Goal: Task Accomplishment & Management: Manage account settings

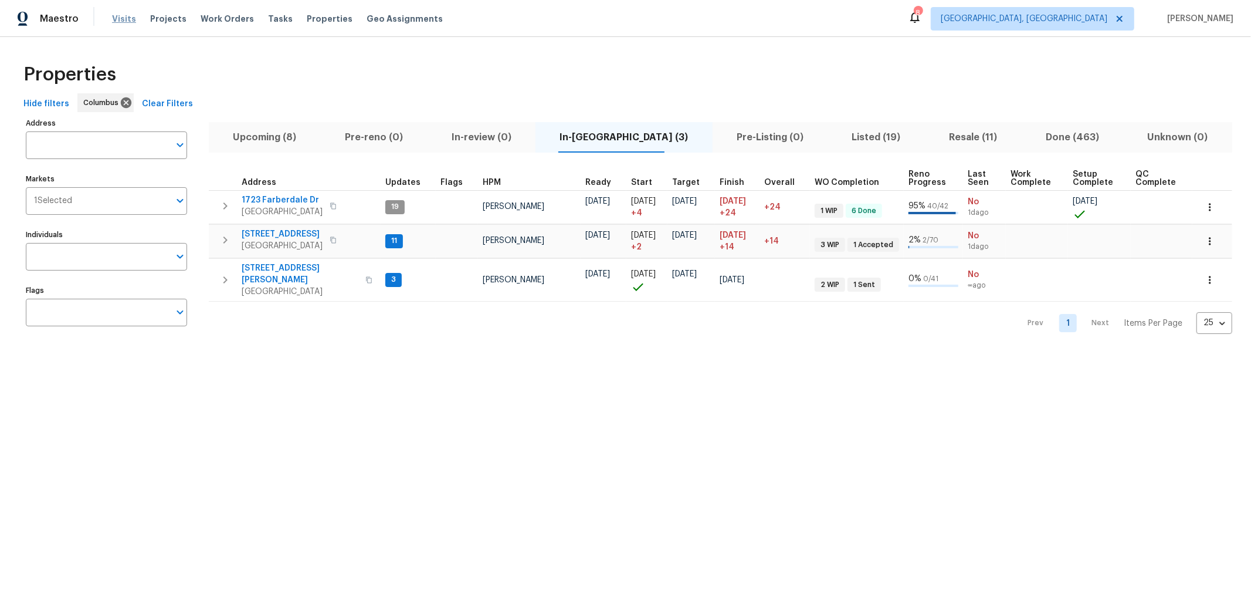
click at [123, 18] on span "Visits" at bounding box center [124, 19] width 24 height 12
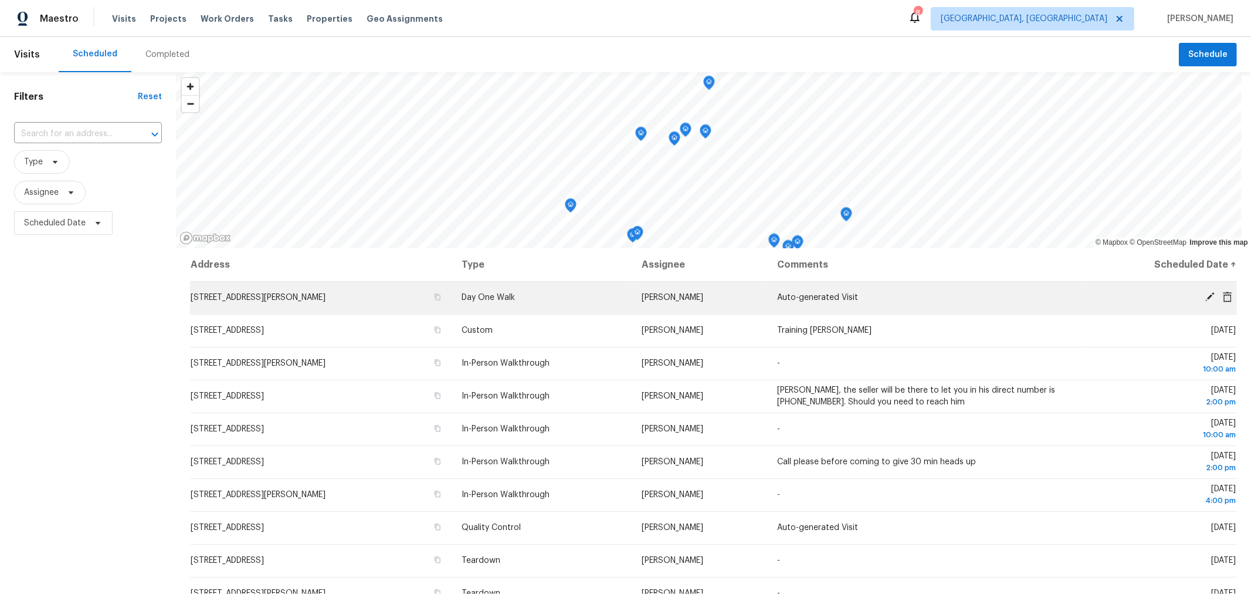
click at [1205, 294] on icon at bounding box center [1210, 296] width 11 height 11
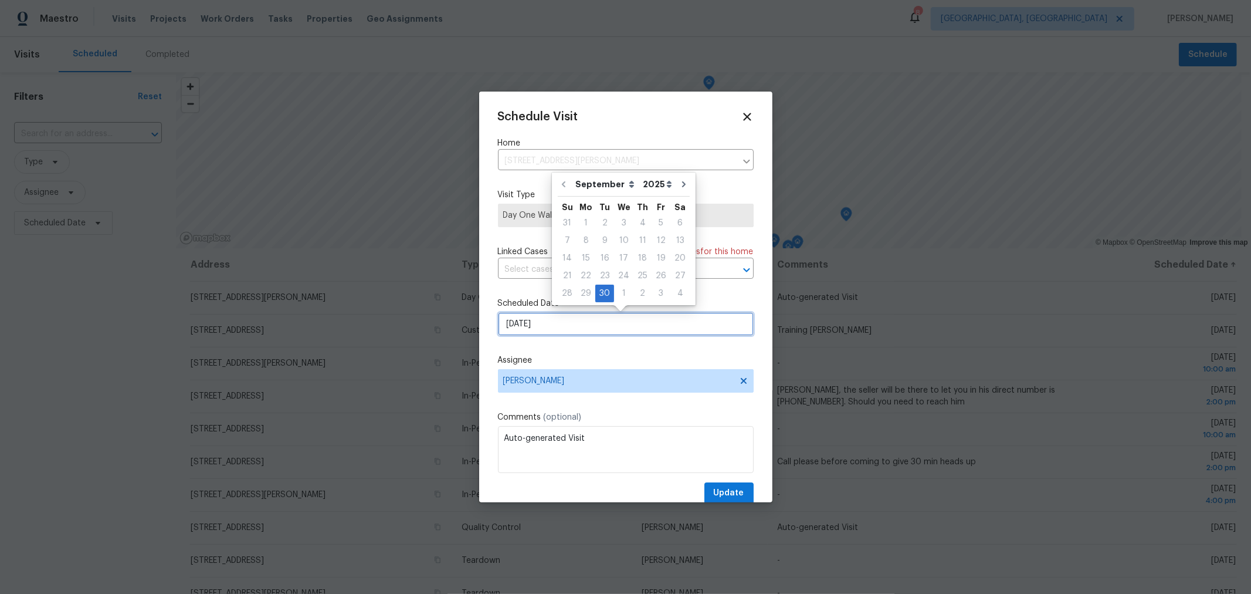
click at [630, 323] on input "9/30/2025" at bounding box center [626, 323] width 256 height 23
click at [621, 292] on div "1" at bounding box center [623, 293] width 19 height 16
type input "10/1/2025"
select select "9"
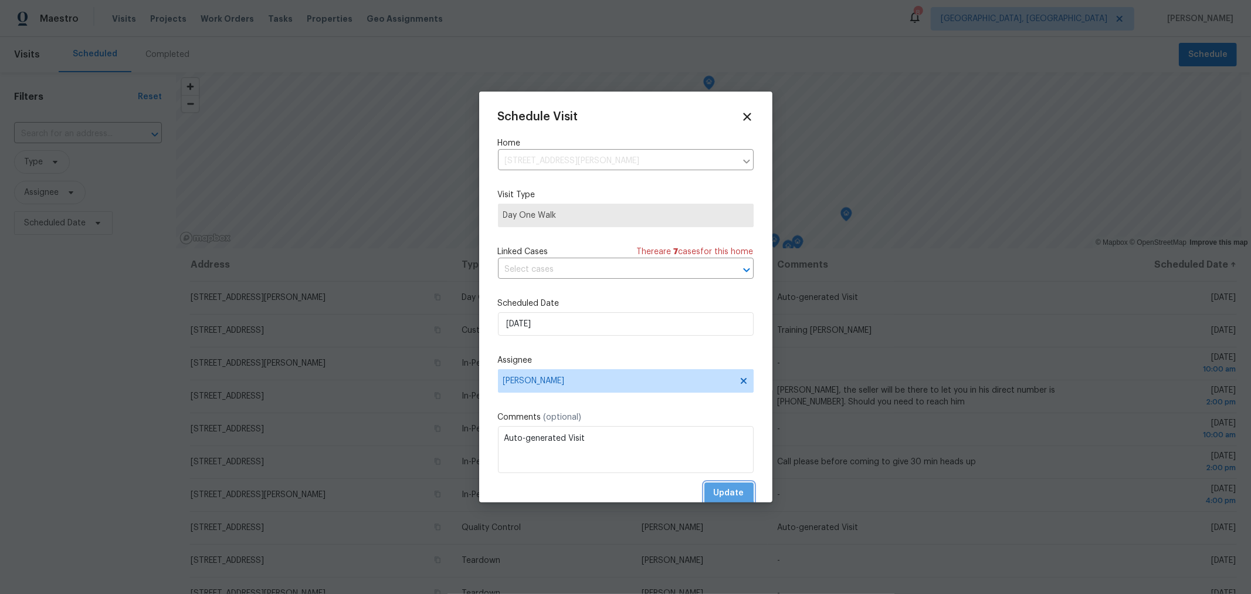
click at [720, 494] on span "Update" at bounding box center [729, 493] width 30 height 15
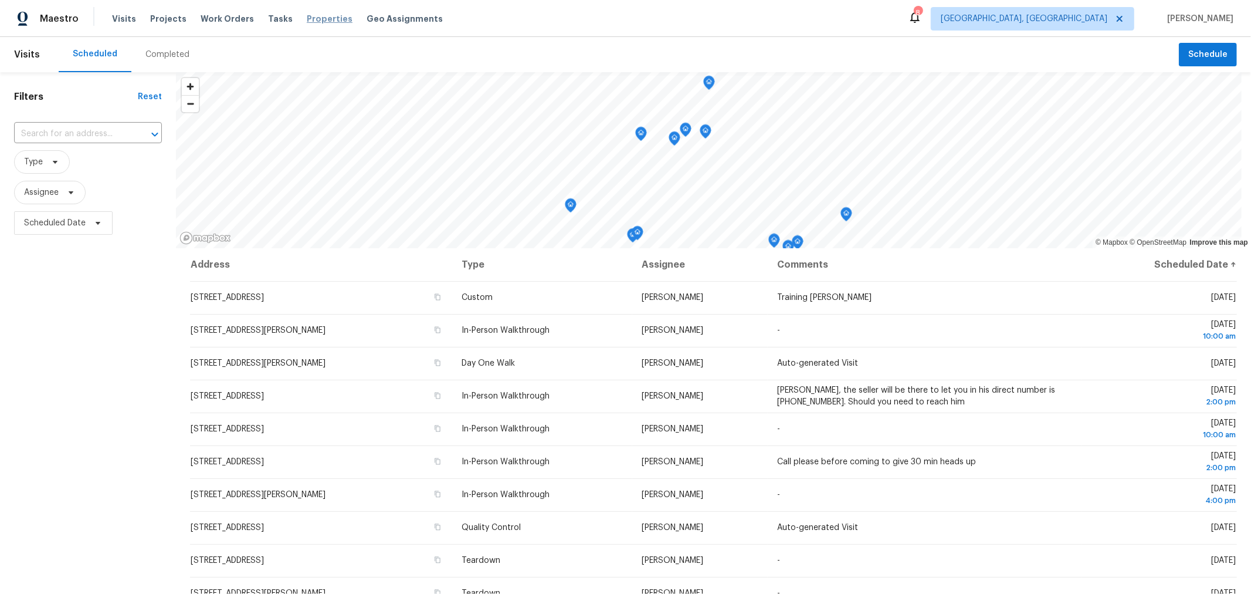
click at [307, 15] on span "Properties" at bounding box center [330, 19] width 46 height 12
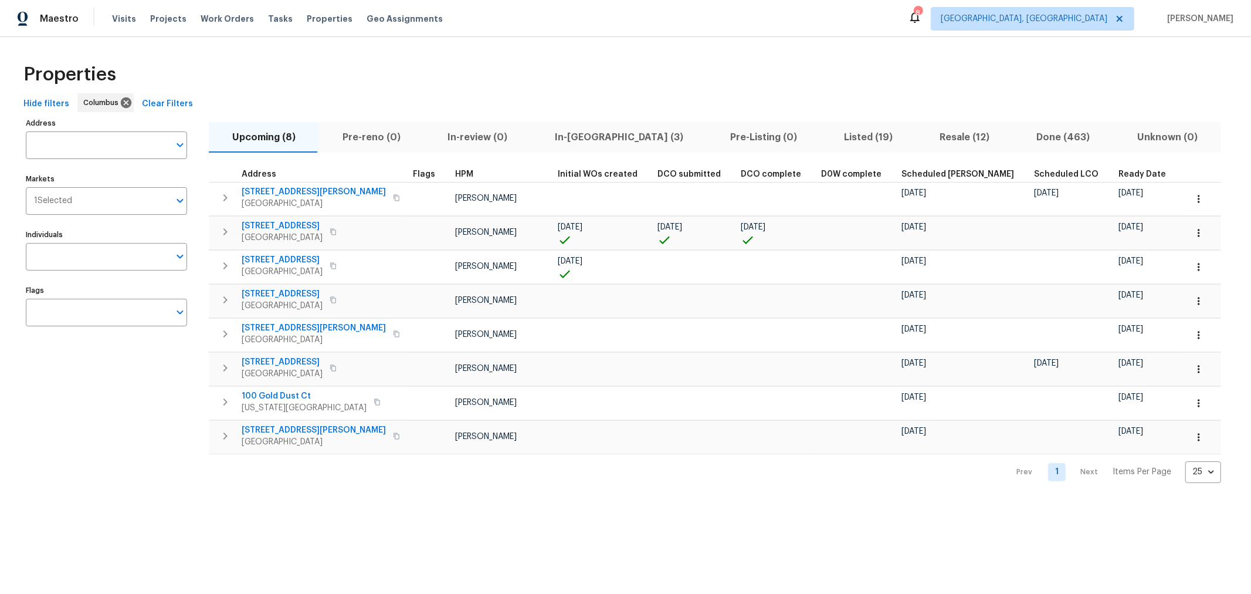
click at [573, 137] on span "In-reno (3)" at bounding box center [618, 137] width 161 height 16
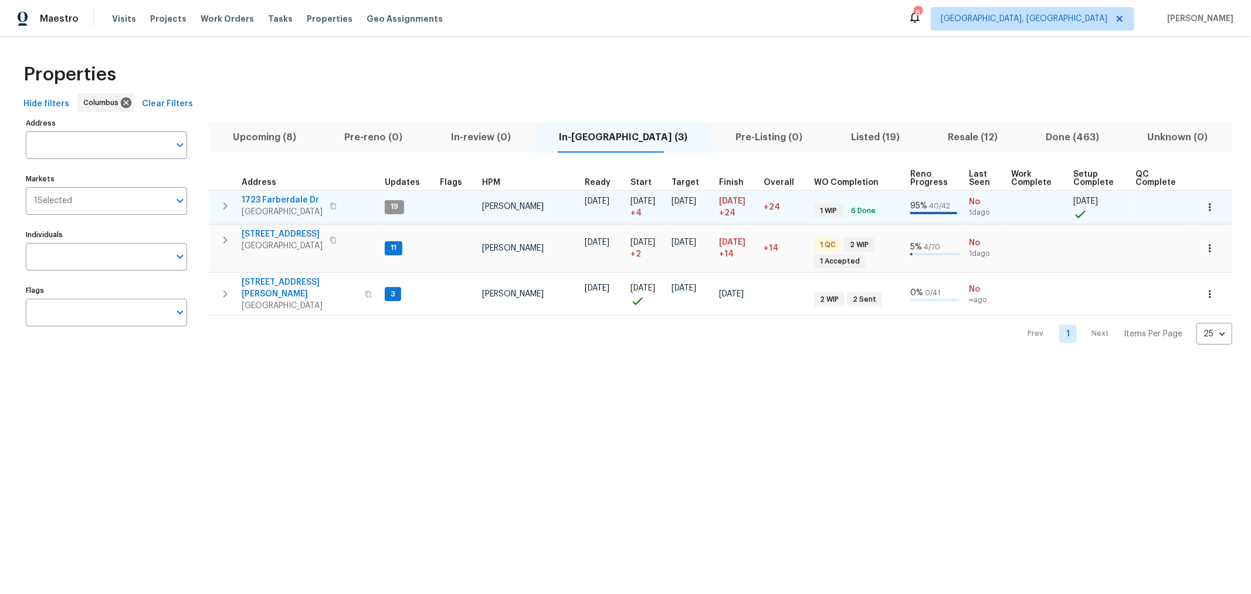
click at [223, 206] on icon "button" at bounding box center [225, 206] width 14 height 14
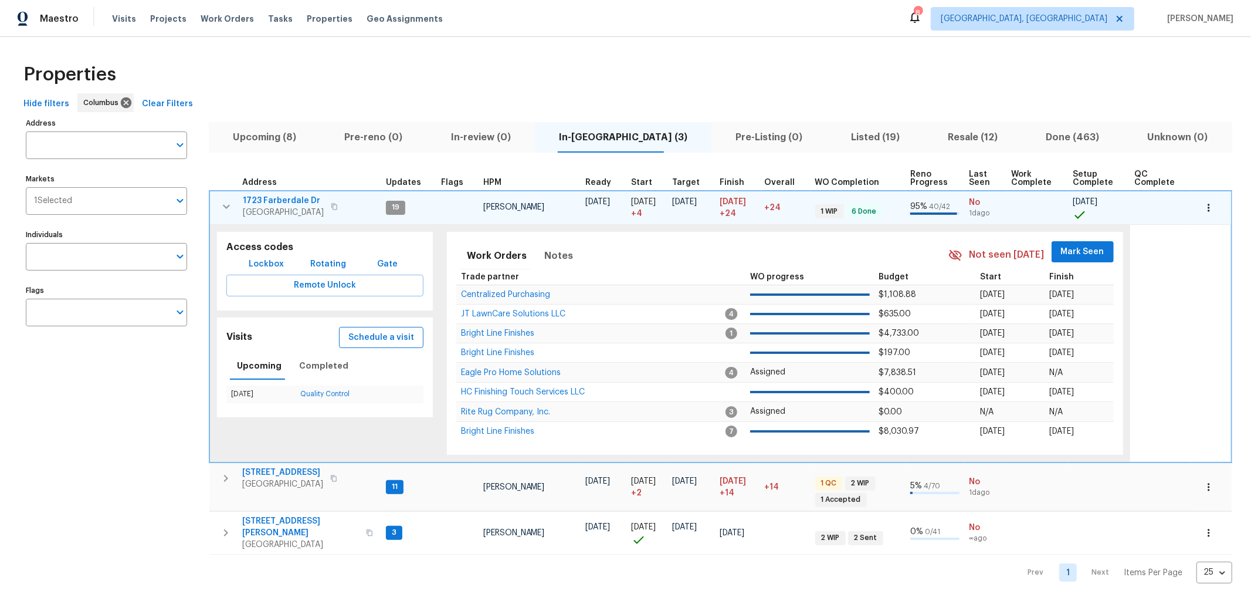
click at [399, 338] on span "Schedule a visit" at bounding box center [381, 337] width 66 height 15
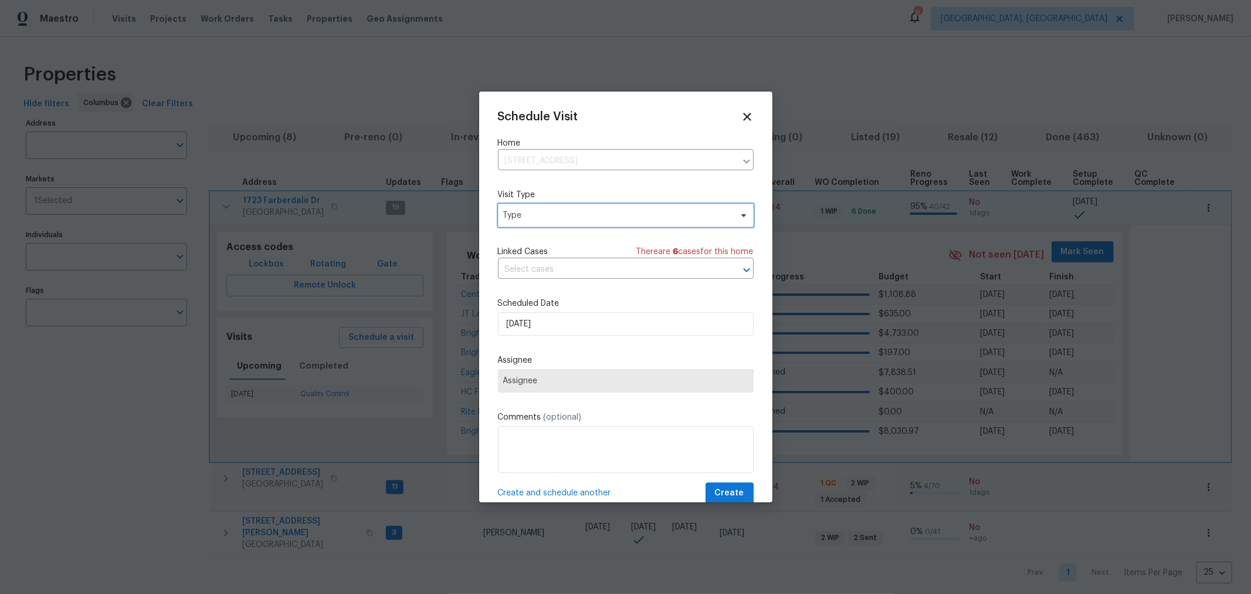
click at [583, 218] on span "Type" at bounding box center [617, 215] width 228 height 12
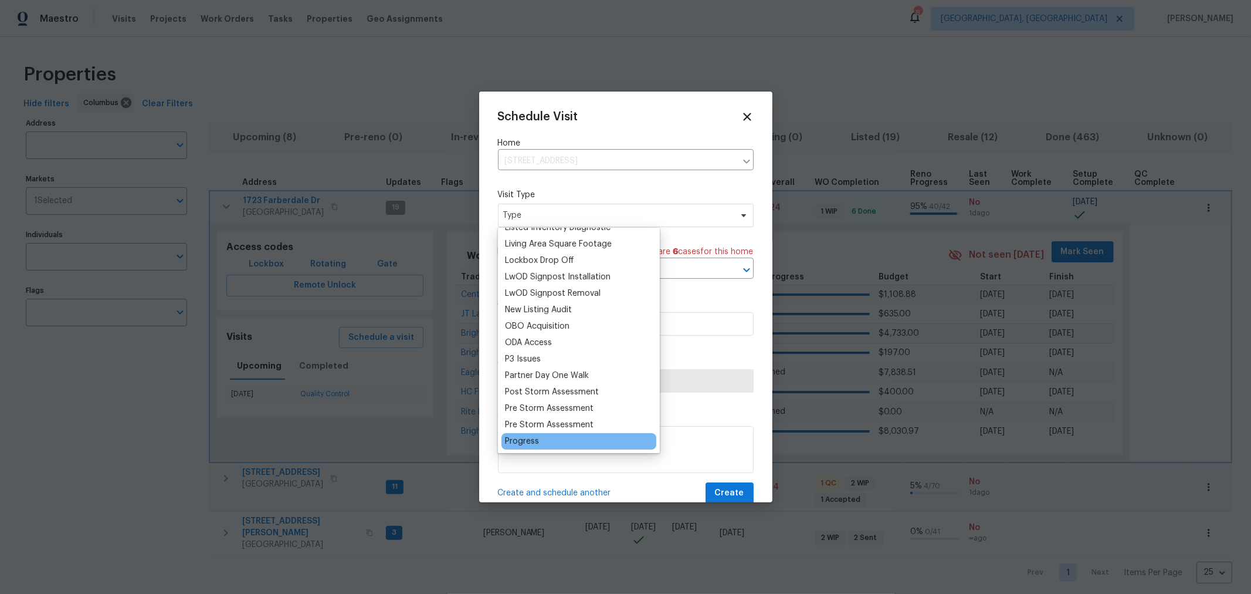
scroll to position [585, 0]
click at [530, 438] on div "Progress" at bounding box center [522, 441] width 34 height 12
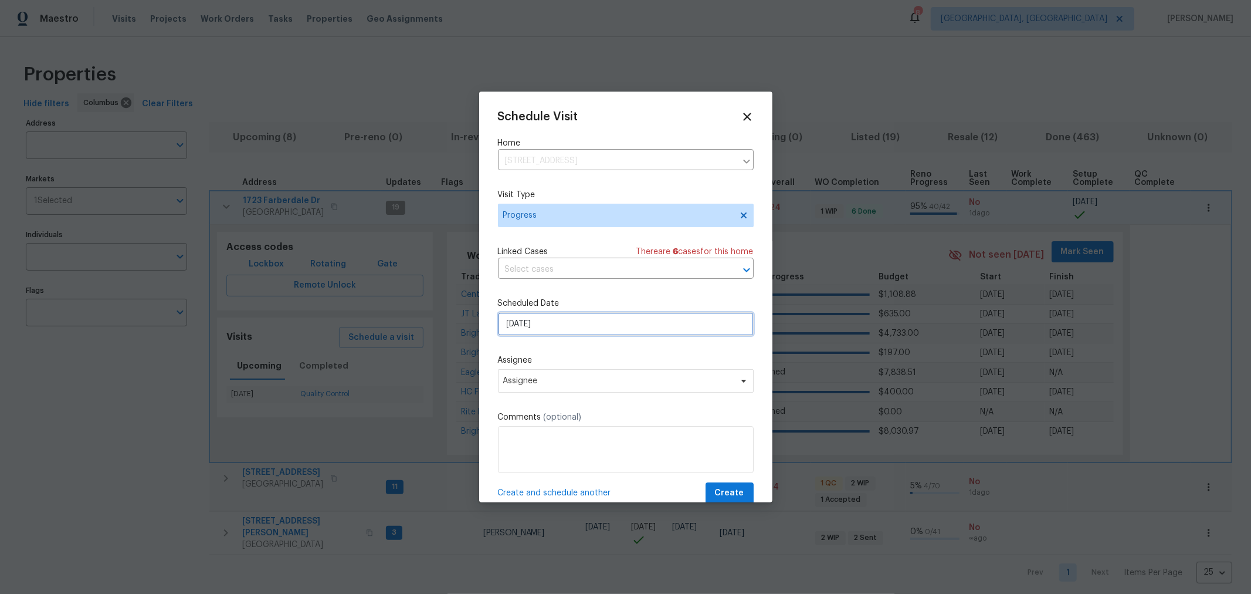
click at [561, 324] on input "9/30/2025" at bounding box center [626, 323] width 256 height 23
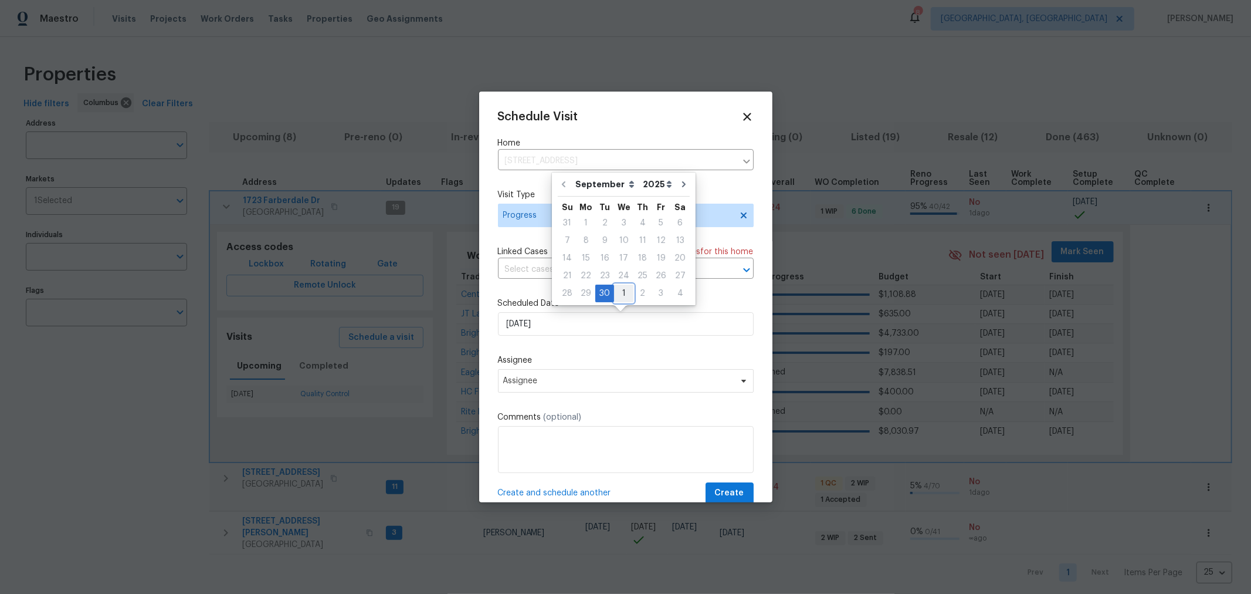
click at [620, 293] on div "1" at bounding box center [623, 293] width 19 height 16
type input "10/1/2025"
select select "9"
click at [607, 385] on span "Assignee" at bounding box center [618, 380] width 230 height 9
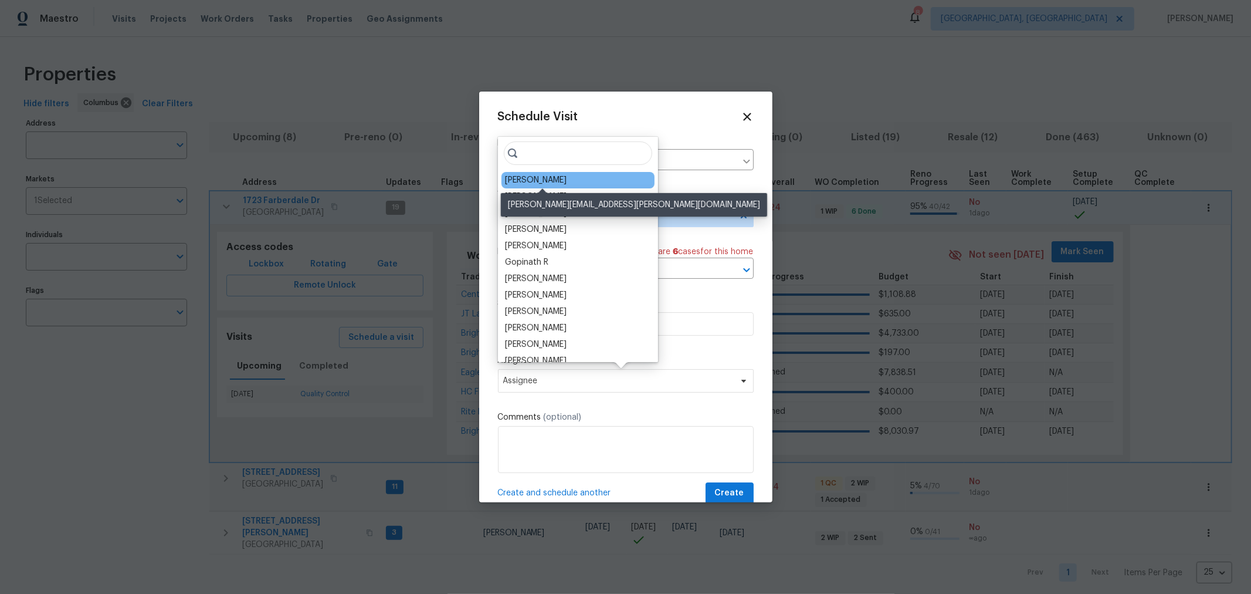
click at [557, 182] on div "[PERSON_NAME]" at bounding box center [536, 180] width 62 height 12
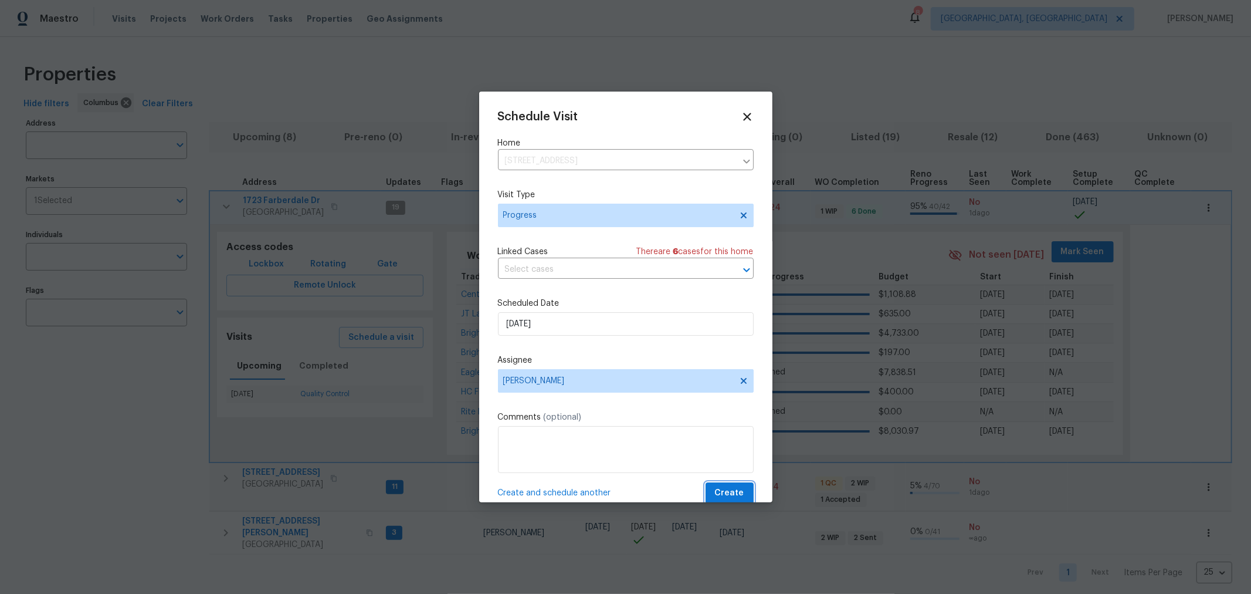
click at [718, 497] on span "Create" at bounding box center [729, 493] width 29 height 15
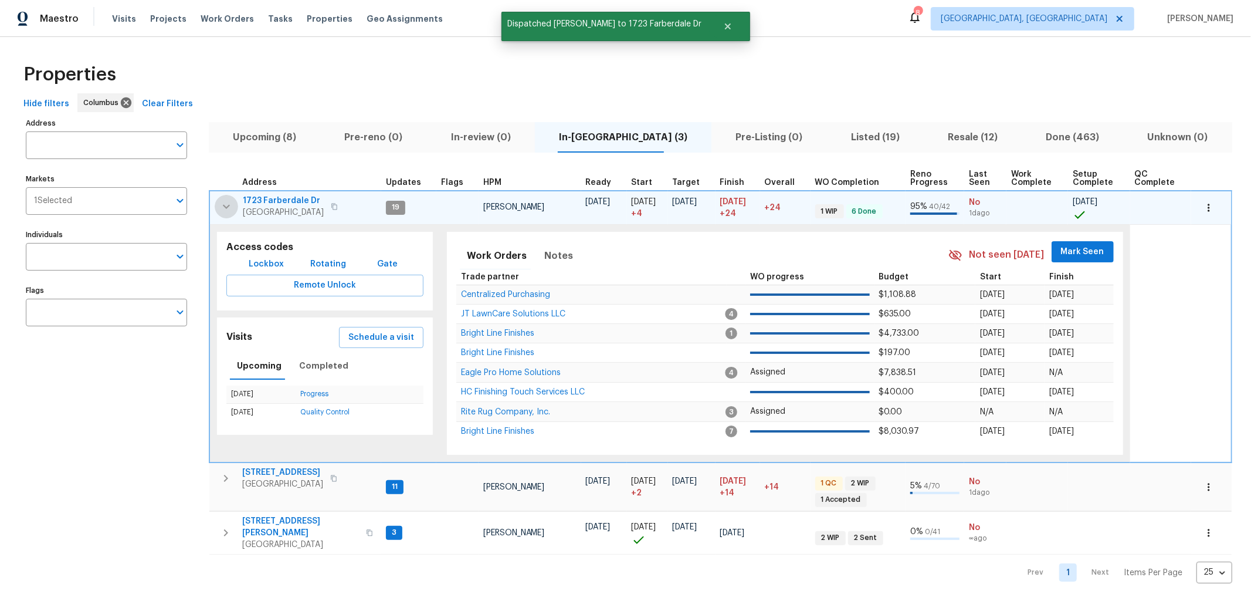
click at [220, 201] on icon "button" at bounding box center [226, 206] width 14 height 14
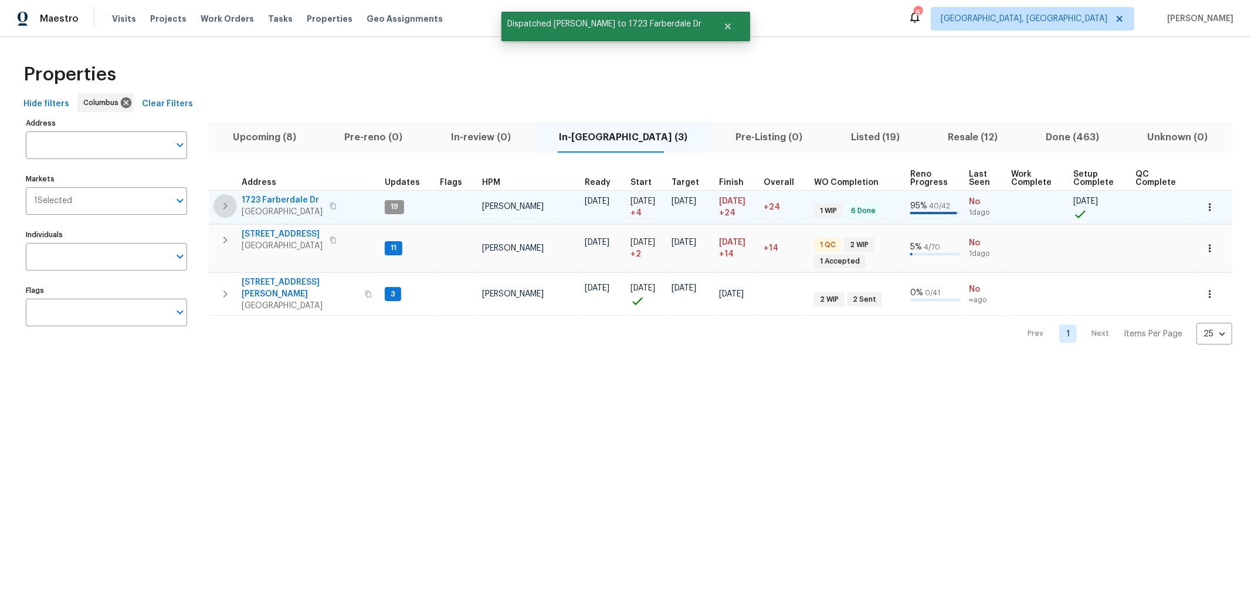
drag, startPoint x: 225, startPoint y: 197, endPoint x: 347, endPoint y: 206, distance: 122.9
click at [225, 197] on button "button" at bounding box center [224, 205] width 23 height 23
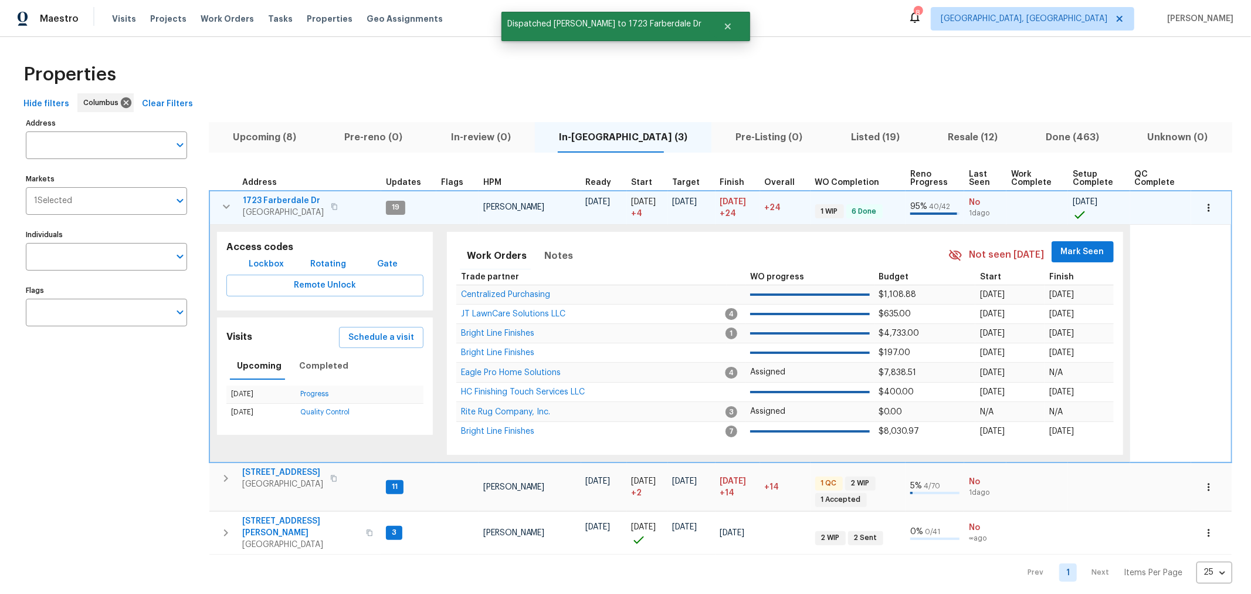
click at [1087, 254] on span "Mark Seen" at bounding box center [1082, 252] width 43 height 15
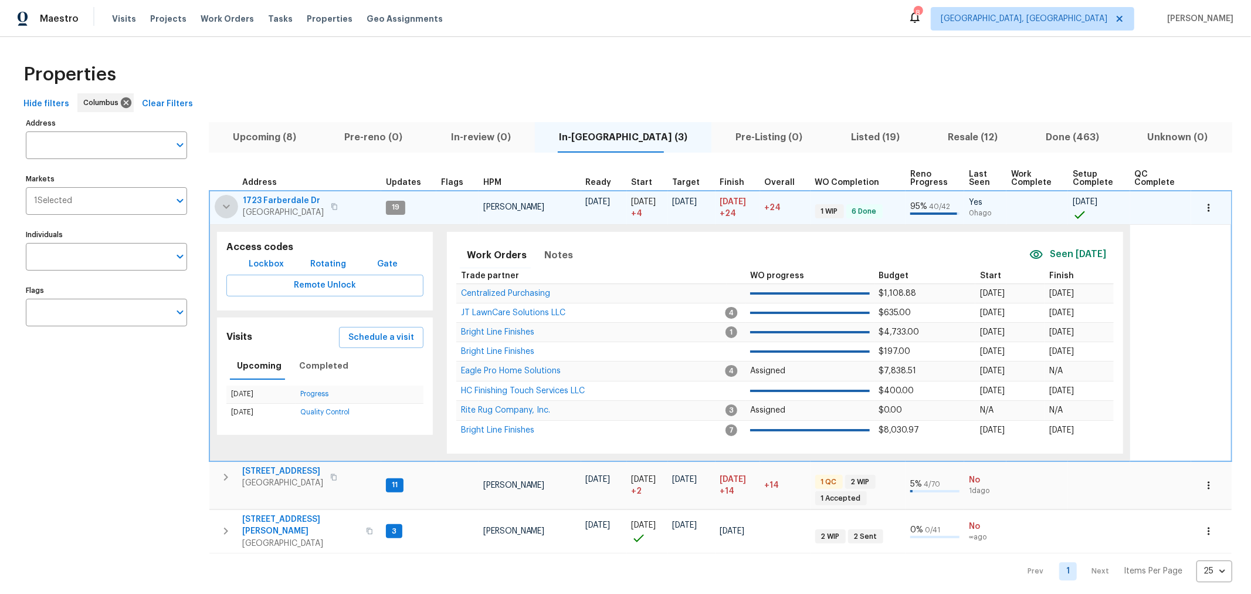
click at [222, 208] on icon "button" at bounding box center [226, 206] width 14 height 14
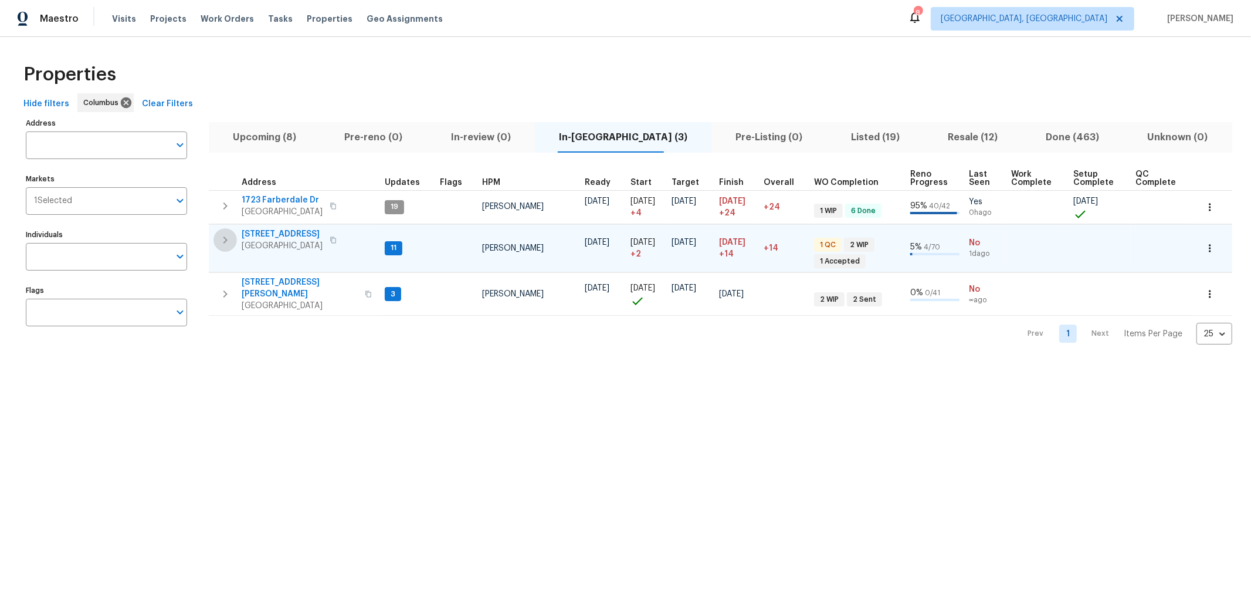
click at [225, 234] on icon "button" at bounding box center [225, 240] width 14 height 14
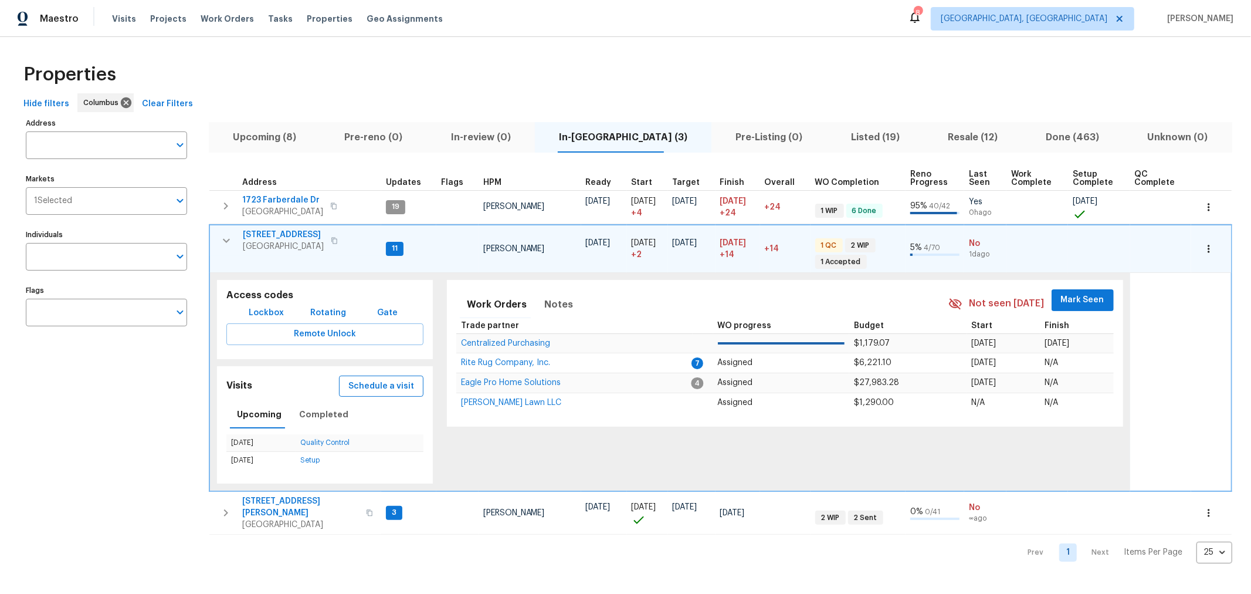
click at [393, 389] on span "Schedule a visit" at bounding box center [381, 386] width 66 height 15
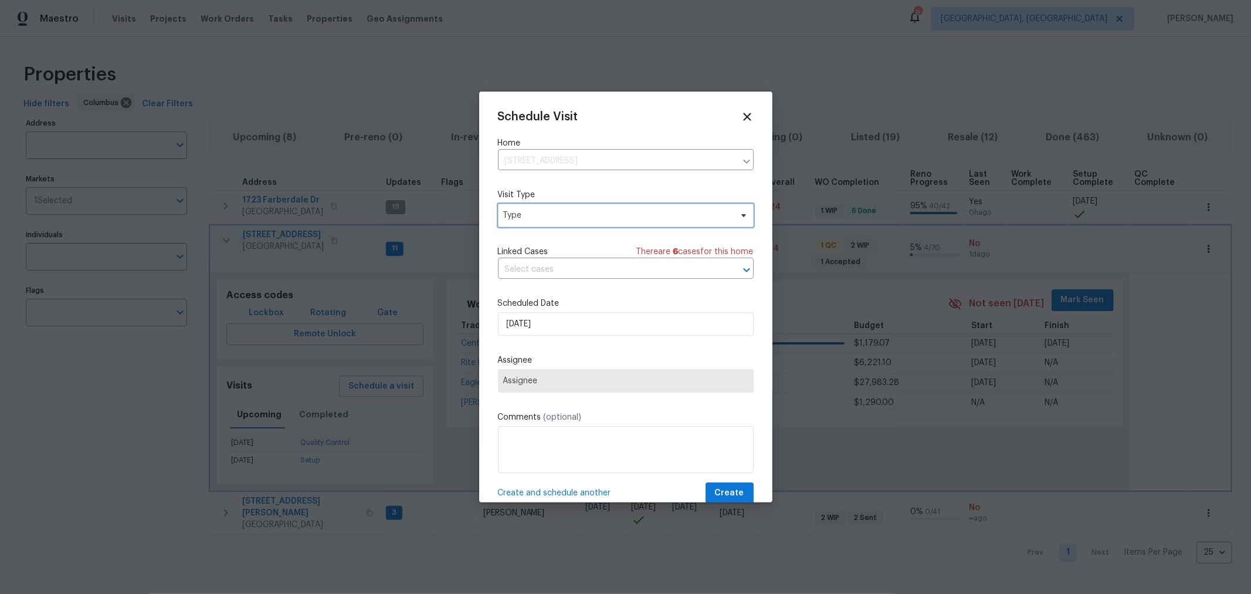
click at [589, 217] on span "Type" at bounding box center [617, 215] width 228 height 12
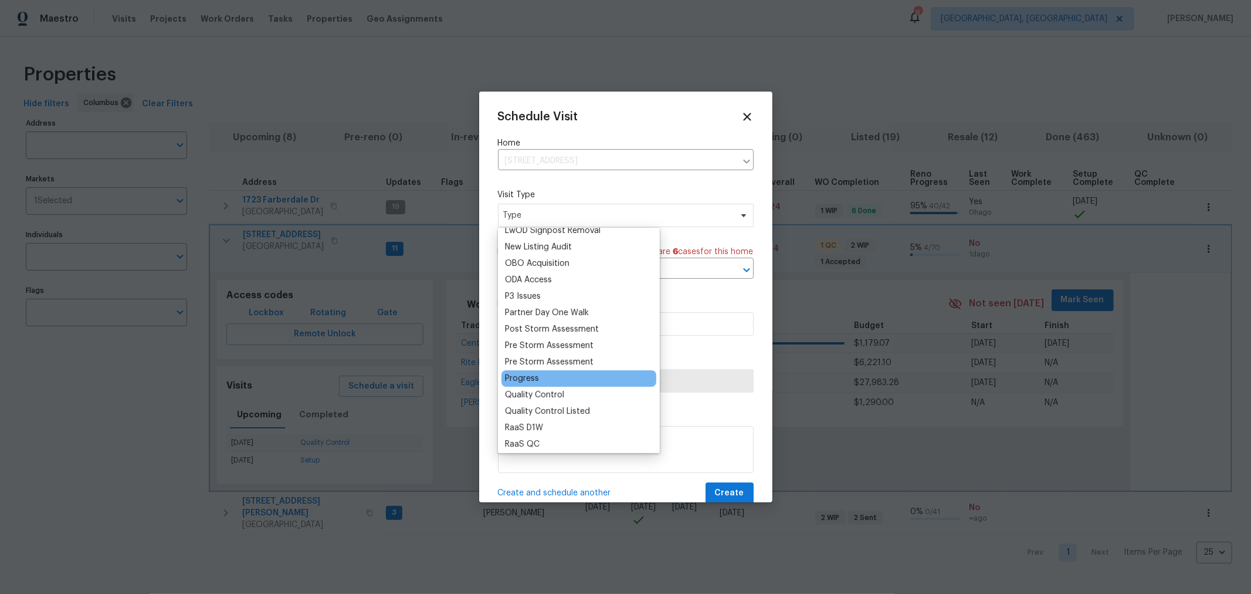
click at [521, 380] on div "Progress" at bounding box center [522, 378] width 34 height 12
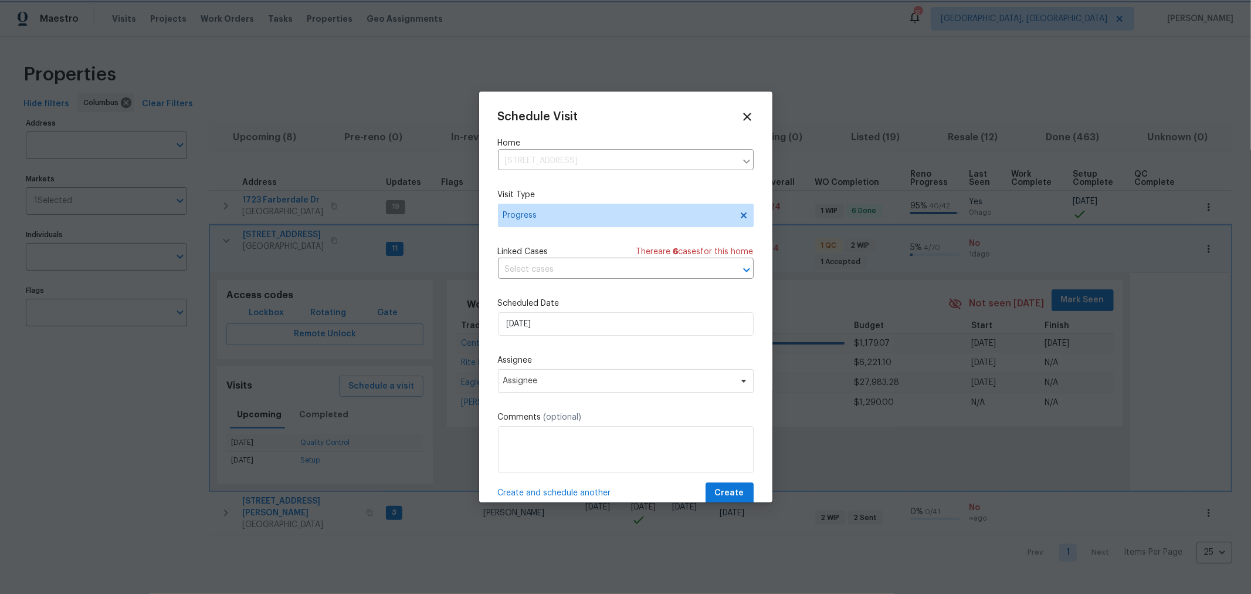
scroll to position [1, 0]
click at [572, 379] on span "Assignee" at bounding box center [618, 379] width 230 height 9
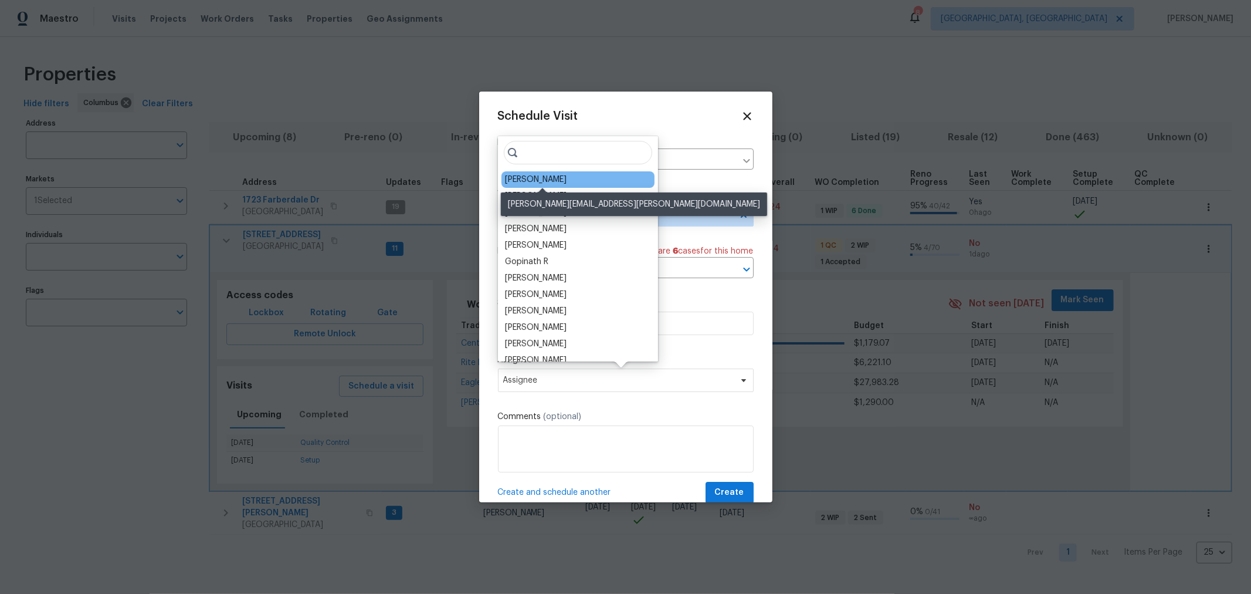
click at [535, 181] on div "[PERSON_NAME]" at bounding box center [536, 180] width 62 height 12
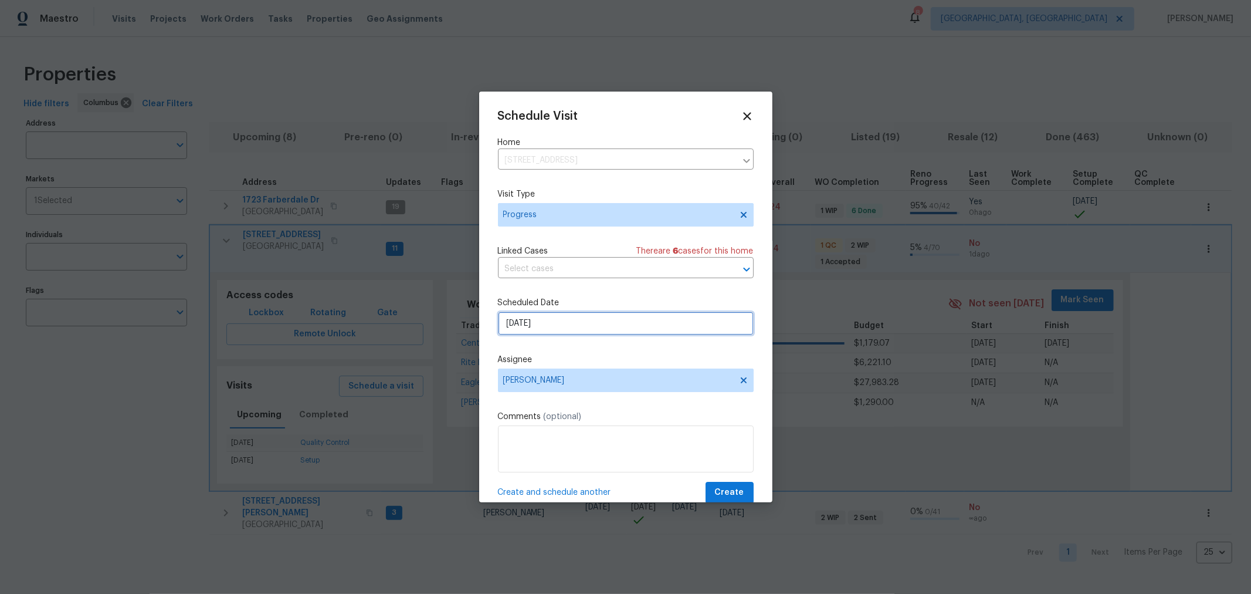
click at [602, 321] on input "9/30/2025" at bounding box center [626, 322] width 256 height 23
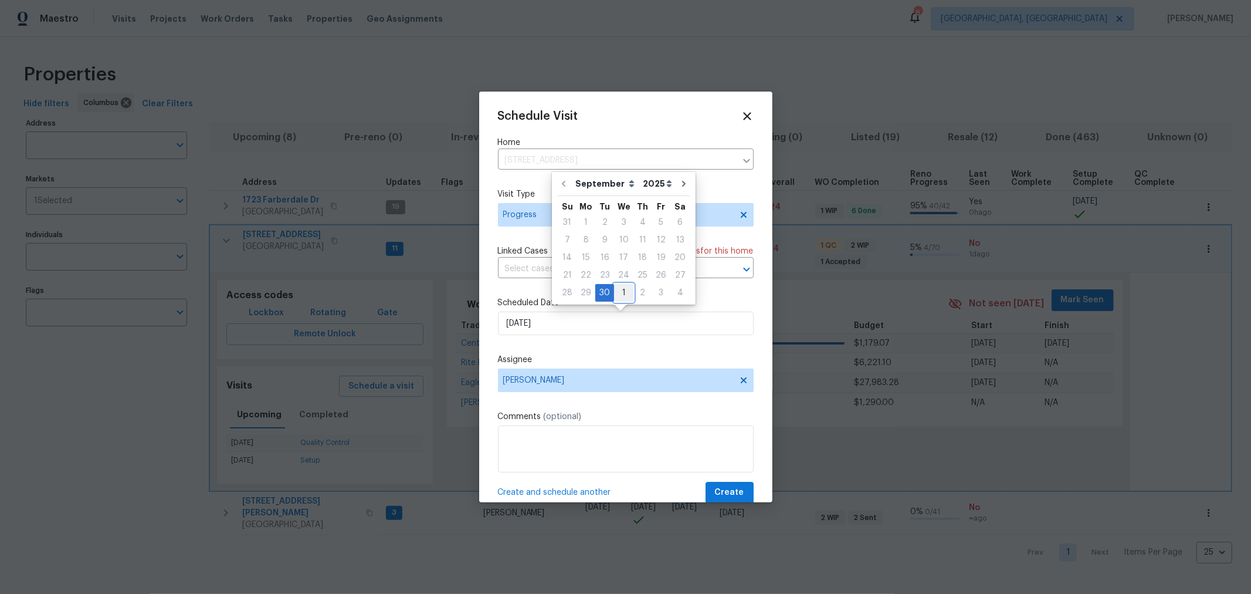
click at [622, 289] on div "1" at bounding box center [623, 292] width 19 height 16
type input "10/1/2025"
select select "9"
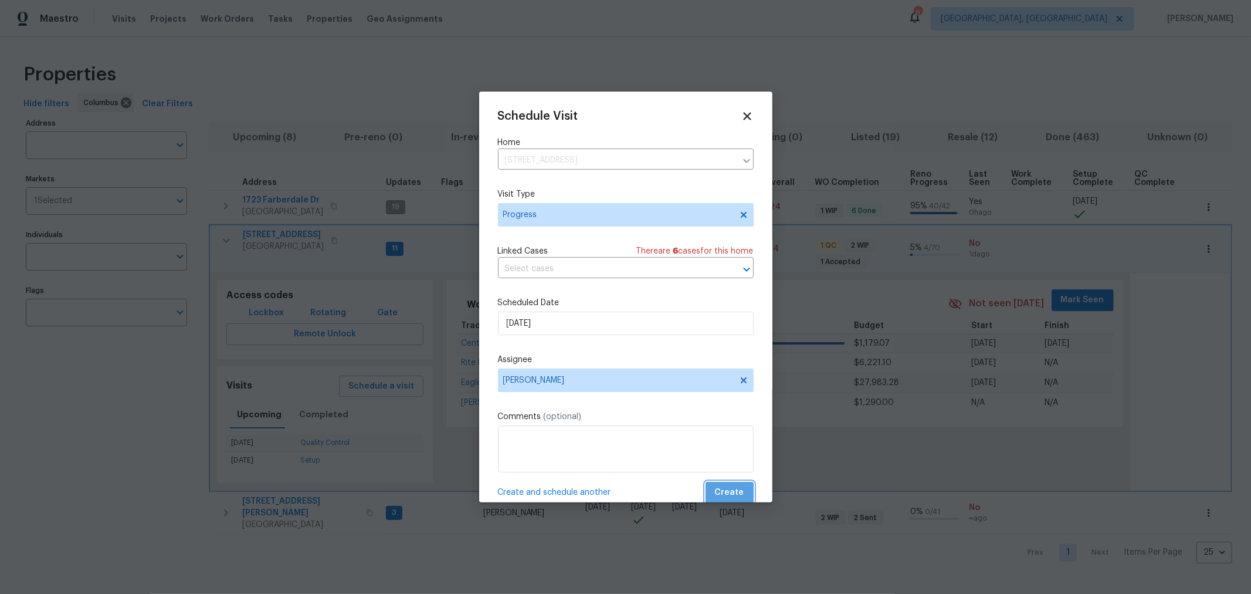
click at [723, 489] on span "Create" at bounding box center [729, 492] width 29 height 15
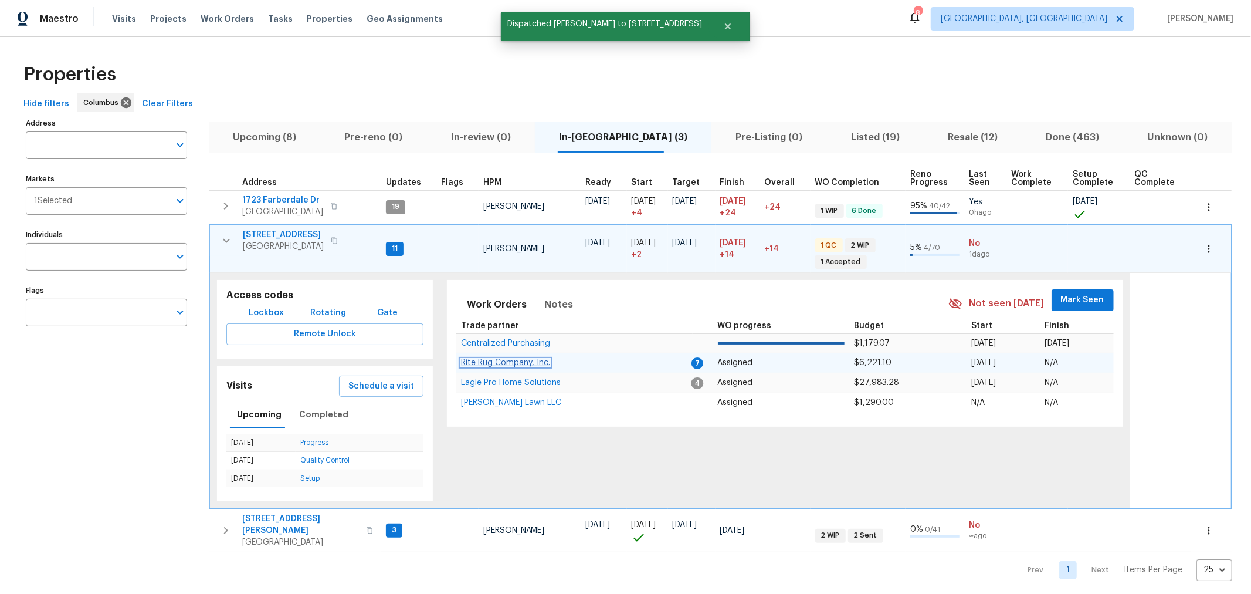
click at [496, 358] on span "Rite Rug Company, Inc." at bounding box center [505, 362] width 89 height 8
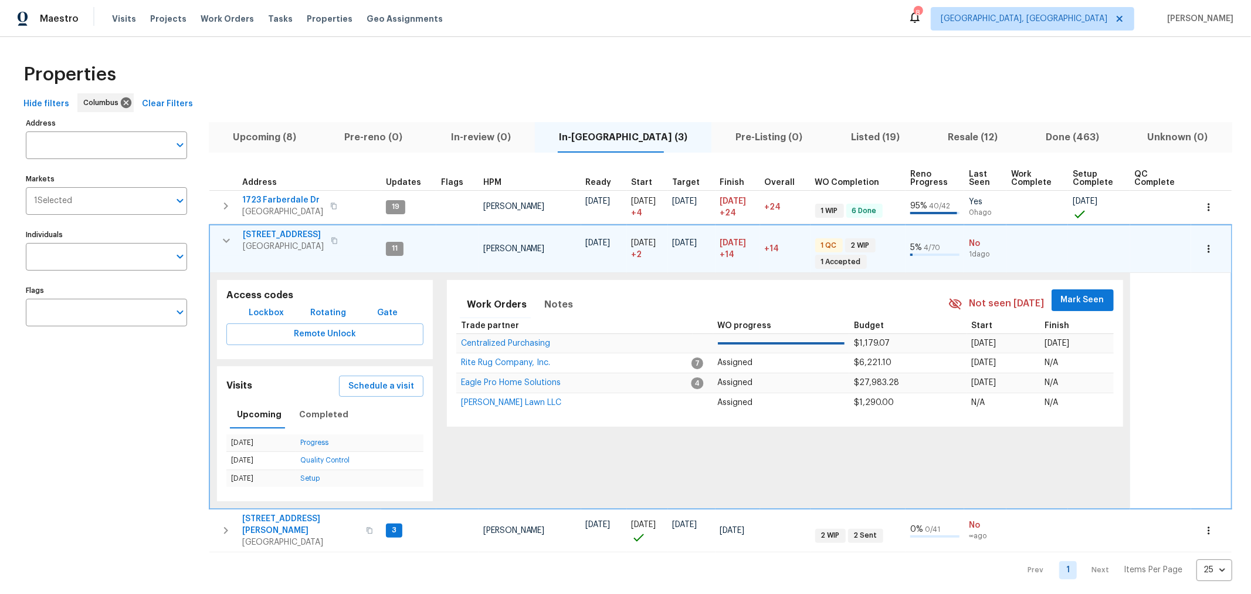
click at [1072, 300] on span "Mark Seen" at bounding box center [1082, 300] width 43 height 15
click at [222, 238] on icon "button" at bounding box center [226, 240] width 14 height 14
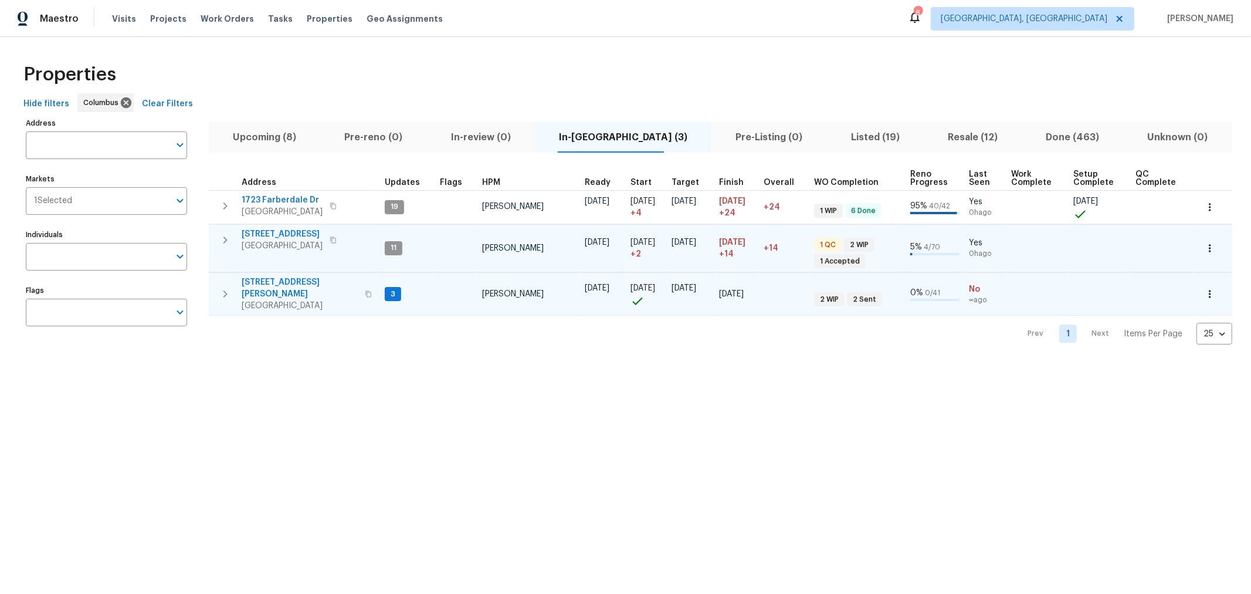
click at [229, 287] on icon "button" at bounding box center [225, 294] width 14 height 14
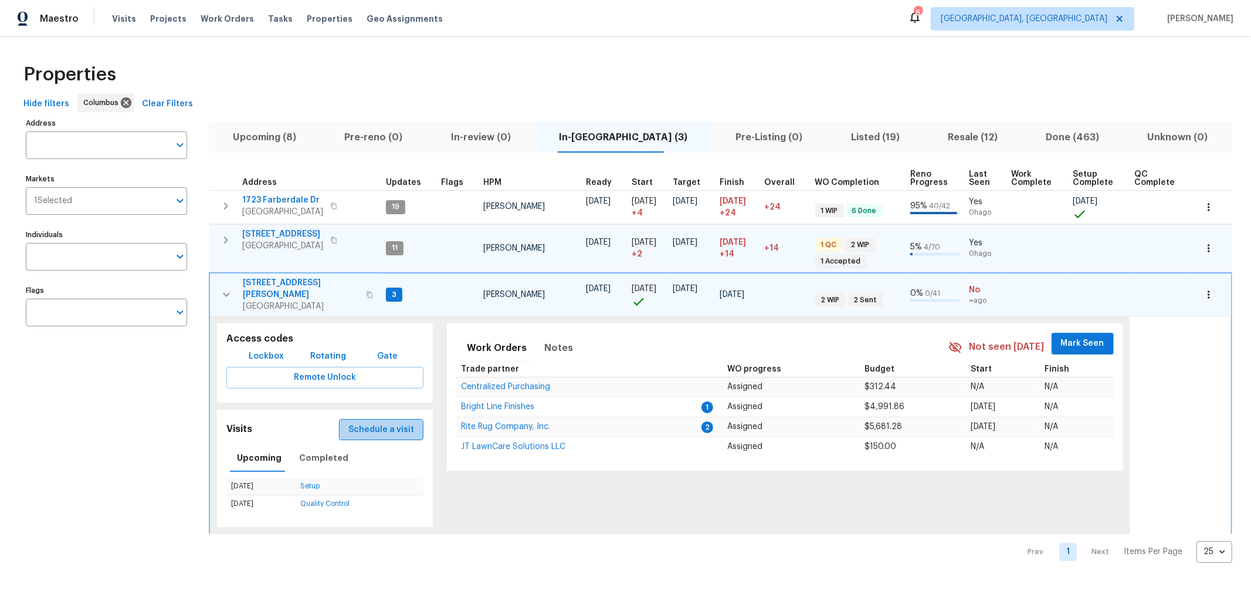
click at [386, 422] on span "Schedule a visit" at bounding box center [381, 429] width 66 height 15
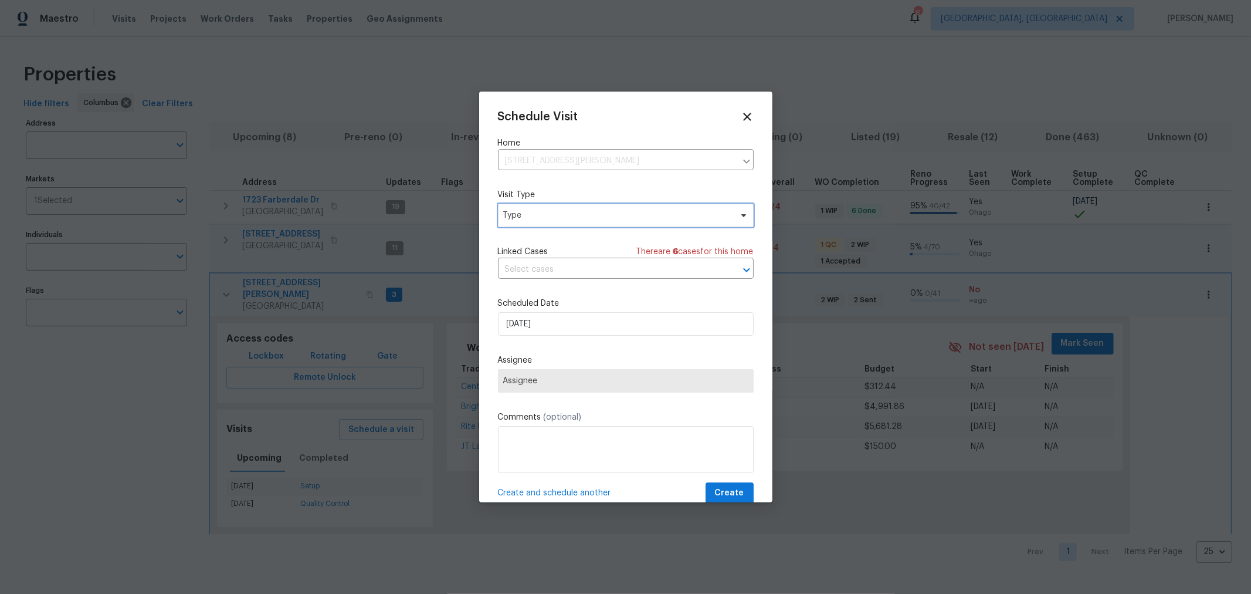
click at [572, 215] on span "Type" at bounding box center [617, 215] width 228 height 12
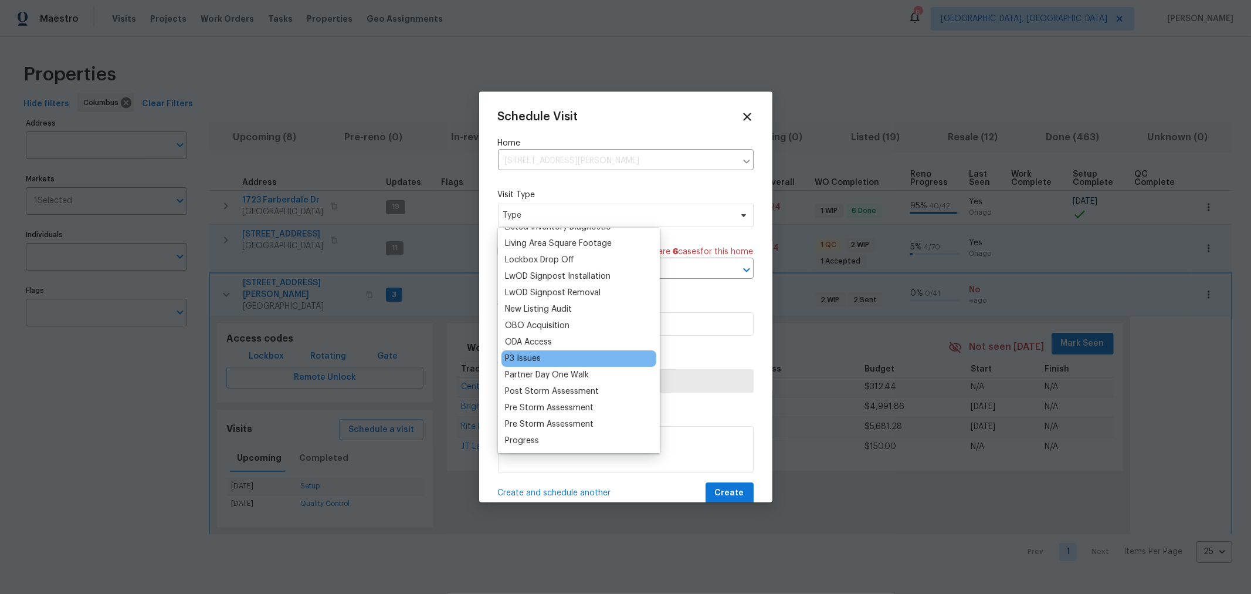
scroll to position [587, 0]
click at [528, 434] on div "Progress" at bounding box center [522, 440] width 34 height 12
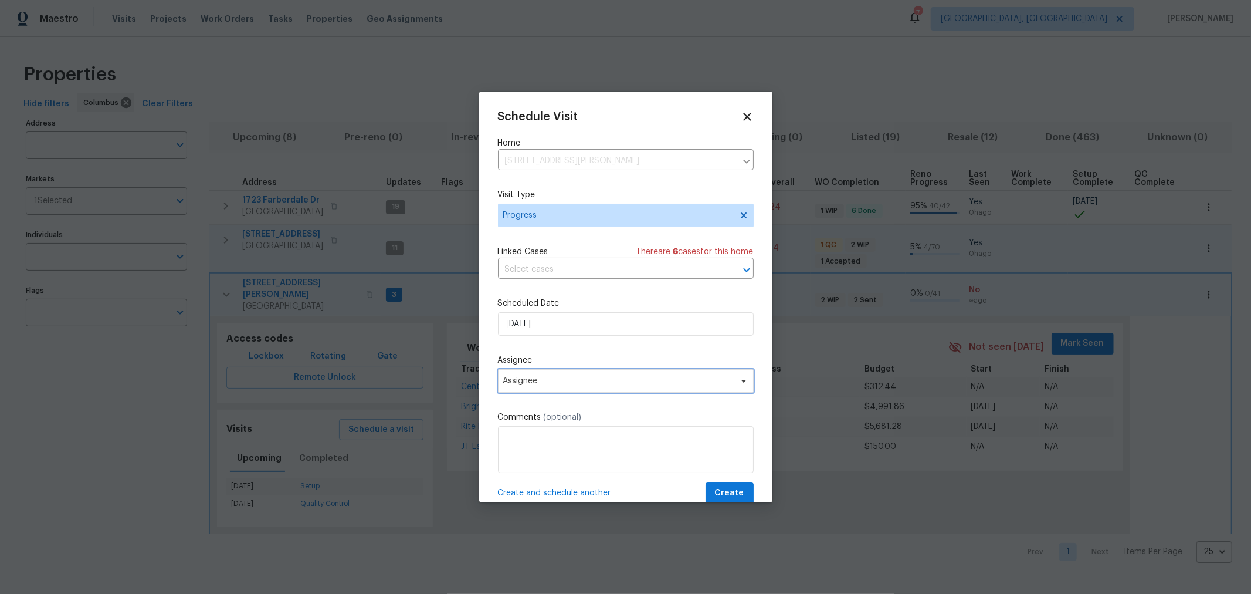
click at [589, 382] on span "Assignee" at bounding box center [618, 380] width 230 height 9
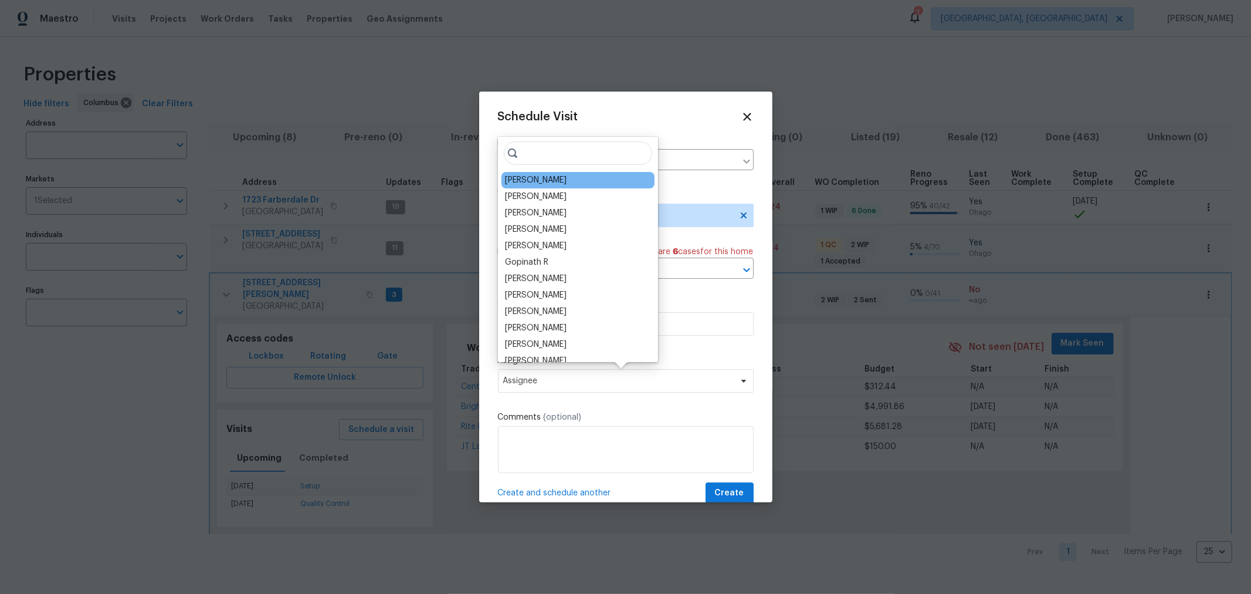
click at [551, 179] on div "[PERSON_NAME]" at bounding box center [536, 180] width 62 height 12
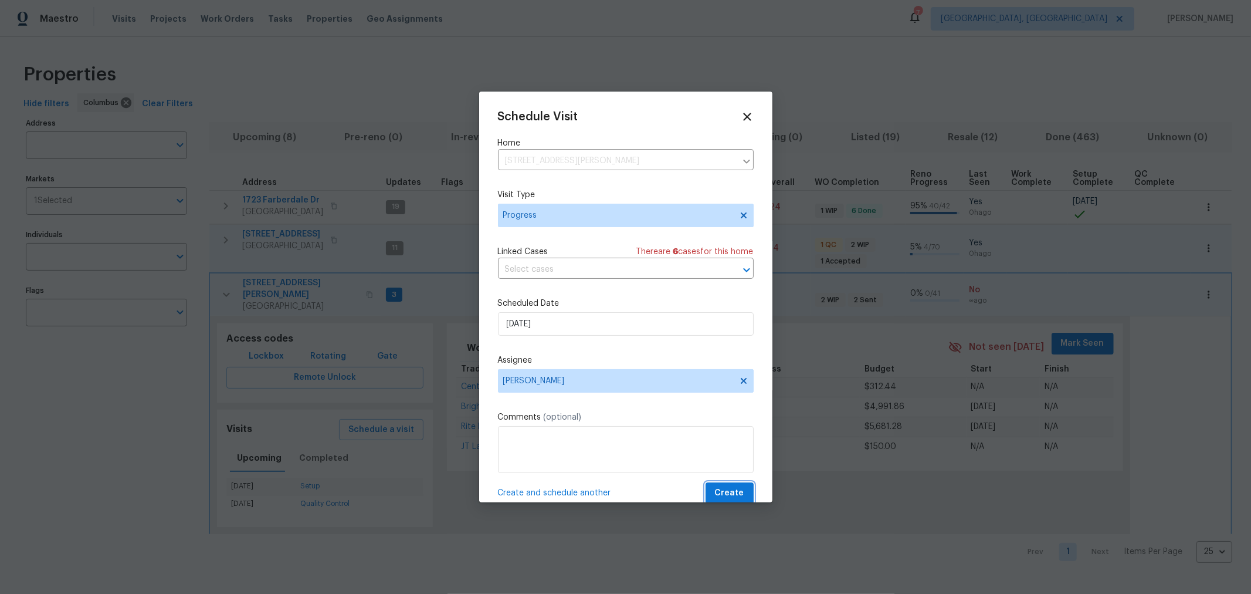
click at [706, 490] on button "Create" at bounding box center [730, 493] width 48 height 22
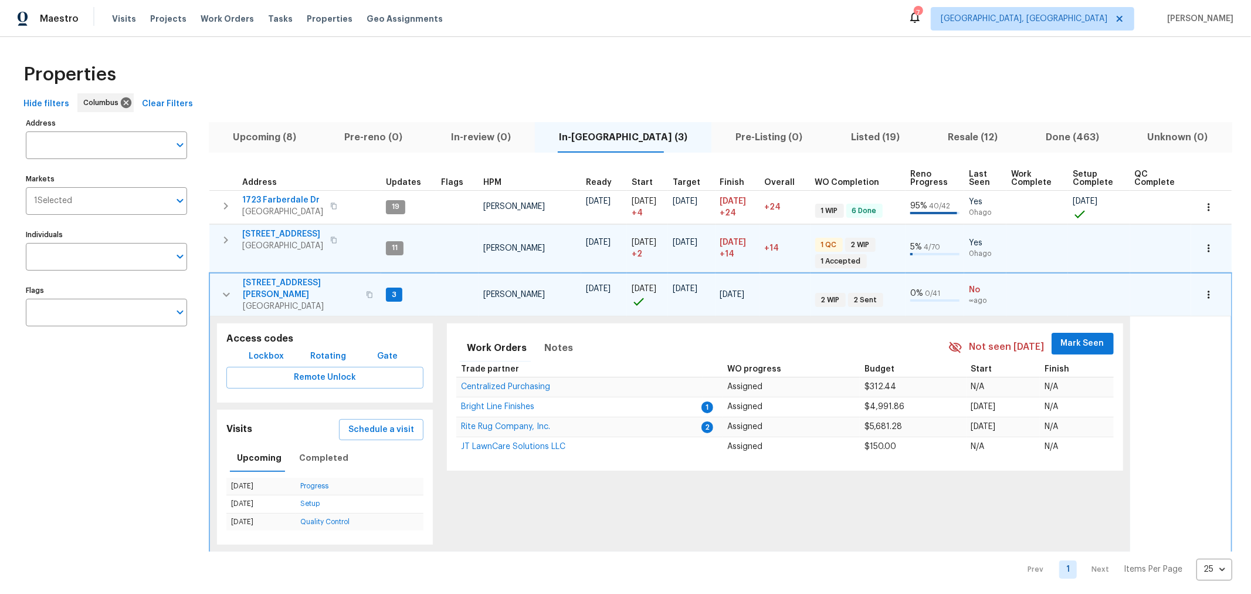
click at [1064, 336] on span "Mark Seen" at bounding box center [1082, 343] width 43 height 15
click at [229, 293] on icon "button" at bounding box center [226, 295] width 7 height 4
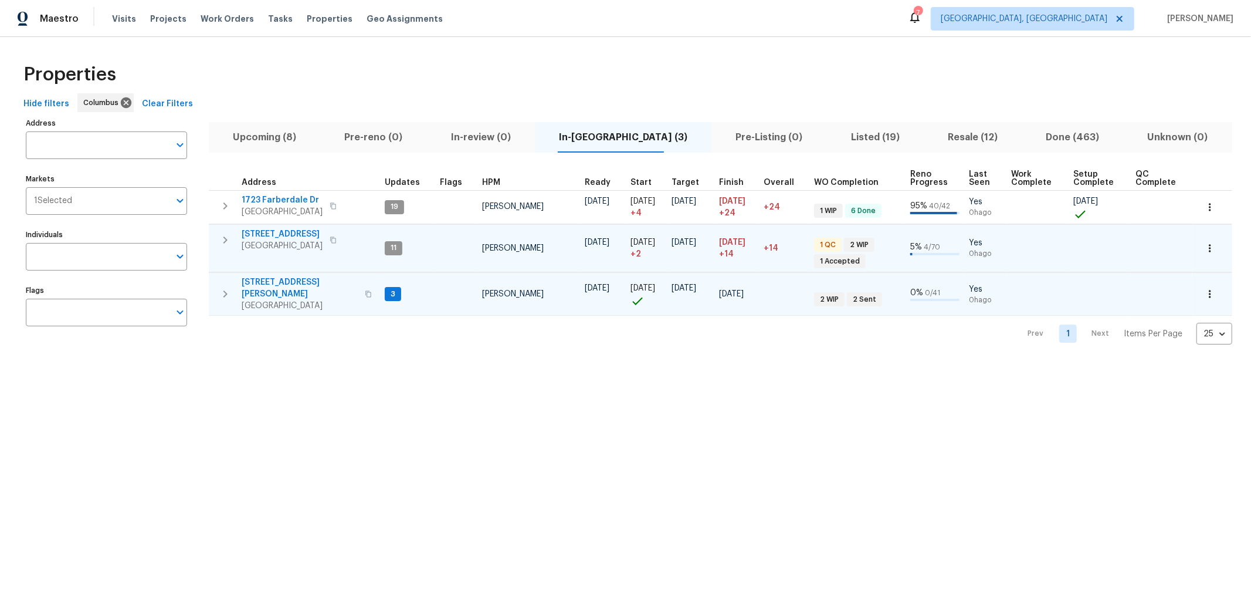
click at [493, 331] on div "Prev 1 Next Items Per Page 25 25 ​" at bounding box center [720, 330] width 1023 height 29
click at [225, 292] on icon "button" at bounding box center [225, 294] width 14 height 14
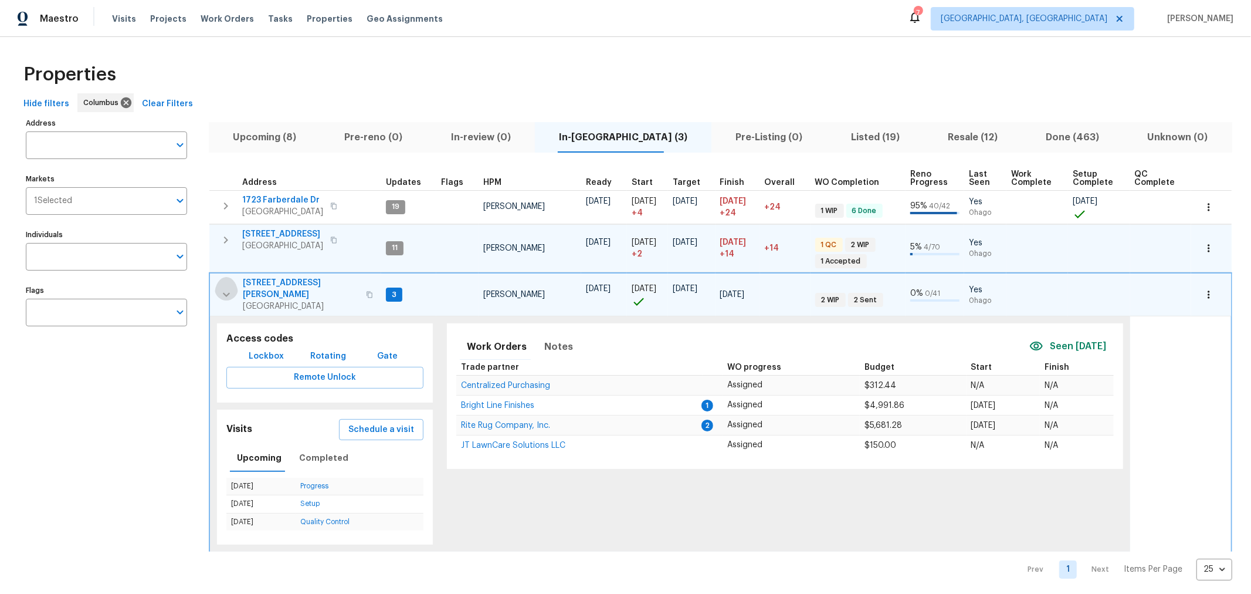
click at [225, 292] on icon "button" at bounding box center [226, 294] width 14 height 14
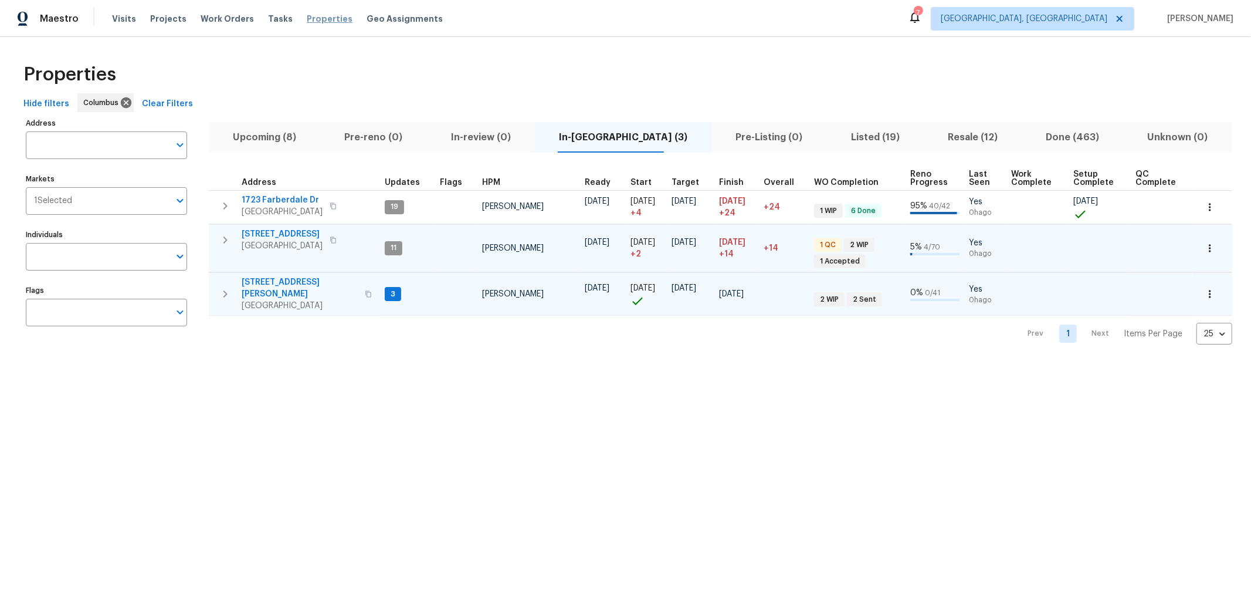
click at [320, 18] on span "Properties" at bounding box center [330, 19] width 46 height 12
click at [311, 16] on span "Properties" at bounding box center [330, 19] width 46 height 12
click at [229, 287] on icon "button" at bounding box center [225, 294] width 14 height 14
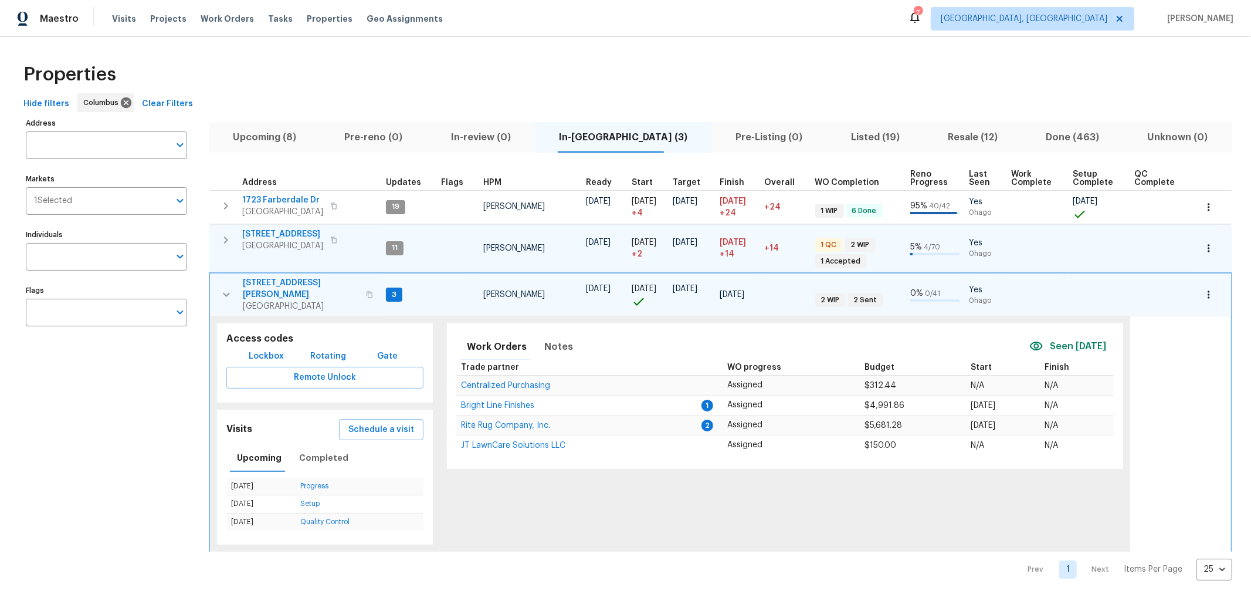
click at [229, 287] on icon "button" at bounding box center [226, 294] width 14 height 14
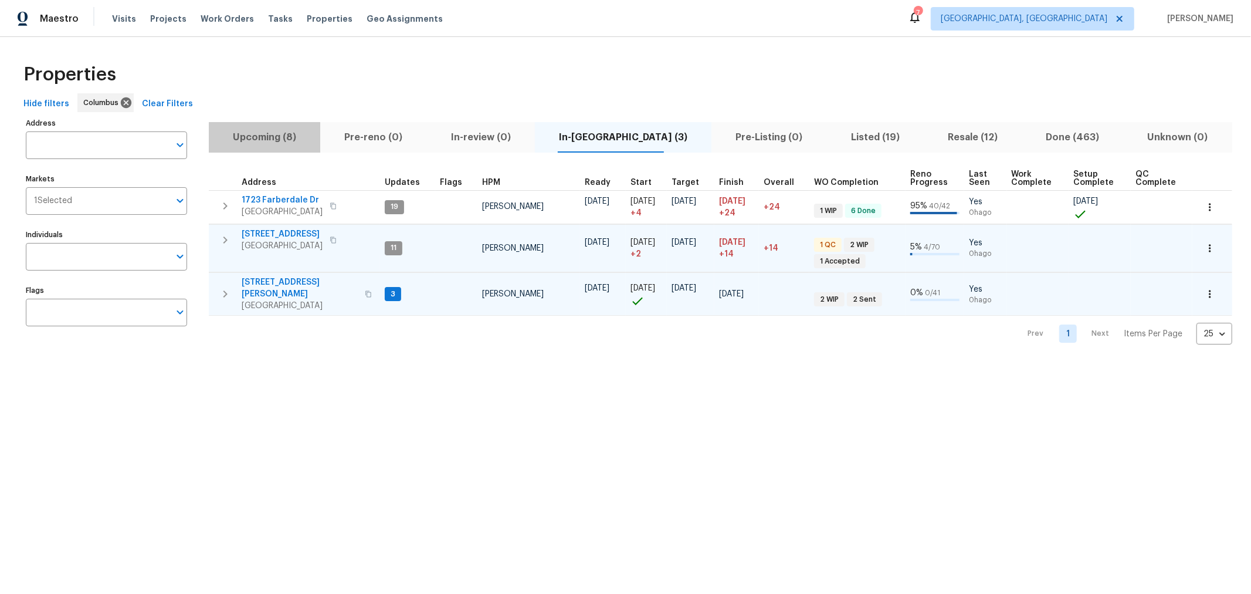
click at [280, 137] on span "Upcoming (8)" at bounding box center [264, 137] width 97 height 16
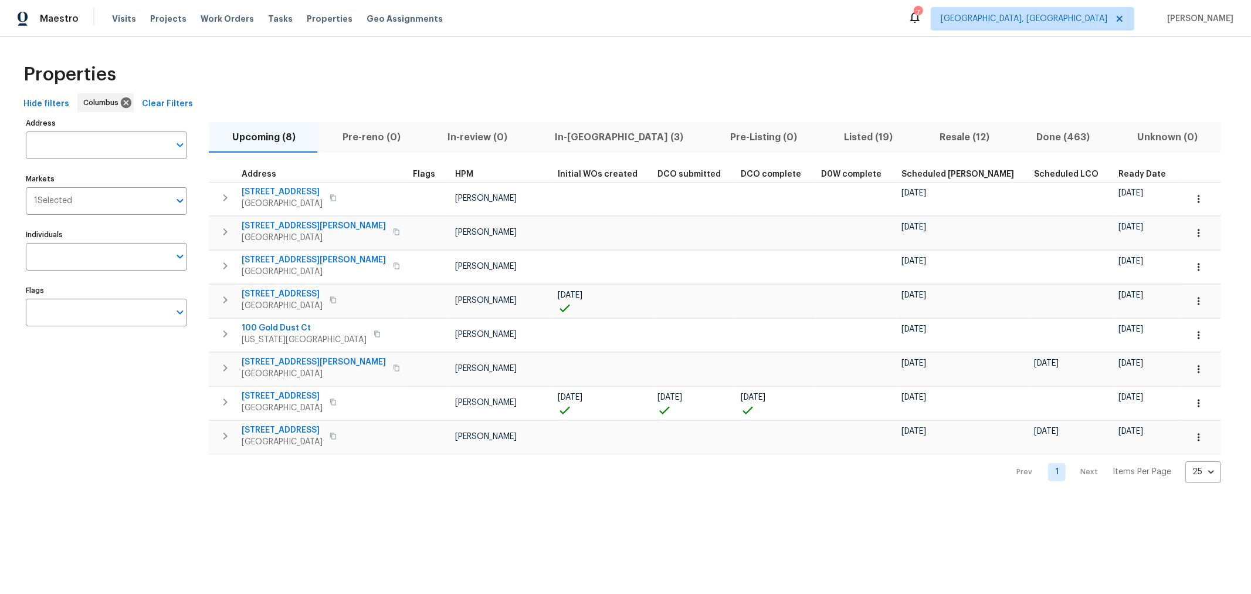
click at [1118, 172] on span "Ready Date" at bounding box center [1142, 174] width 48 height 8
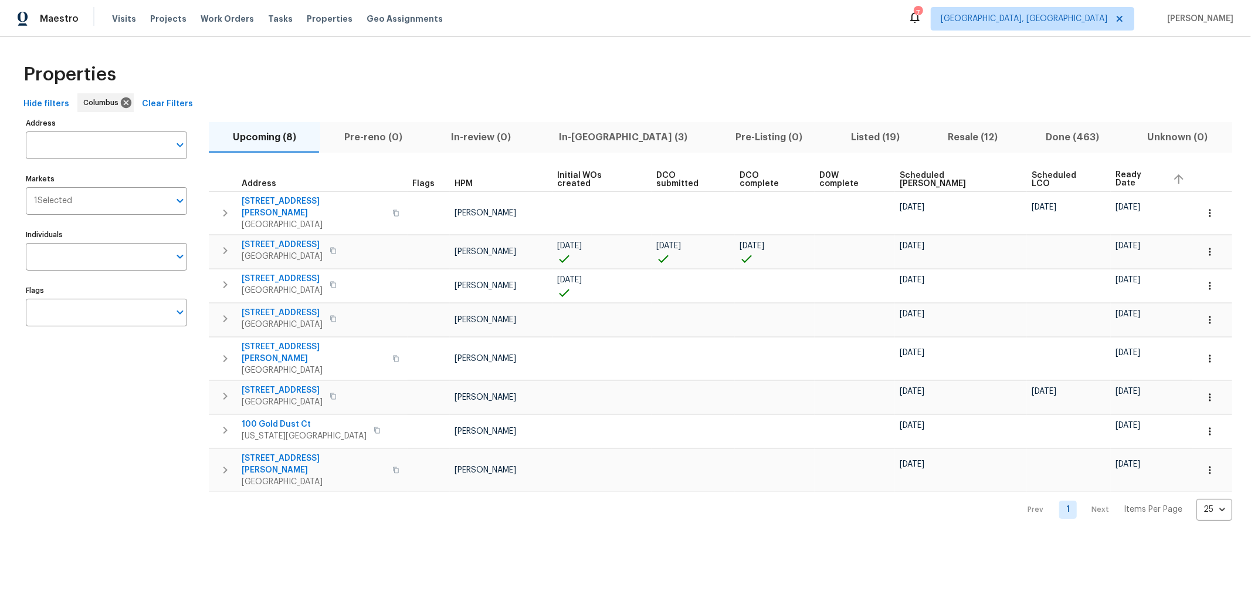
click at [424, 53] on div "Properties Hide filters Columbus Clear Filters Address Address Markets 1 Select…" at bounding box center [625, 288] width 1251 height 502
click at [835, 88] on div "Properties" at bounding box center [625, 75] width 1213 height 38
click at [873, 94] on div "Hide filters Columbus Clear Filters" at bounding box center [625, 104] width 1213 height 22
click at [851, 100] on div "Hide filters Columbus Clear Filters" at bounding box center [625, 104] width 1213 height 22
click at [658, 40] on div "Properties Hide filters Columbus Clear Filters Address Address Markets 1 Select…" at bounding box center [625, 288] width 1251 height 502
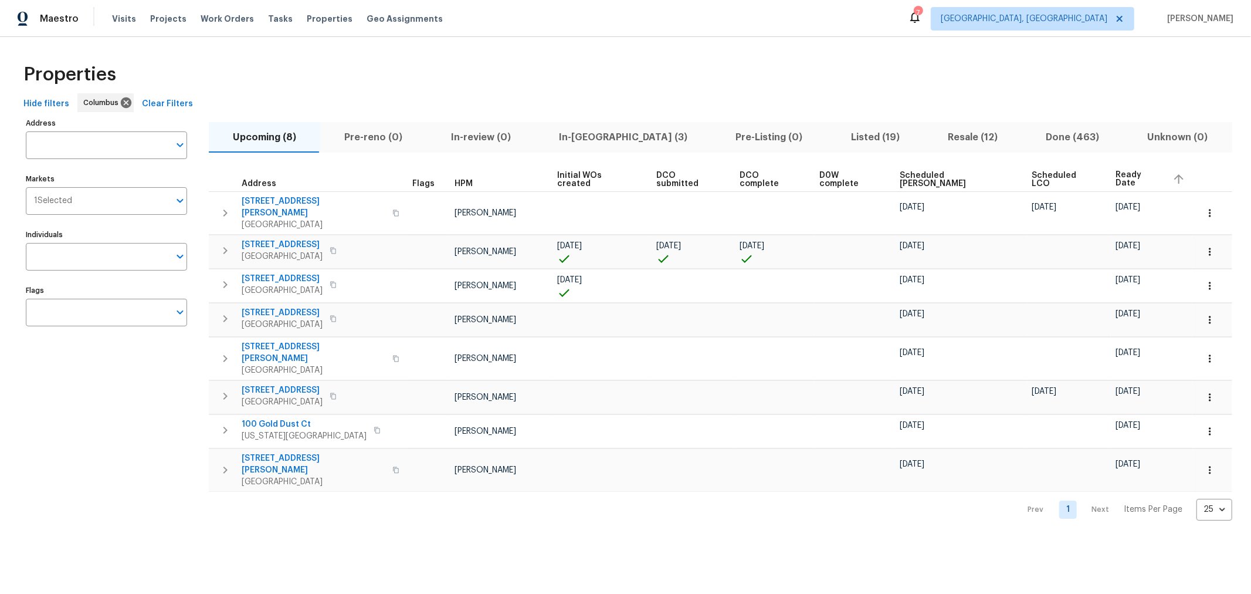
click at [707, 56] on div "Properties" at bounding box center [625, 75] width 1213 height 38
click at [687, 75] on div "Properties" at bounding box center [625, 75] width 1213 height 38
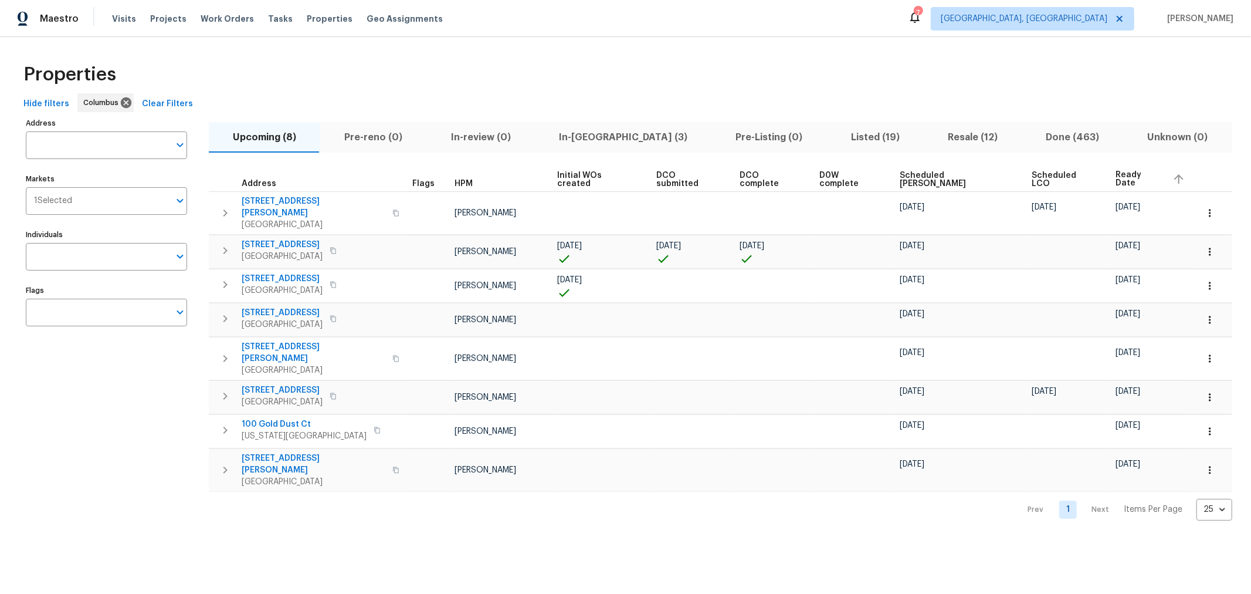
click at [1001, 87] on div "Properties" at bounding box center [625, 75] width 1213 height 38
click at [745, 85] on div "Properties" at bounding box center [625, 75] width 1213 height 38
click at [581, 138] on span "In-reno (3)" at bounding box center [623, 137] width 162 height 16
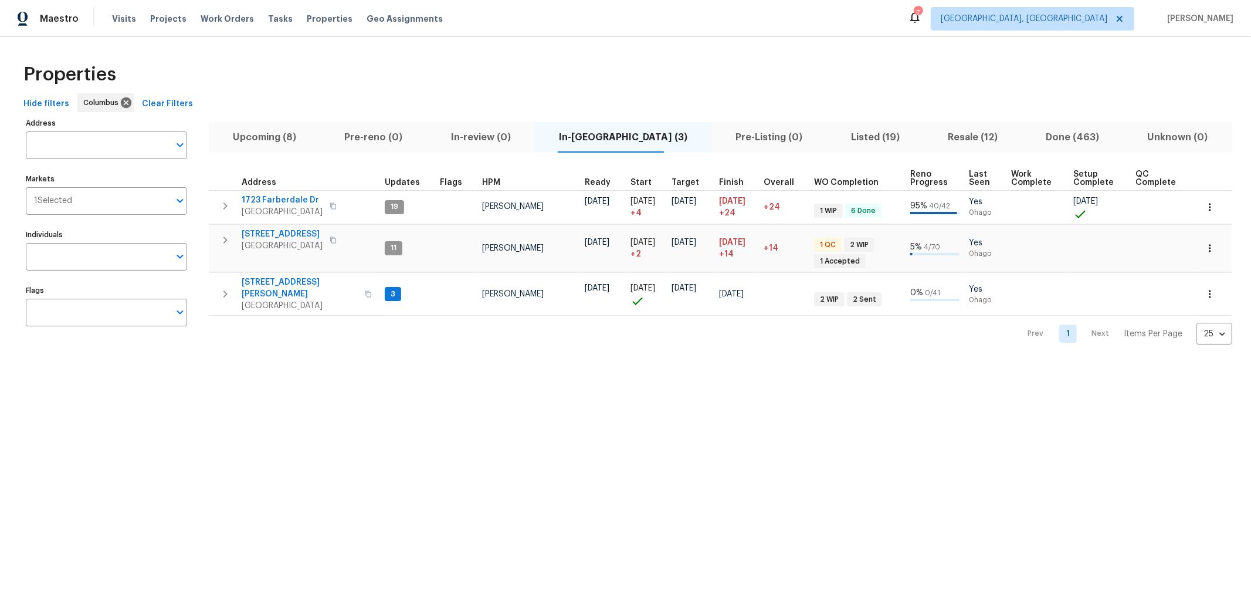
click at [761, 363] on html "Maestro Visits Projects Work Orders Tasks Properties Geo Assignments 7 Columbus…" at bounding box center [625, 181] width 1251 height 363
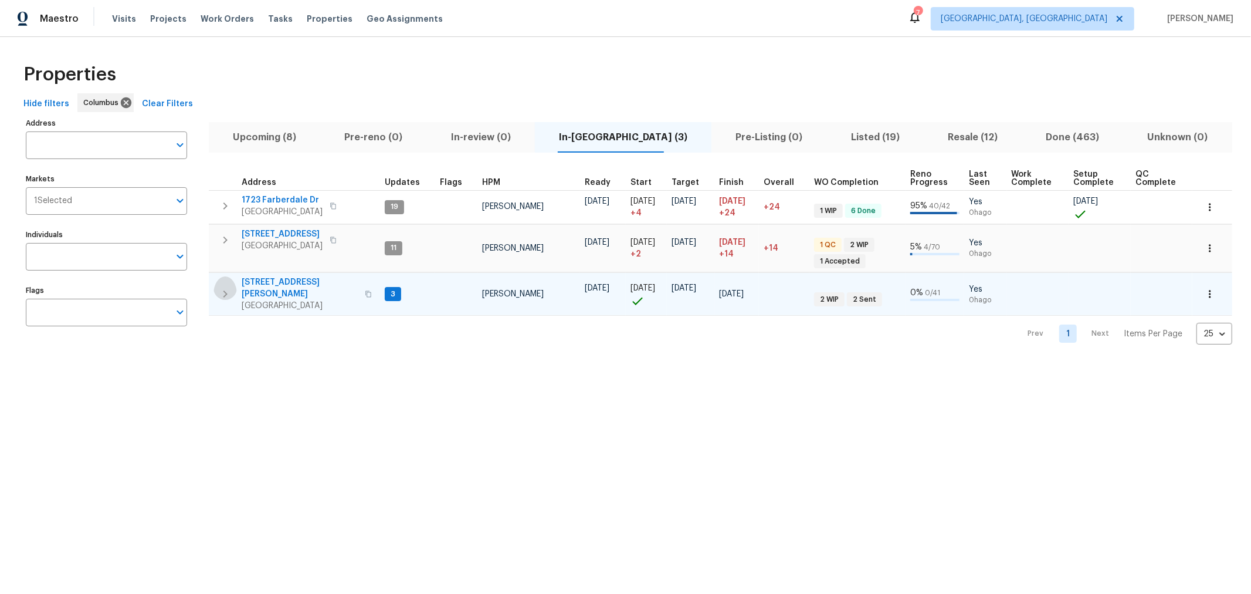
click at [226, 287] on icon "button" at bounding box center [225, 294] width 14 height 14
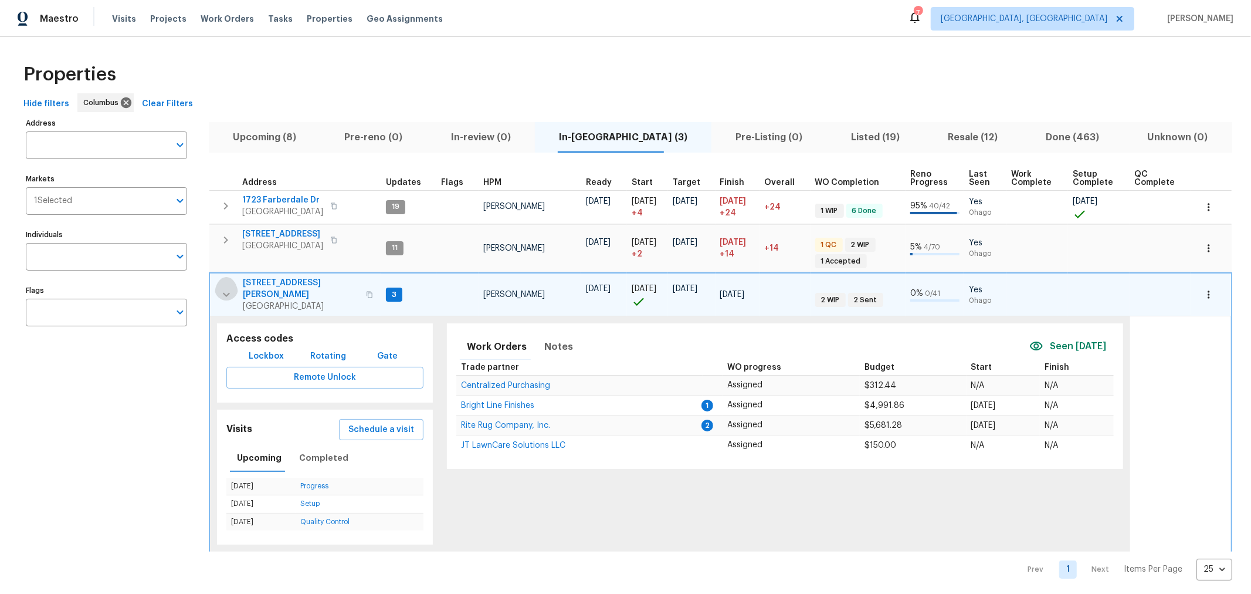
click at [225, 287] on icon "button" at bounding box center [226, 294] width 14 height 14
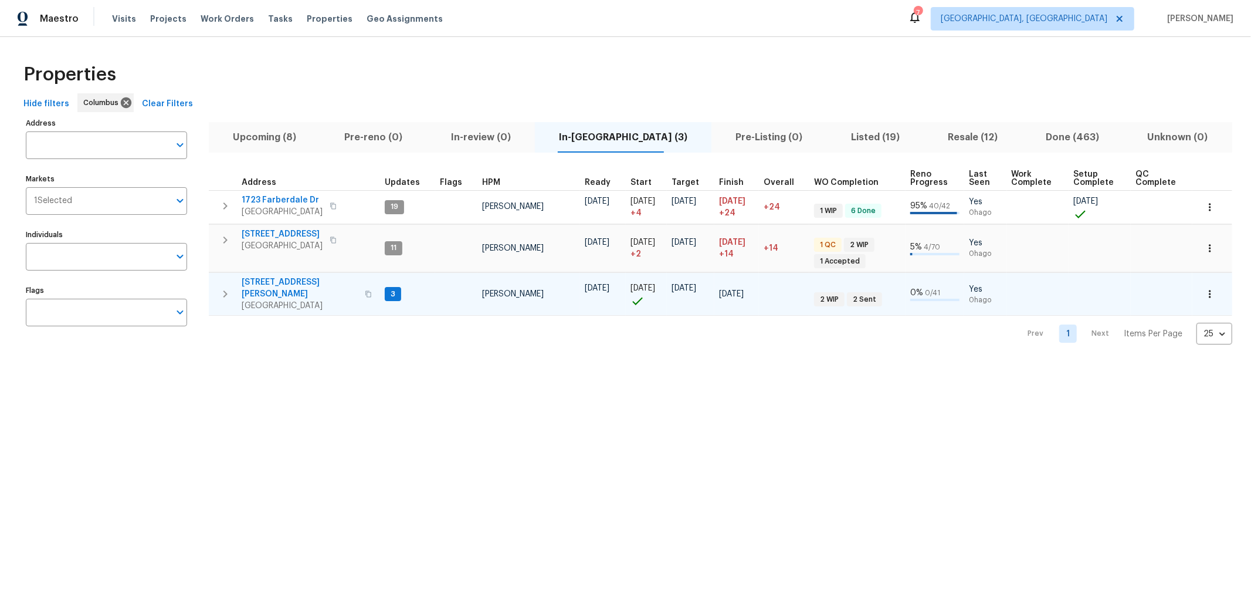
click at [225, 287] on icon "button" at bounding box center [225, 294] width 14 height 14
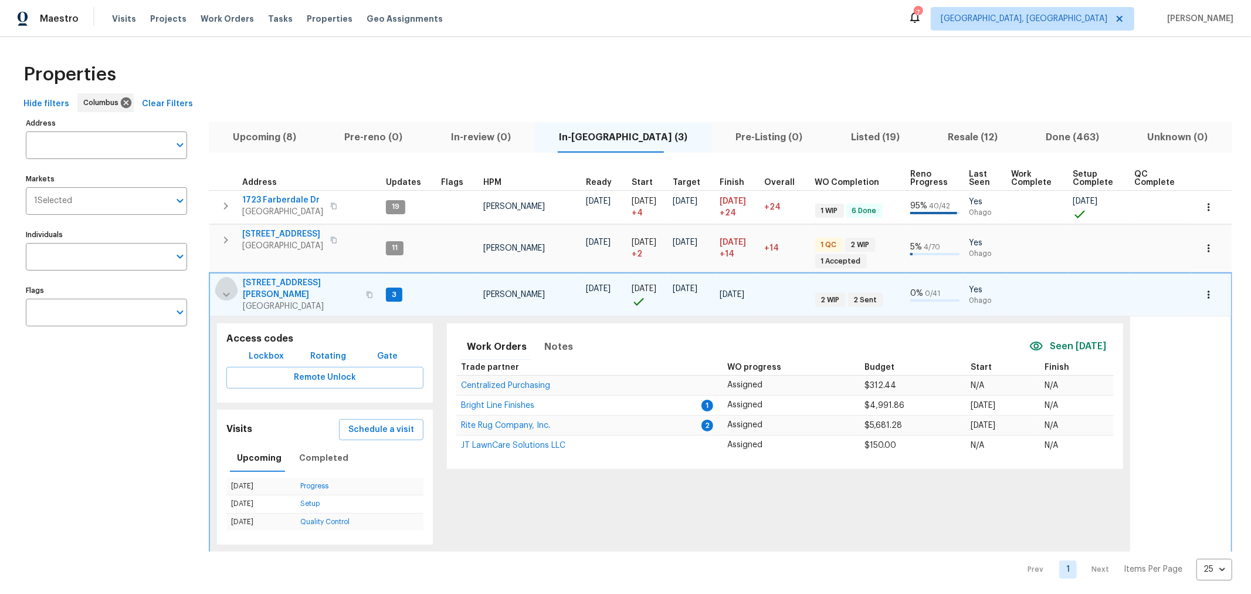
click at [225, 287] on icon "button" at bounding box center [226, 294] width 14 height 14
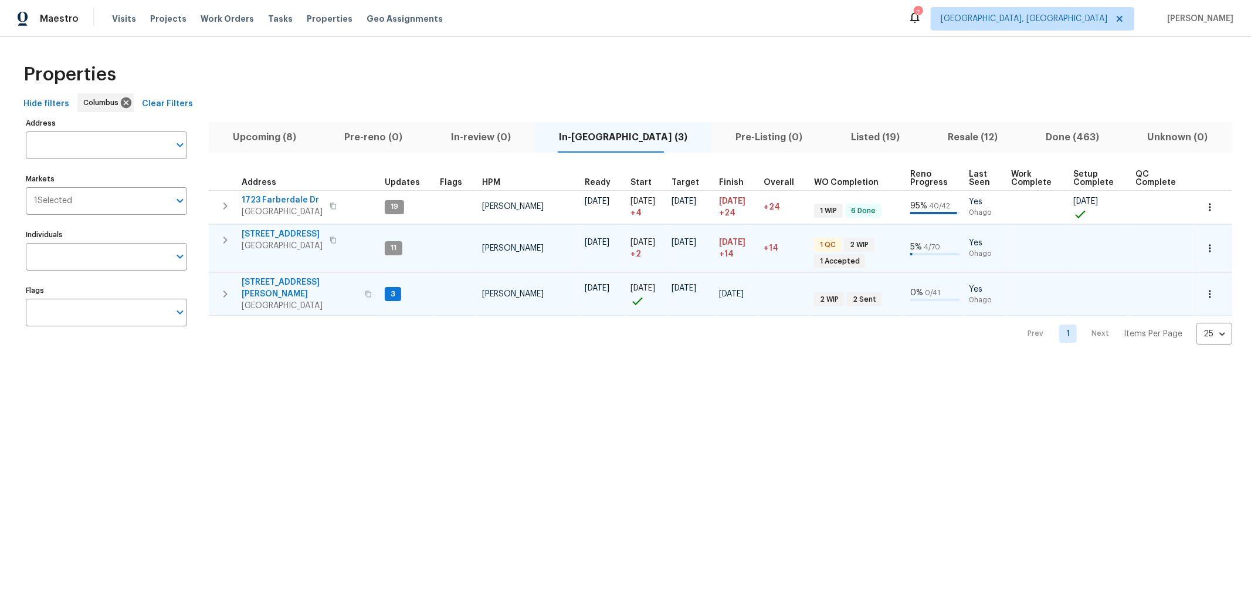
click at [229, 239] on icon "button" at bounding box center [225, 240] width 14 height 14
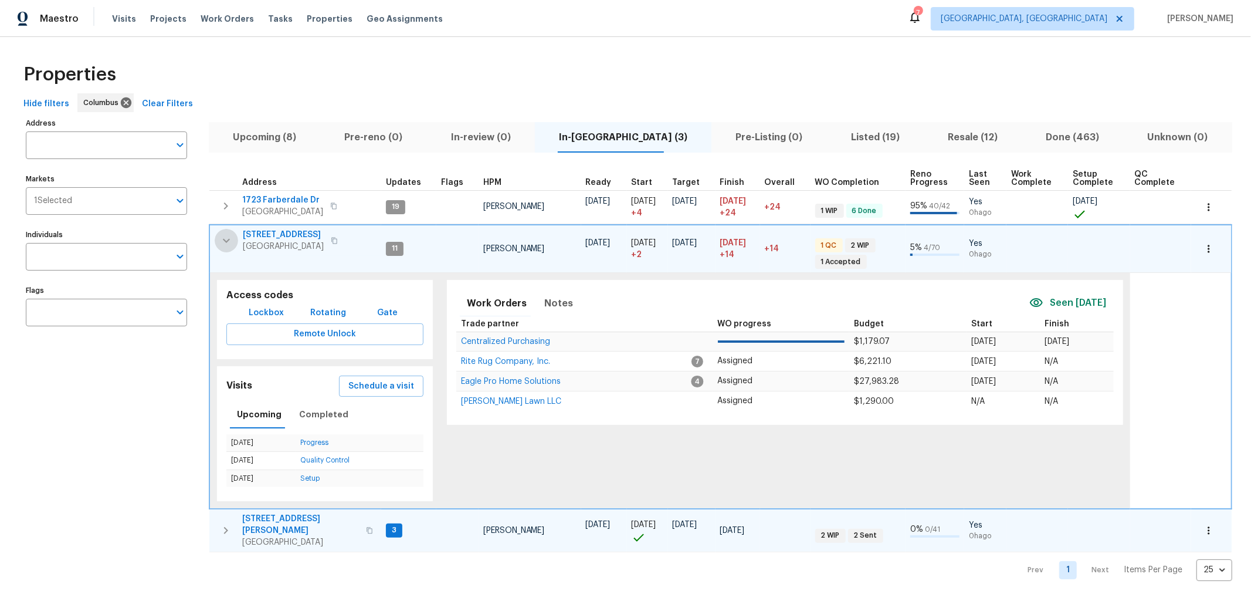
click at [229, 239] on icon "button" at bounding box center [226, 240] width 14 height 14
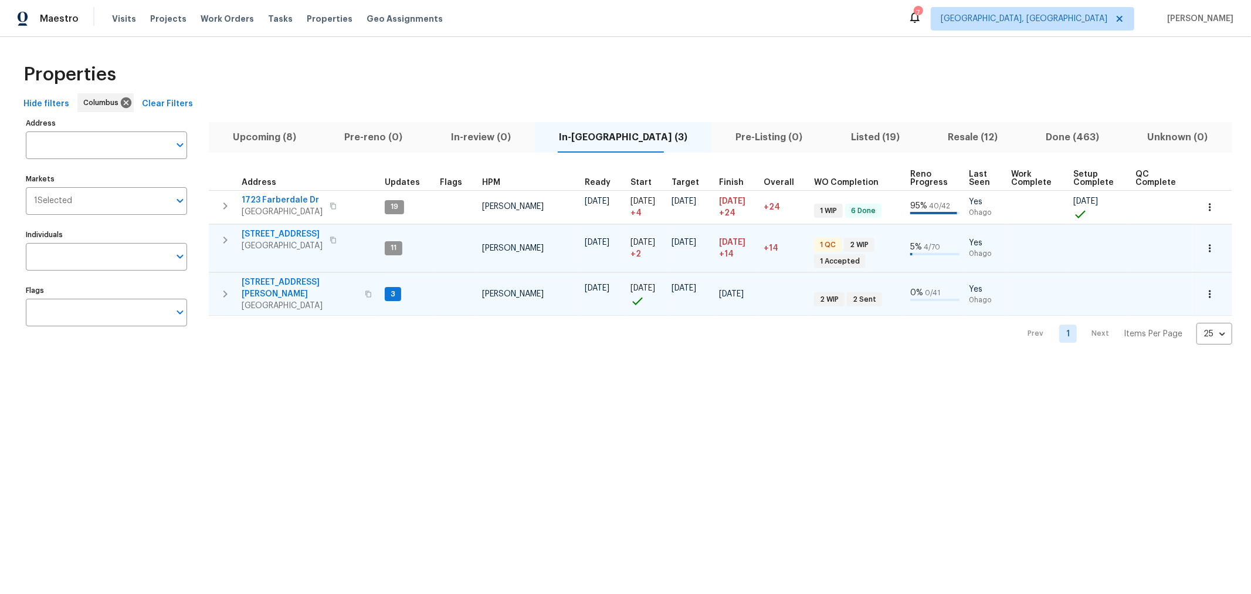
click at [218, 279] on button "button" at bounding box center [224, 293] width 23 height 35
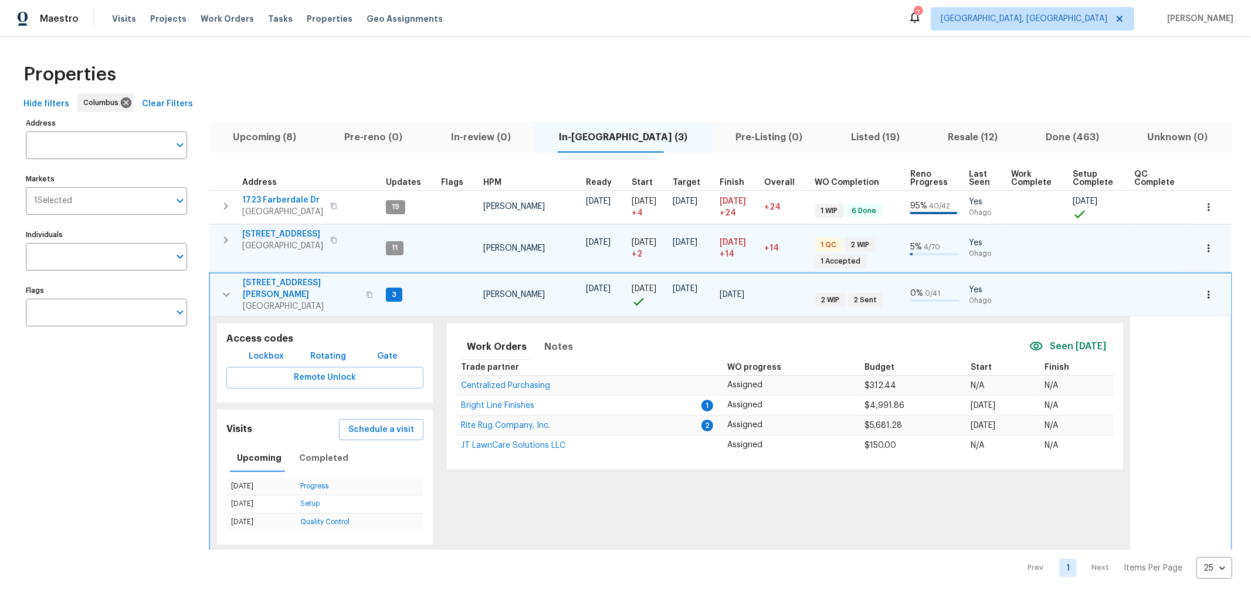
click at [218, 281] on button "button" at bounding box center [226, 294] width 23 height 35
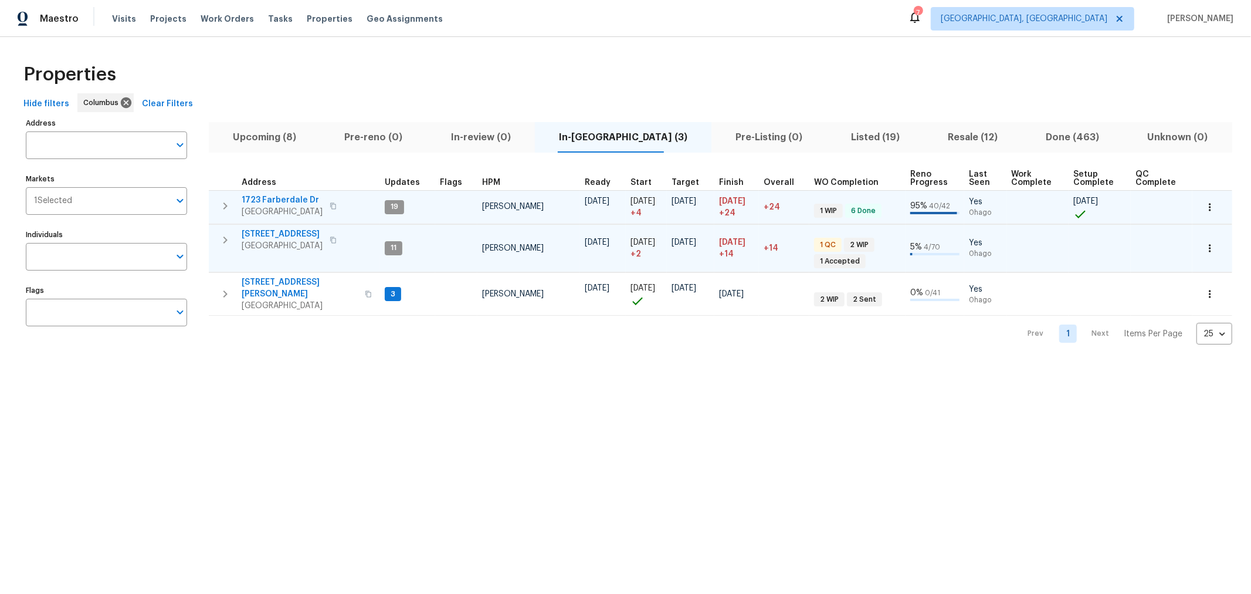
click at [232, 199] on button "button" at bounding box center [224, 205] width 23 height 23
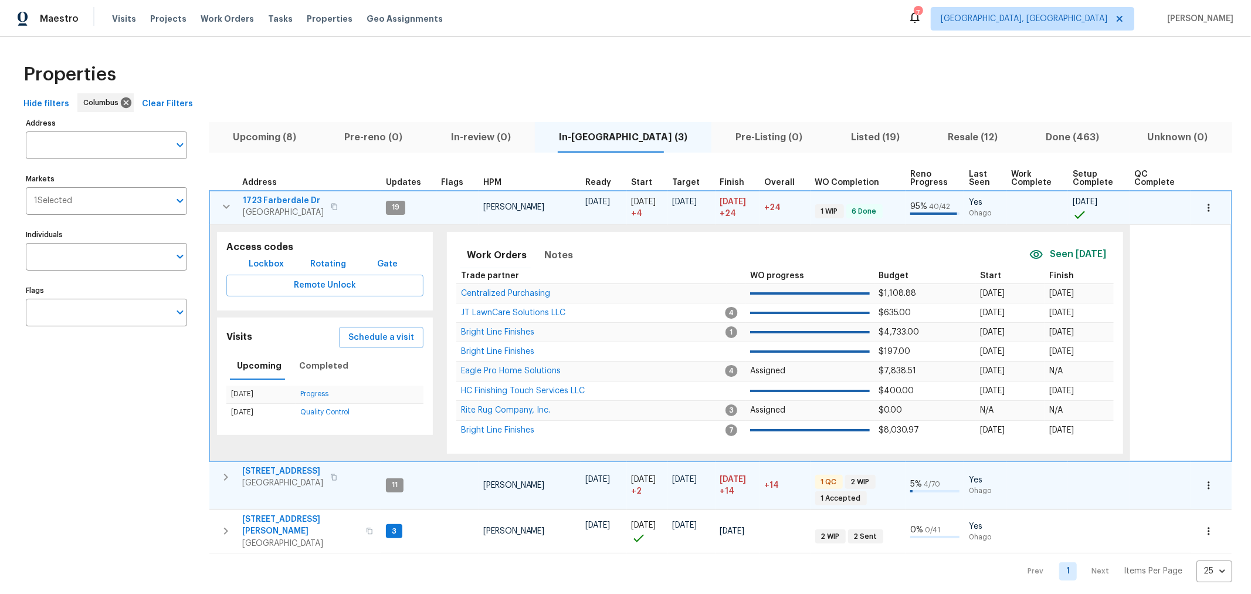
click at [230, 200] on icon "button" at bounding box center [226, 206] width 14 height 14
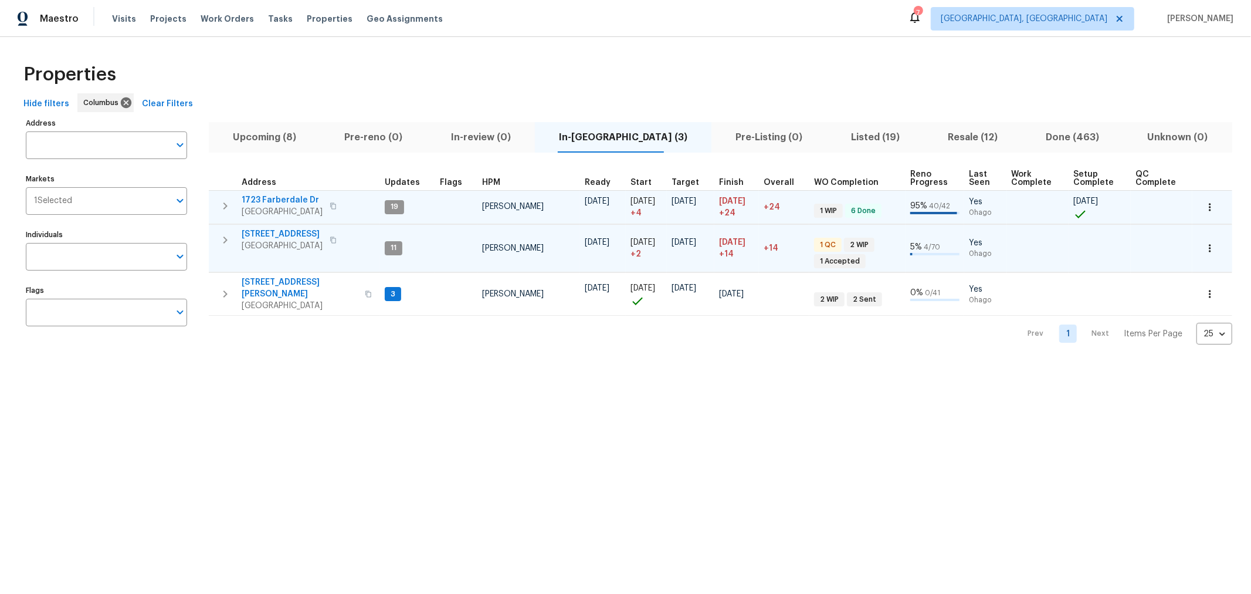
click at [289, 134] on span "Upcoming (8)" at bounding box center [264, 137] width 97 height 16
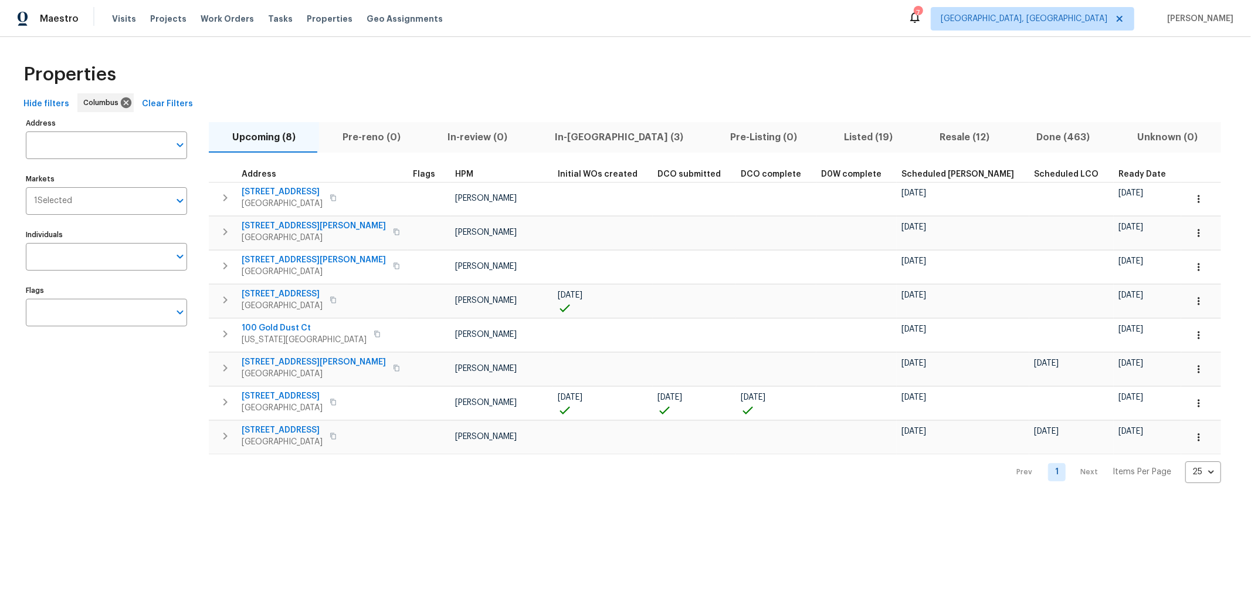
click at [663, 501] on html "Maestro Visits Projects Work Orders Tasks Properties Geo Assignments 7 Columbus…" at bounding box center [625, 250] width 1251 height 501
click at [677, 501] on html "Maestro Visits Projects Work Orders Tasks Properties Geo Assignments 7 Columbus…" at bounding box center [625, 250] width 1251 height 501
click at [567, 135] on span "In-reno (3)" at bounding box center [618, 137] width 161 height 16
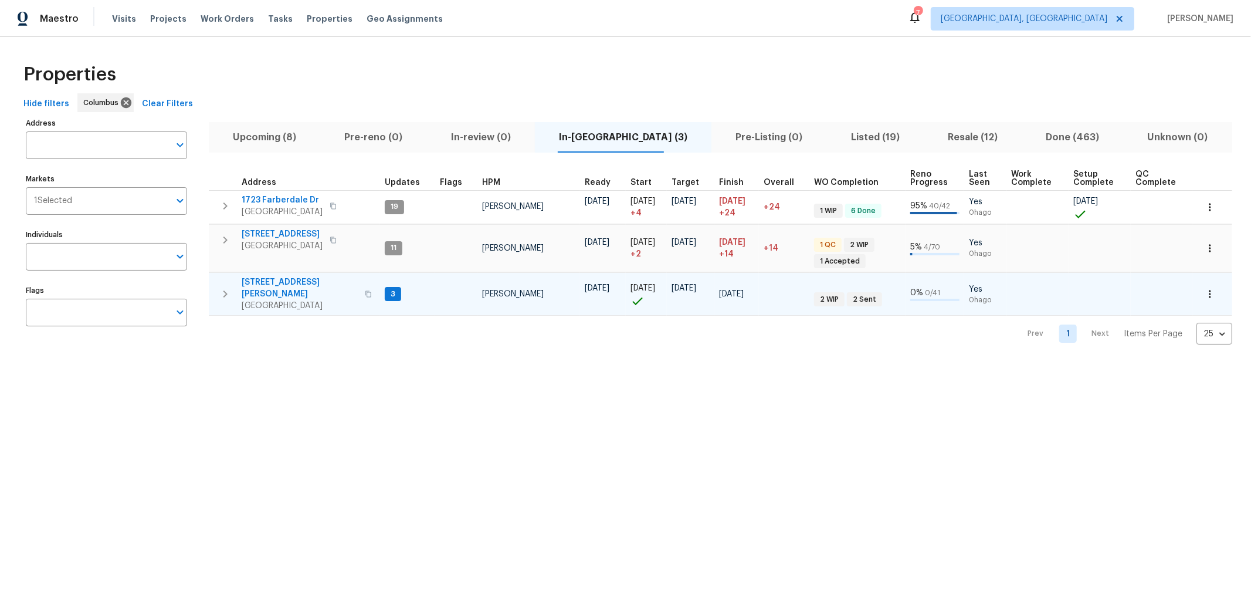
click at [226, 287] on icon "button" at bounding box center [225, 294] width 14 height 14
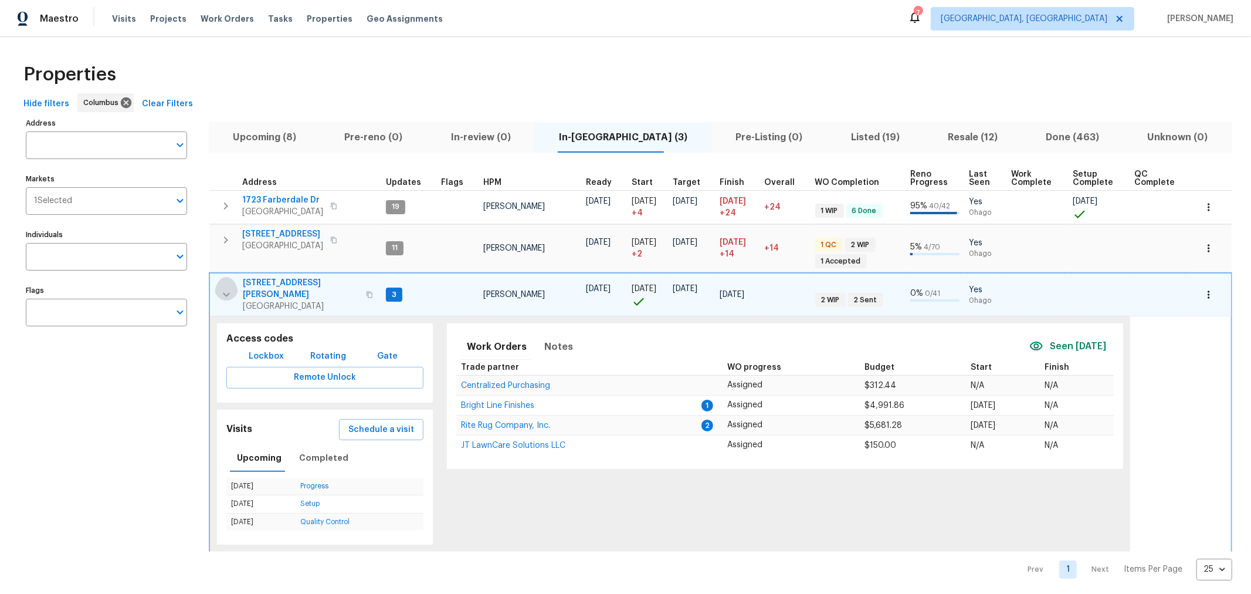
click at [226, 287] on icon "button" at bounding box center [226, 294] width 14 height 14
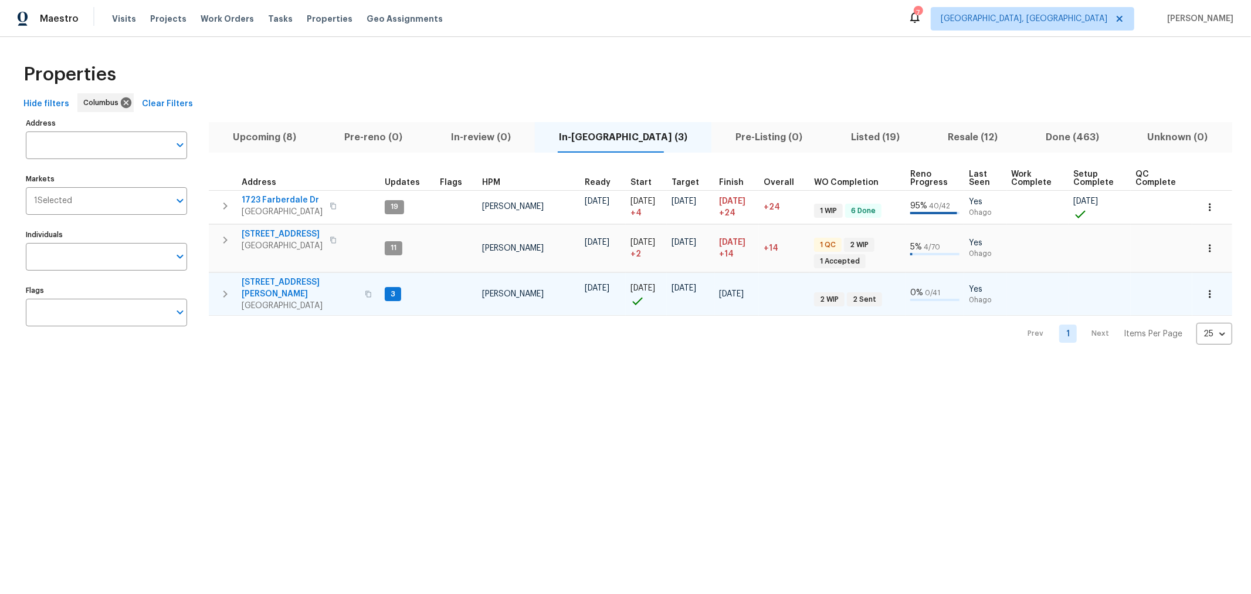
click at [280, 138] on span "Upcoming (8)" at bounding box center [264, 137] width 97 height 16
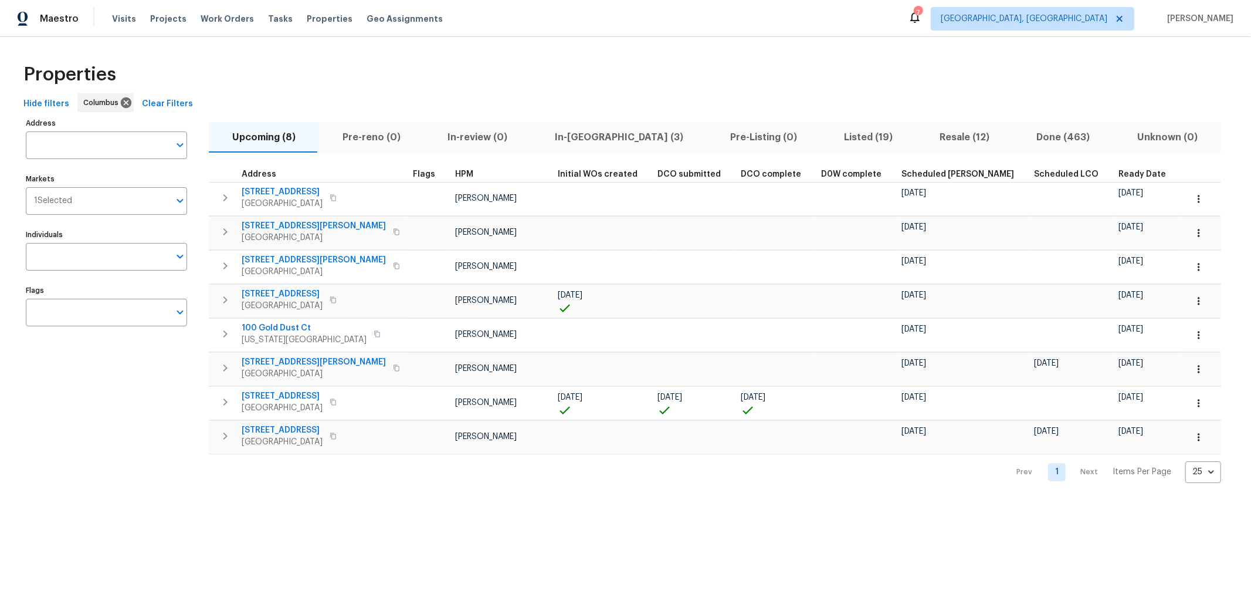
click at [369, 90] on div "Properties" at bounding box center [625, 75] width 1213 height 38
click at [698, 50] on div "Properties Hide filters Columbus Clear Filters Address Address Markets 1 Select…" at bounding box center [625, 269] width 1251 height 465
click at [572, 135] on span "In-reno (3)" at bounding box center [618, 137] width 161 height 16
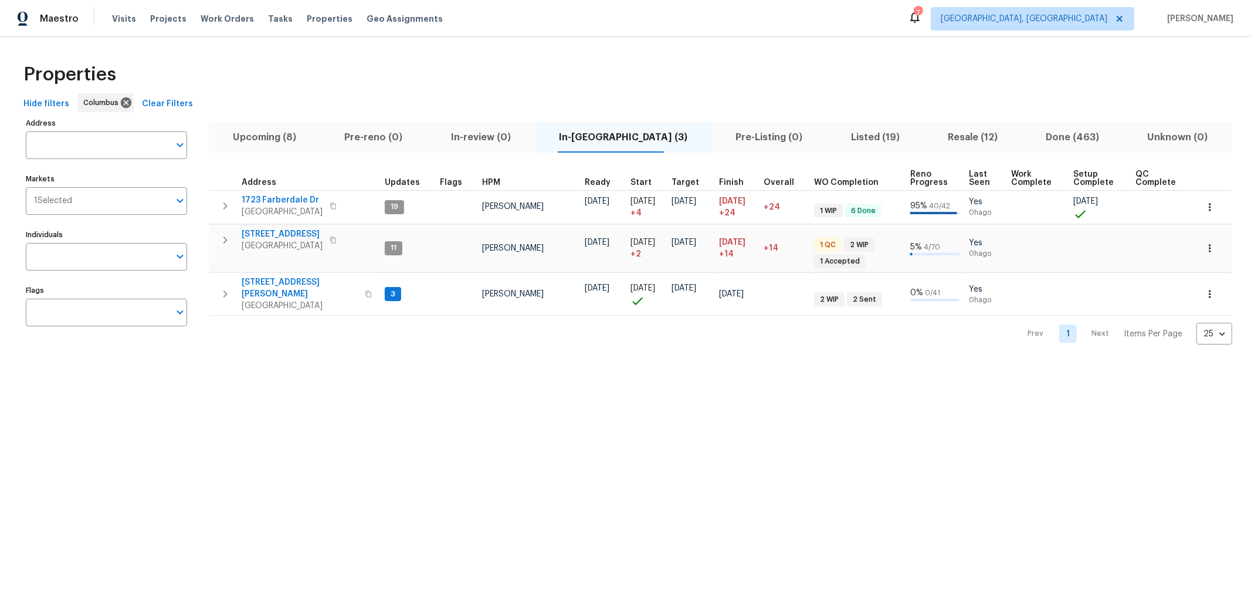
click at [266, 139] on span "Upcoming (8)" at bounding box center [264, 137] width 97 height 16
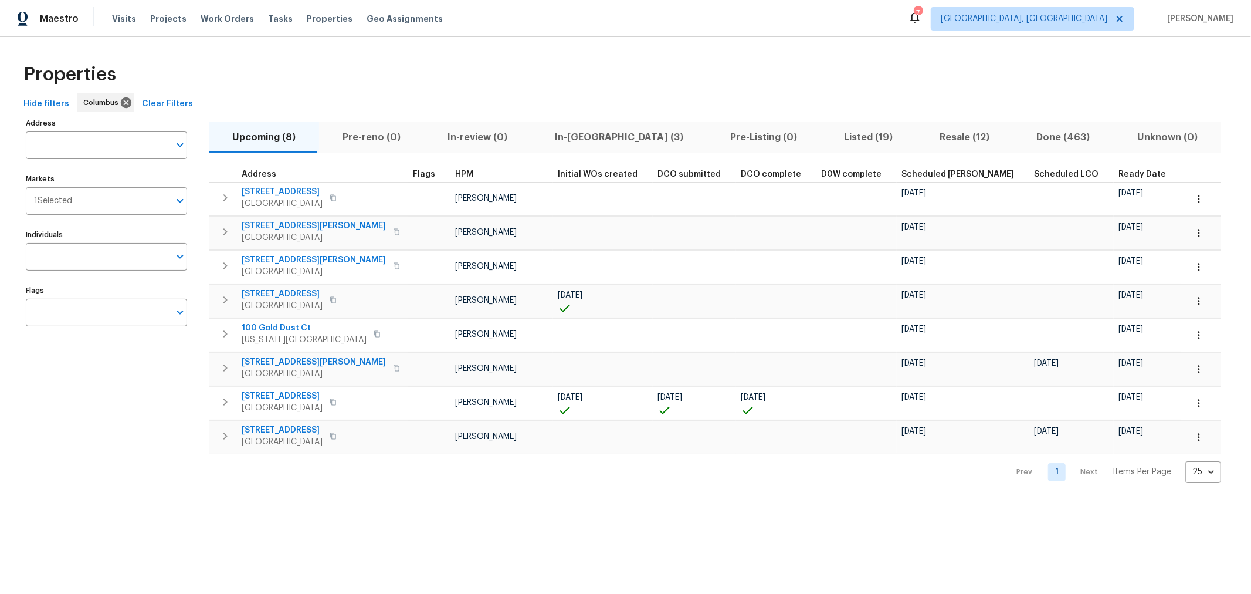
click at [854, 501] on html "Maestro Visits Projects Work Orders Tasks Properties Geo Assignments 7 Columbus…" at bounding box center [625, 250] width 1251 height 501
click at [814, 466] on div "Prev 1 Next Items Per Page 25 25 ​" at bounding box center [715, 468] width 1012 height 29
click at [222, 430] on icon "button" at bounding box center [225, 436] width 14 height 14
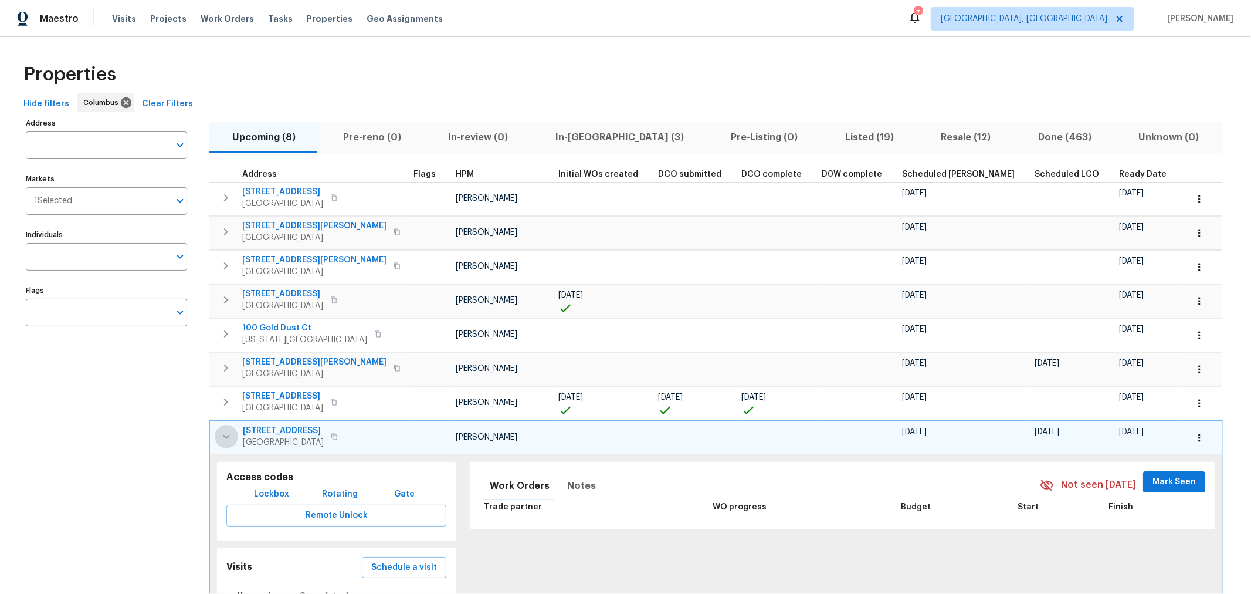
click at [222, 431] on icon "button" at bounding box center [226, 436] width 14 height 14
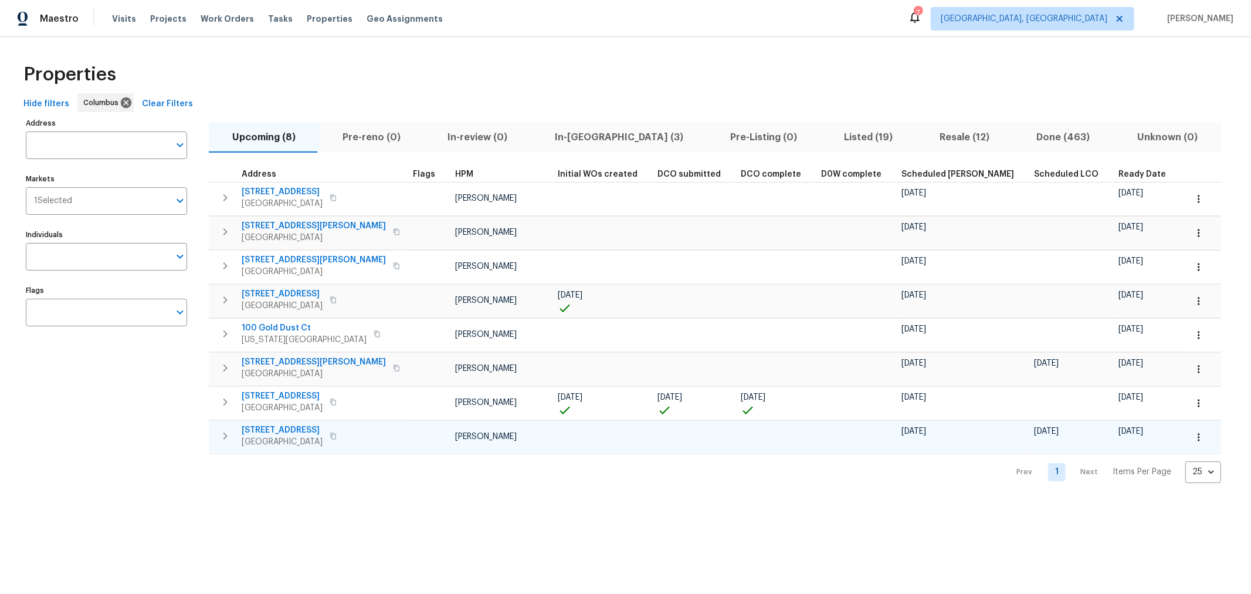
click at [1172, 258] on div "Address Address Markets 1 Selected Markets Individuals Individuals Flags Flags …" at bounding box center [625, 299] width 1213 height 368
click at [1118, 174] on span "Ready Date" at bounding box center [1142, 174] width 48 height 8
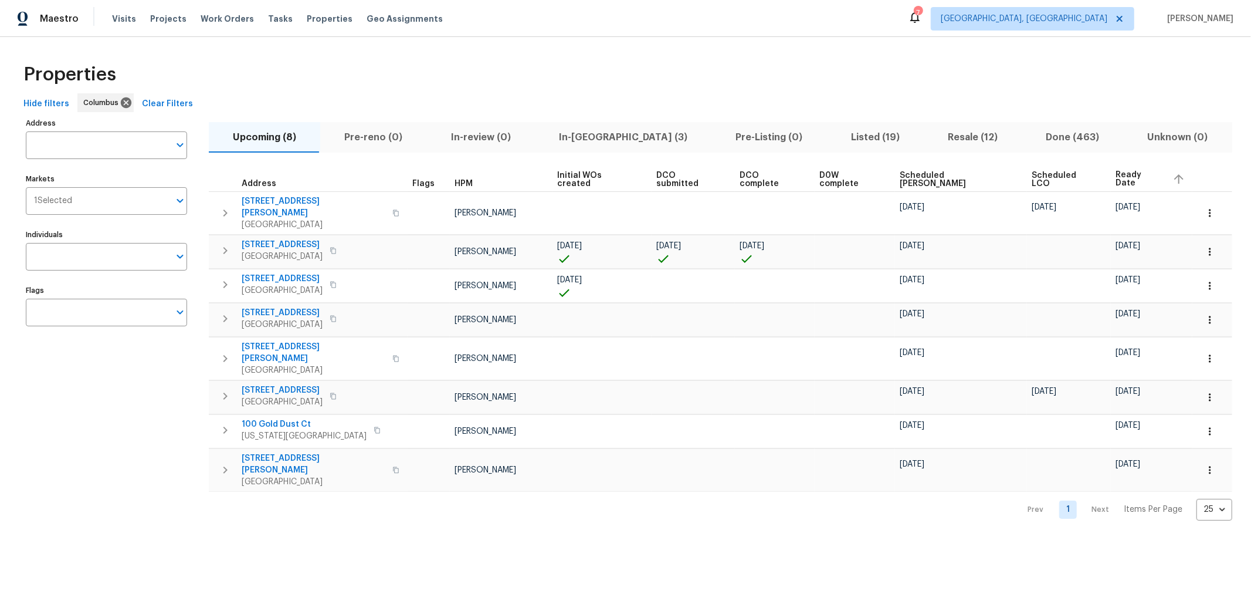
click at [1148, 218] on div "Address Address Markets 1 Selected Markets Individuals Individuals Flags Flags …" at bounding box center [625, 317] width 1213 height 405
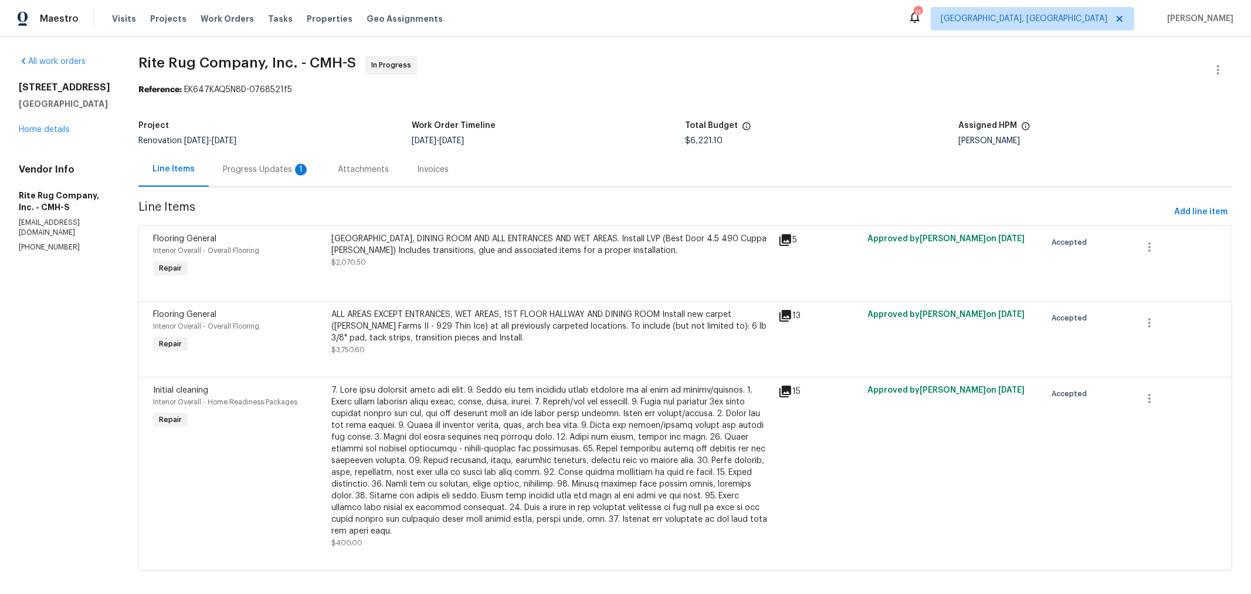
click at [270, 177] on div "Progress Updates 1" at bounding box center [266, 169] width 115 height 35
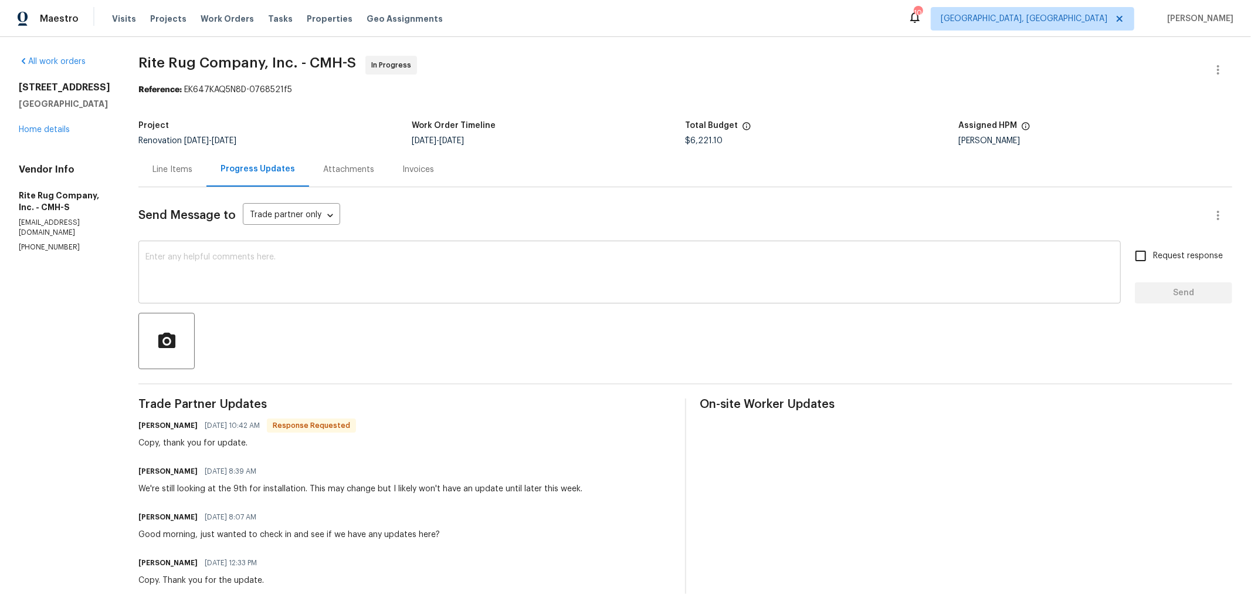
click at [310, 283] on textarea at bounding box center [629, 273] width 968 height 41
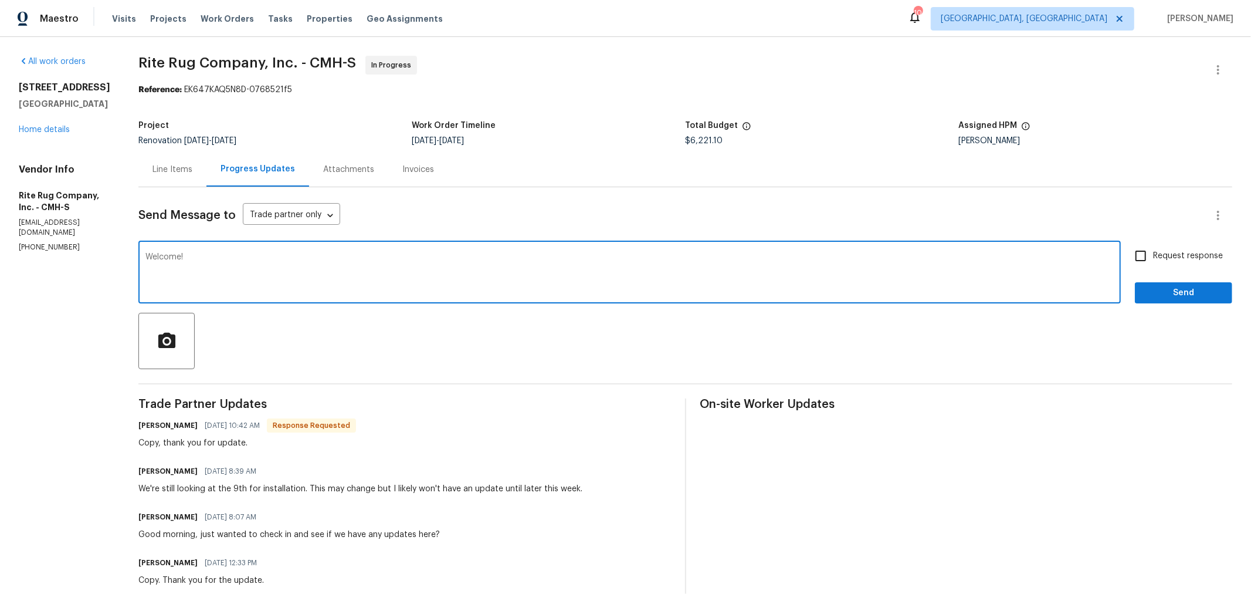
type textarea "Welcome!"
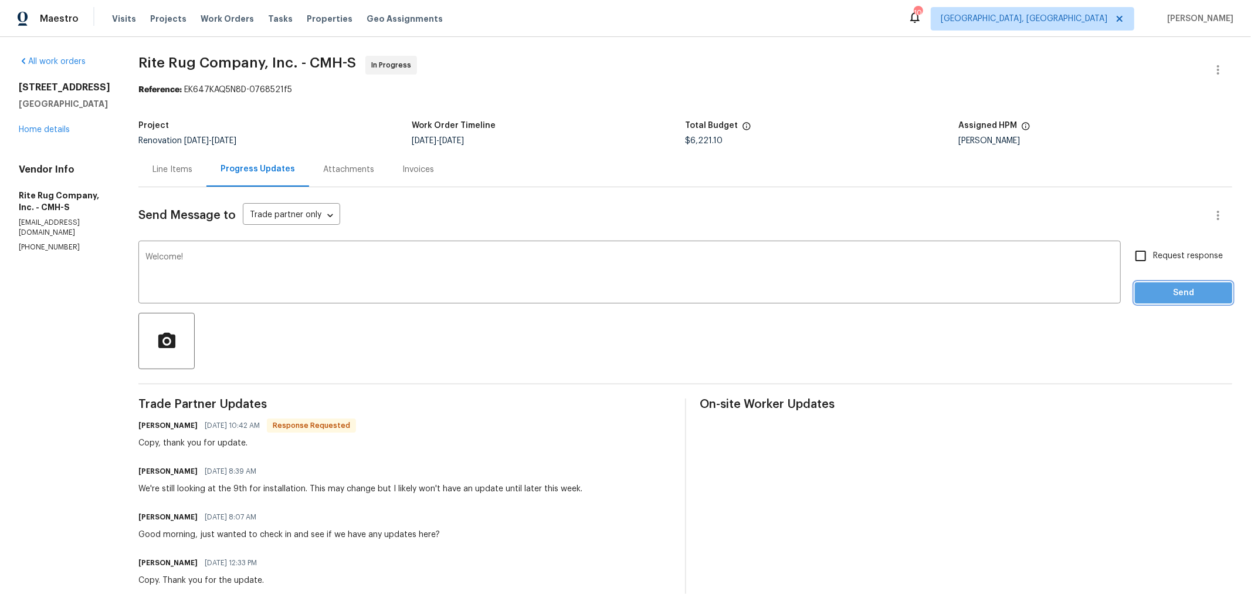
click at [1154, 287] on span "Send" at bounding box center [1183, 293] width 79 height 15
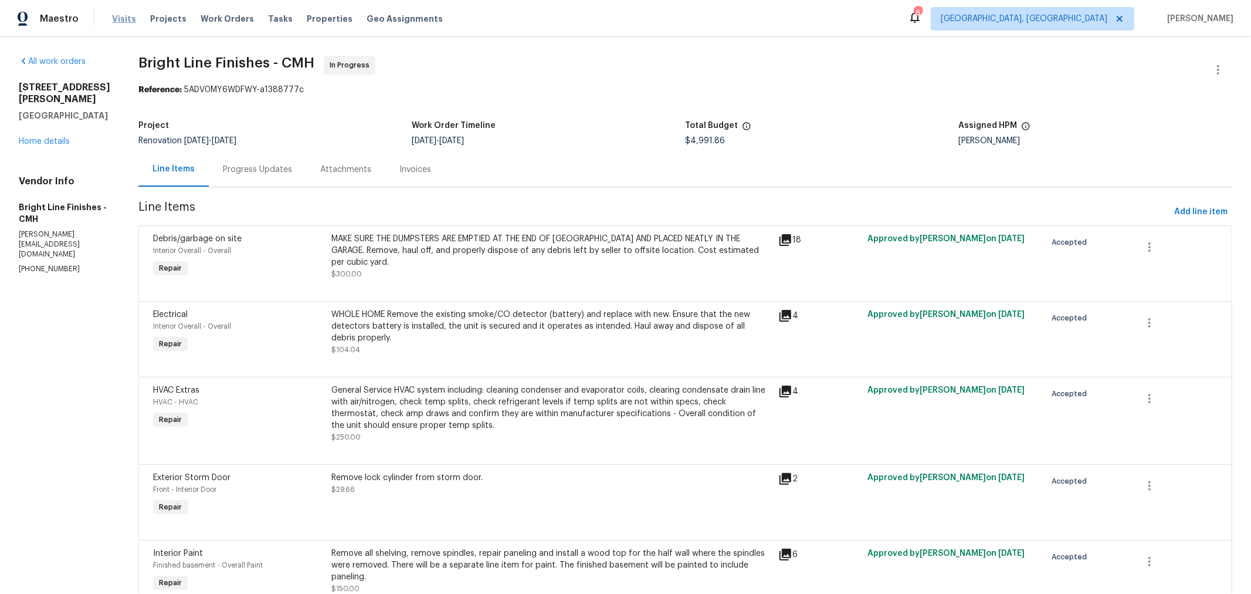
click at [121, 16] on span "Visits" at bounding box center [124, 19] width 24 height 12
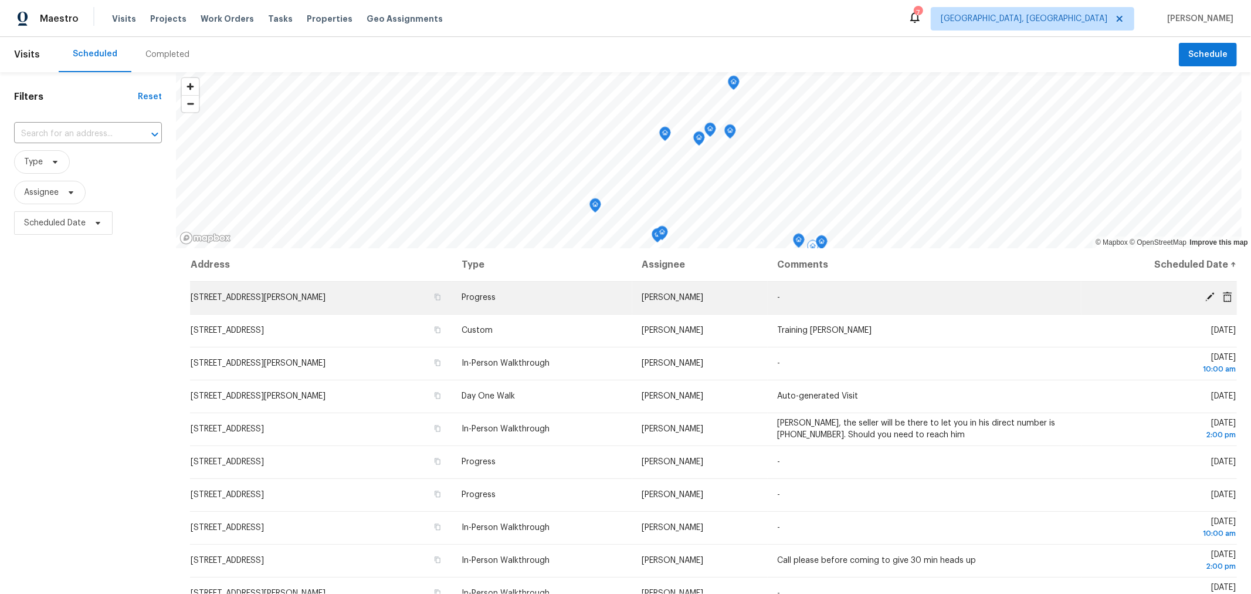
click at [1205, 291] on icon at bounding box center [1210, 296] width 11 height 11
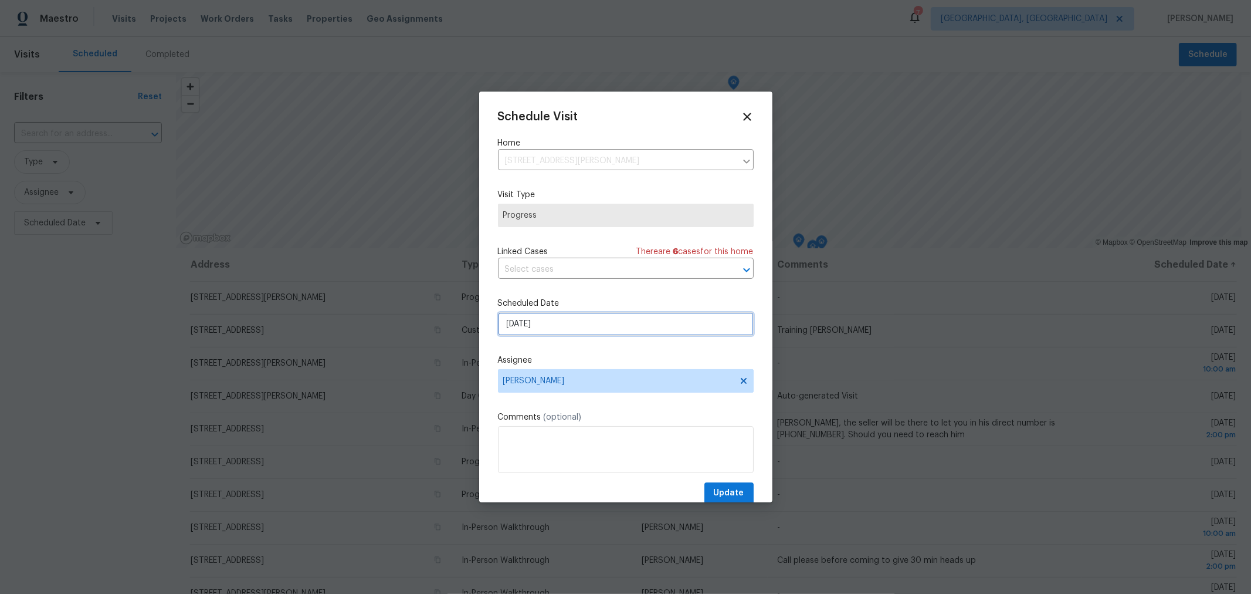
click at [552, 326] on input "9/30/2025" at bounding box center [626, 323] width 256 height 23
click at [620, 289] on div "1" at bounding box center [623, 293] width 19 height 16
type input "10/1/2025"
select select "9"
click at [719, 496] on span "Update" at bounding box center [729, 493] width 30 height 15
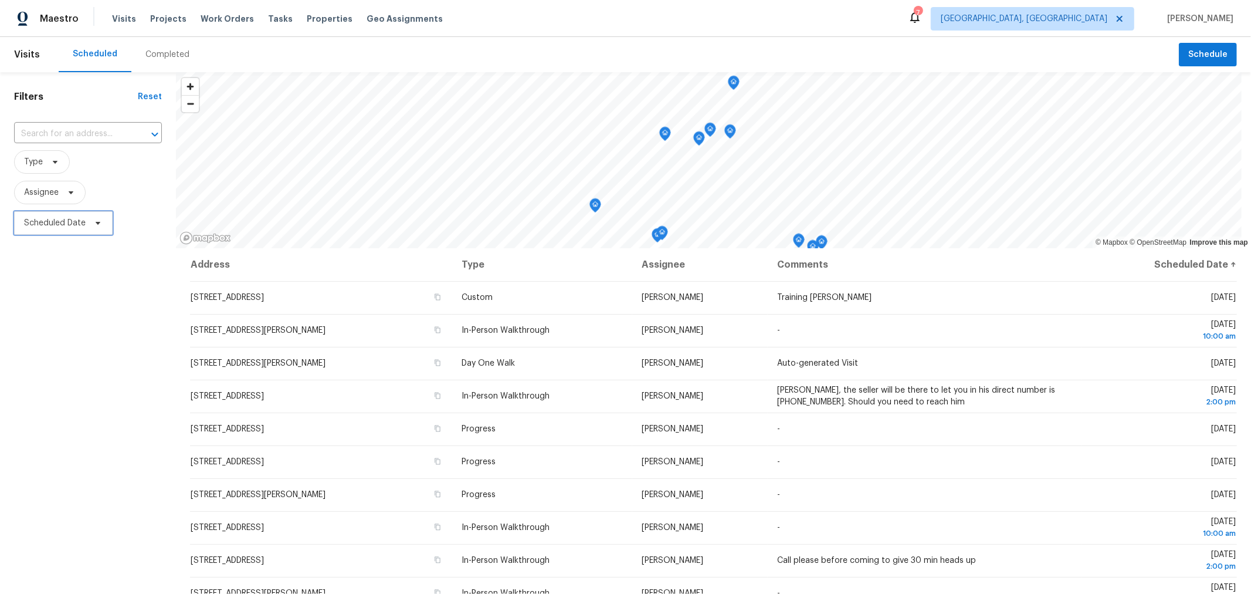
click at [67, 219] on span "Scheduled Date" at bounding box center [55, 223] width 62 height 12
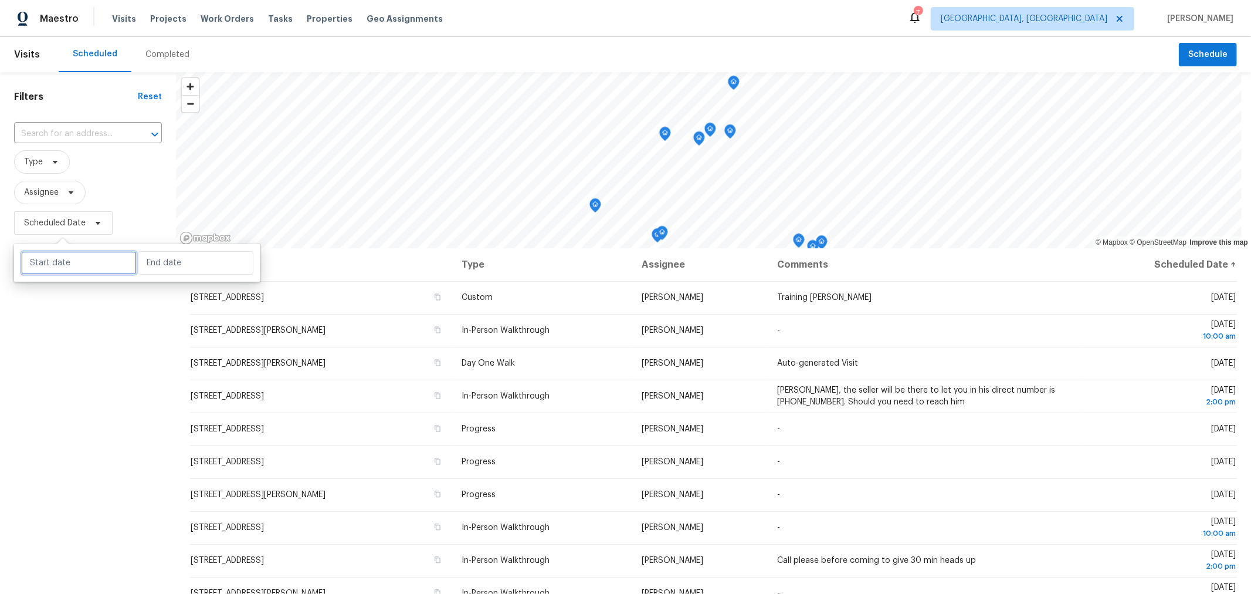
select select "8"
select select "2025"
select select "9"
select select "2025"
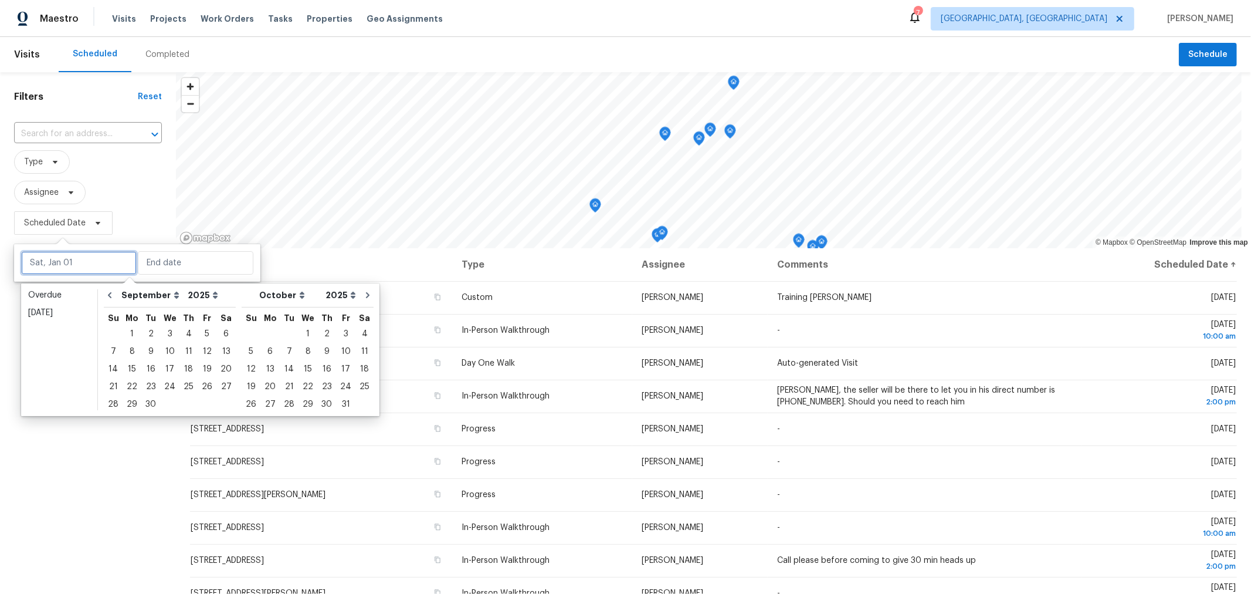
click at [60, 272] on input "text" at bounding box center [79, 262] width 116 height 23
click at [130, 331] on div "1" at bounding box center [132, 334] width 19 height 16
type input "Mon, Sep 01"
click at [130, 331] on div "1" at bounding box center [132, 334] width 19 height 16
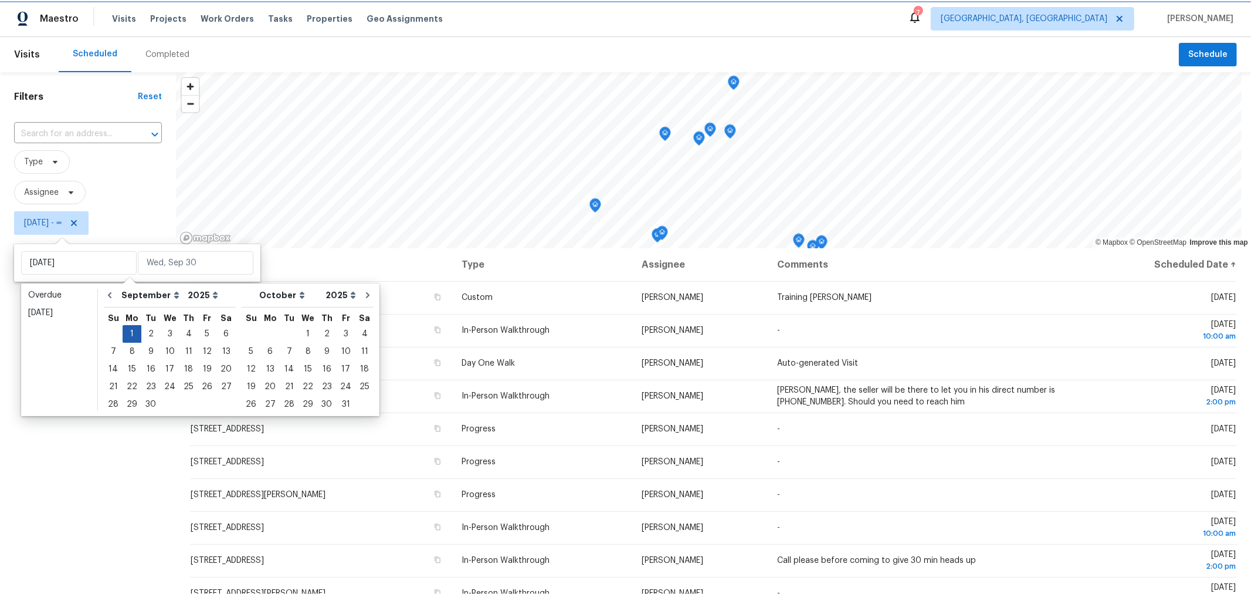
type input "Mon, Sep 01"
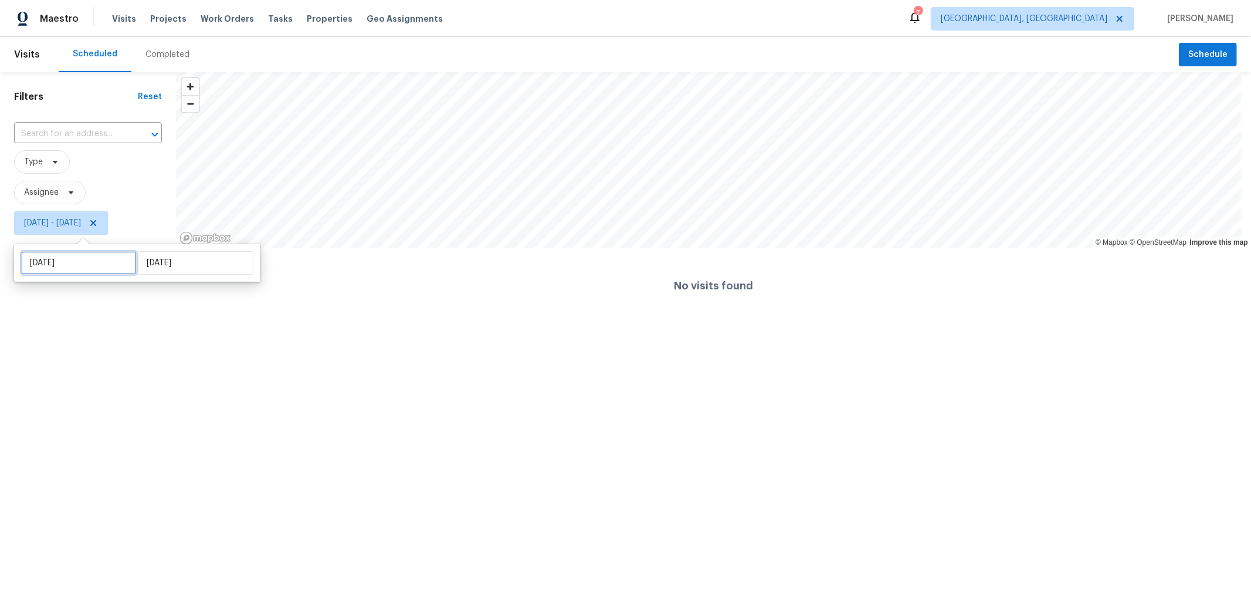
select select "8"
select select "2025"
select select "9"
select select "2025"
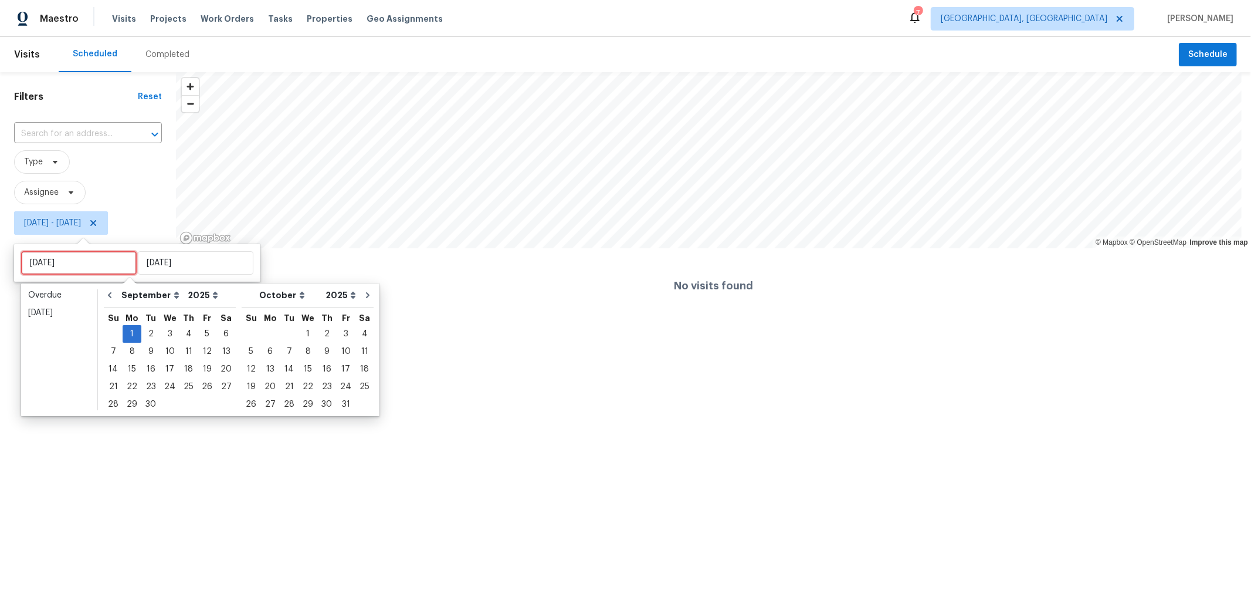
click at [99, 269] on input "Mon, Sep 01" at bounding box center [79, 262] width 116 height 23
type input "Mon, Sep 01"
type input "Wed, Oct 01"
click at [299, 334] on div "1" at bounding box center [308, 334] width 19 height 16
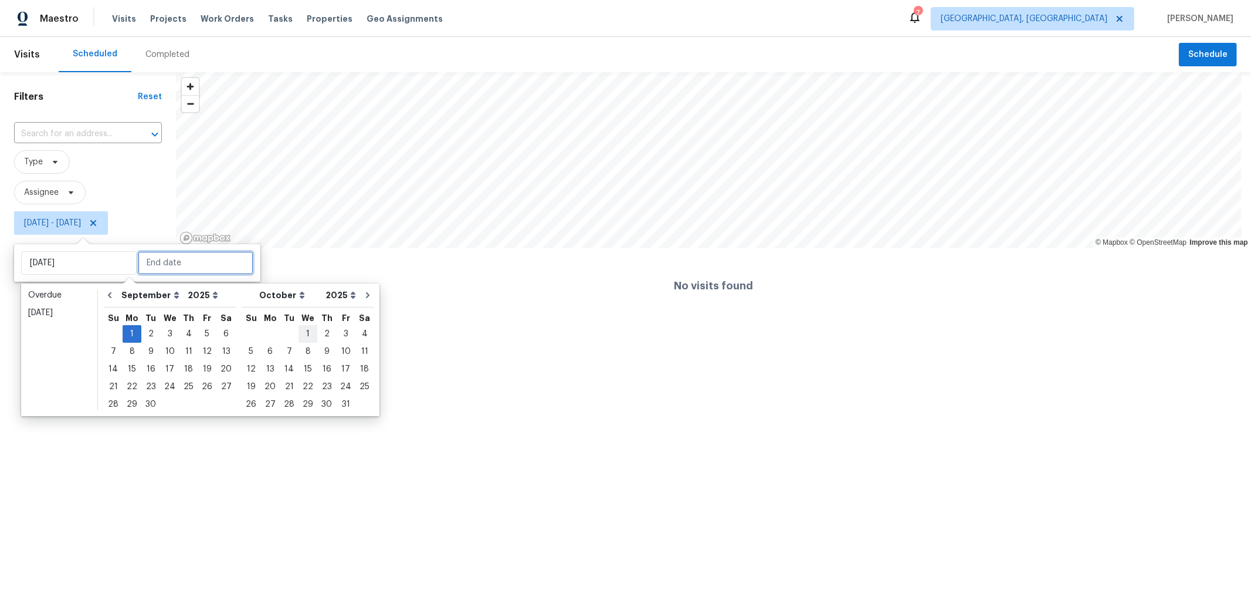
type input "Wed, Oct 01"
type input "Mon, Sep 01"
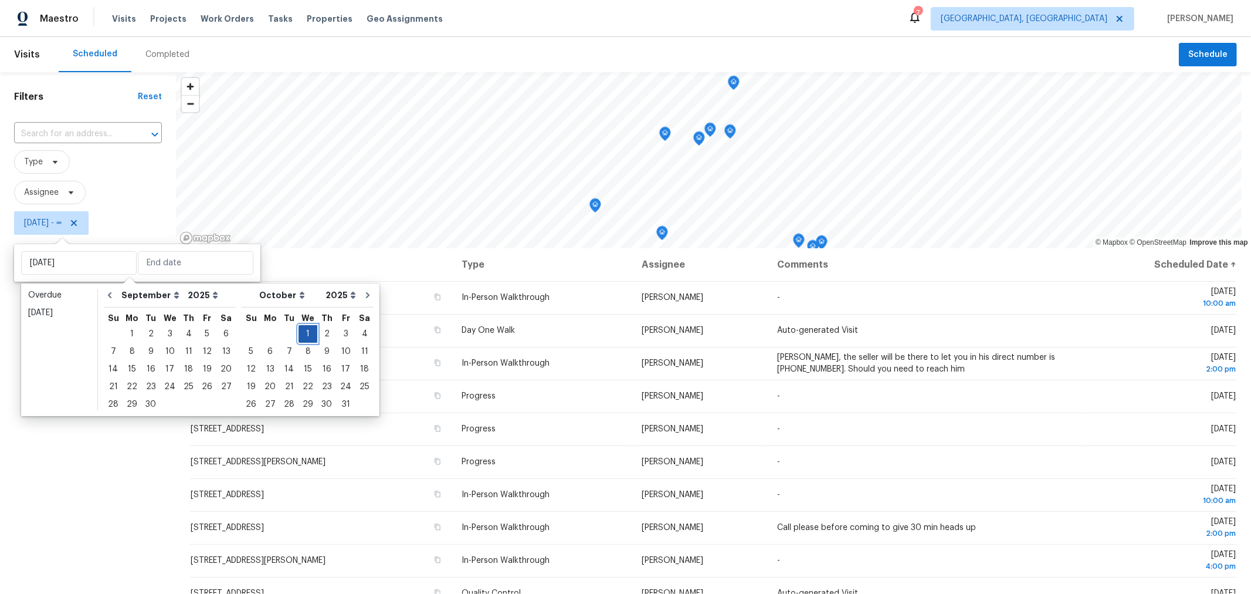
click at [299, 334] on div "1" at bounding box center [308, 334] width 19 height 16
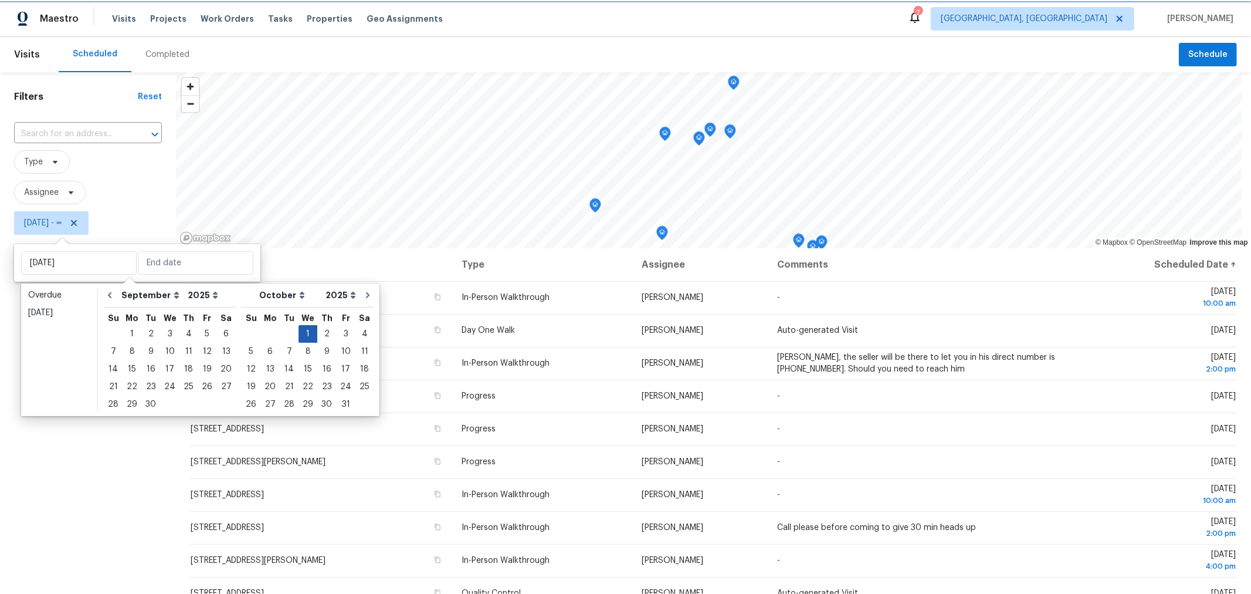
type input "Wed, Oct 01"
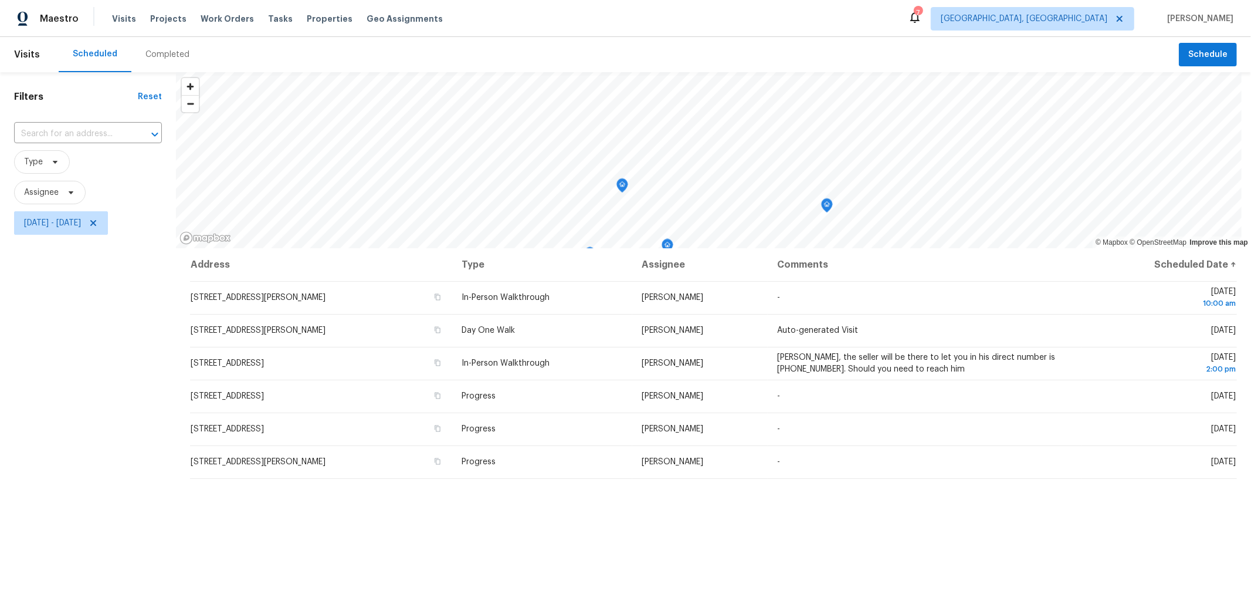
click at [66, 459] on div "Filters Reset ​ Type Assignee Wed, Oct 01 - Wed, Oct 01" at bounding box center [88, 397] width 176 height 651
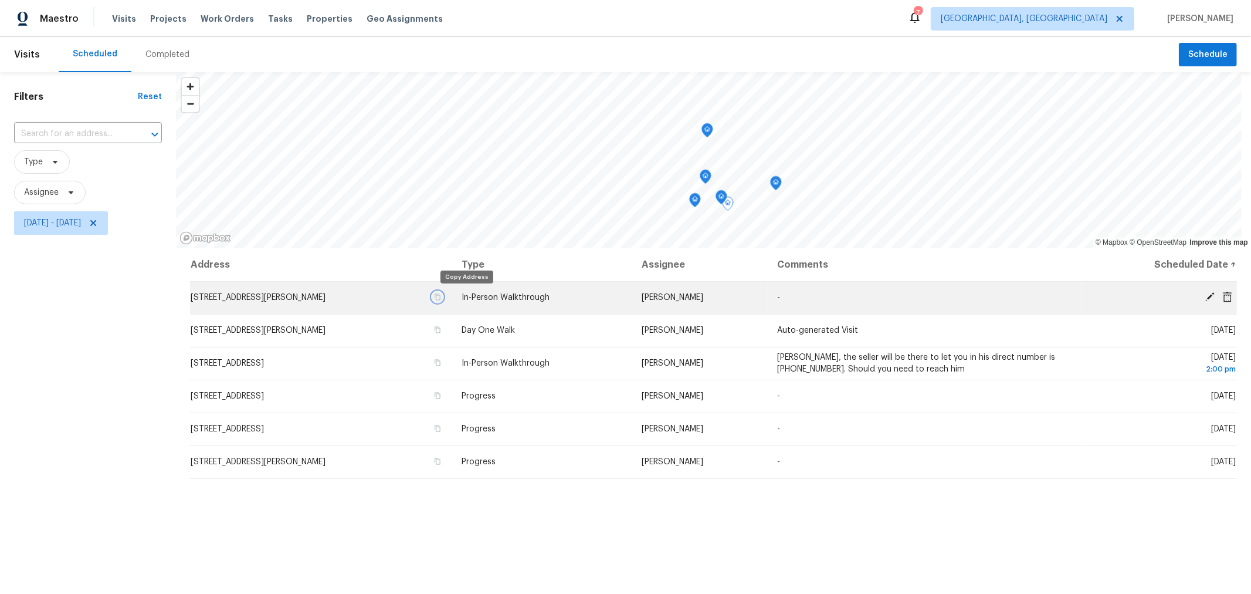
click at [441, 295] on icon "button" at bounding box center [437, 296] width 7 height 7
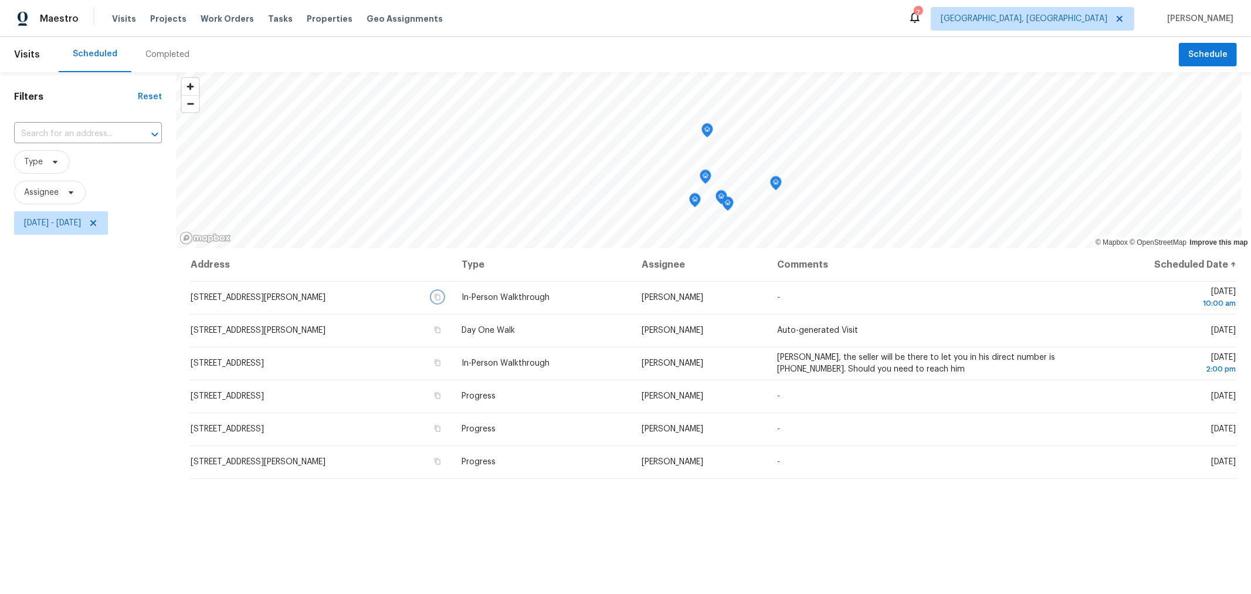
click at [721, 198] on icon "Map marker" at bounding box center [722, 196] width 4 height 3
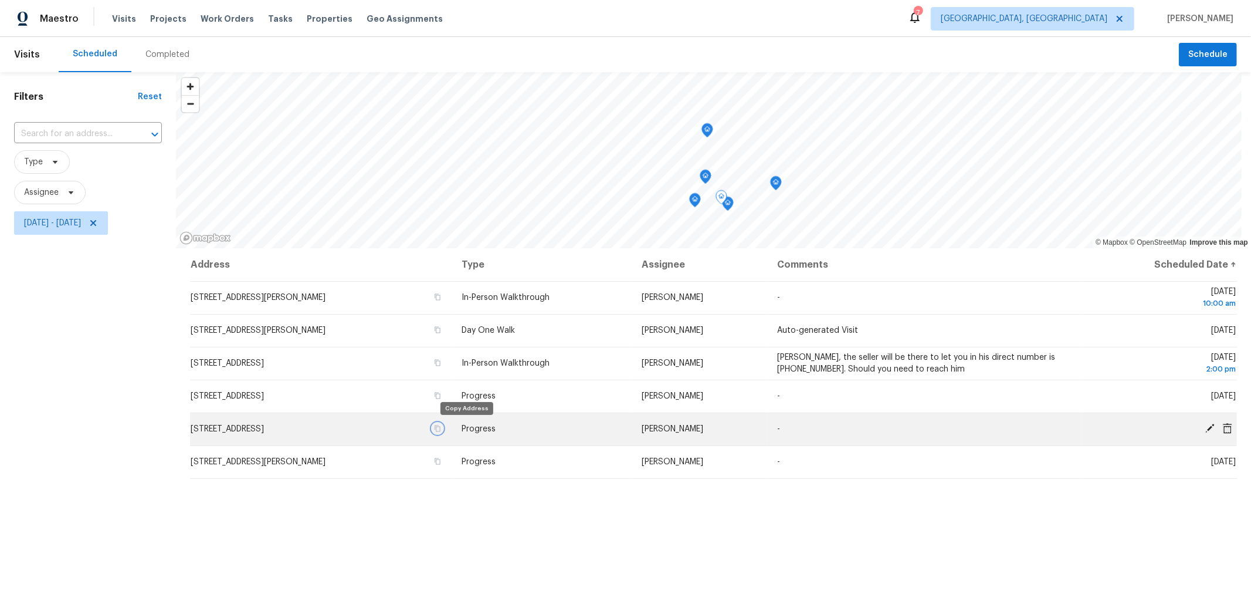
click at [441, 429] on icon "button" at bounding box center [437, 428] width 7 height 7
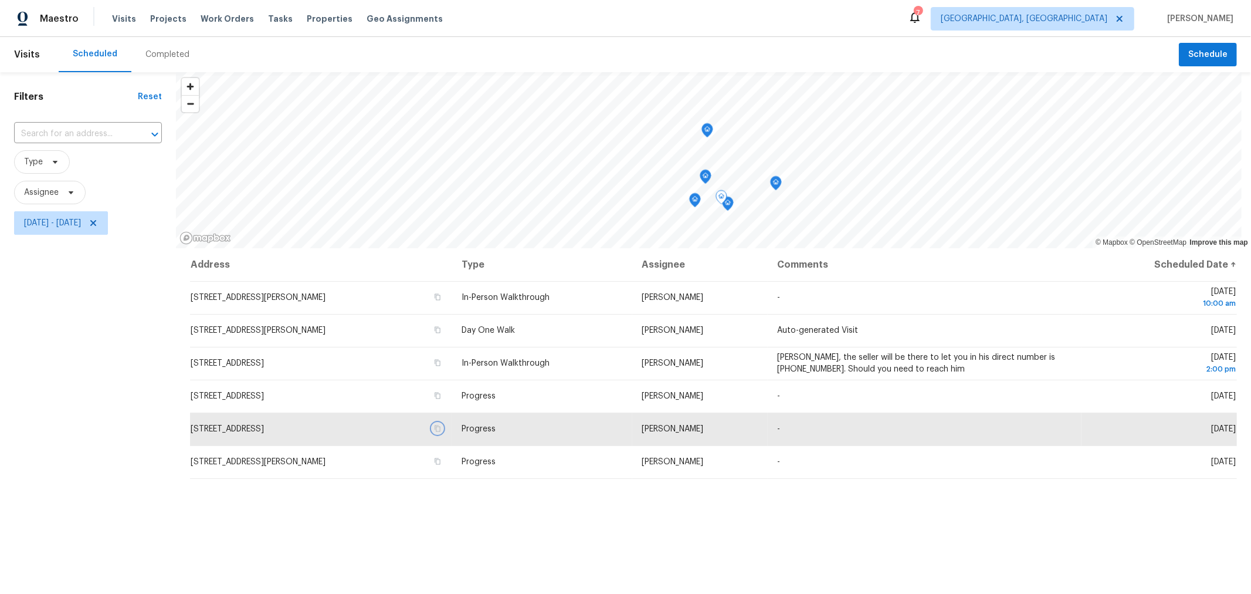
click at [778, 190] on div "Map marker" at bounding box center [776, 185] width 12 height 18
click at [778, 184] on icon "Map marker" at bounding box center [776, 183] width 11 height 13
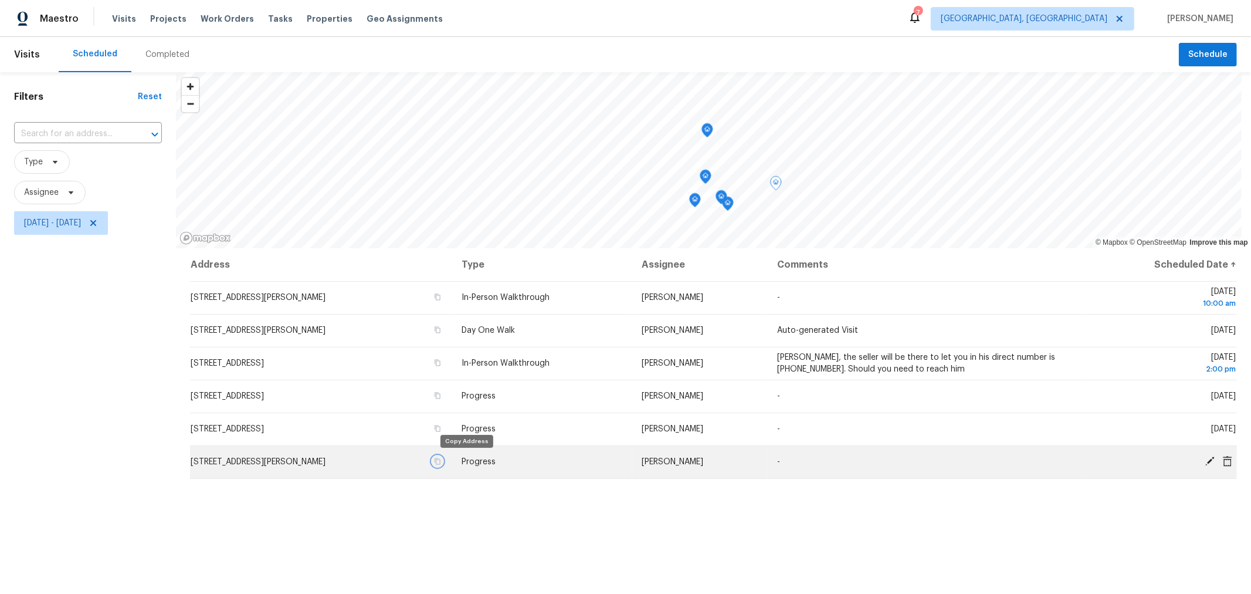
click at [441, 460] on icon "button" at bounding box center [437, 460] width 7 height 7
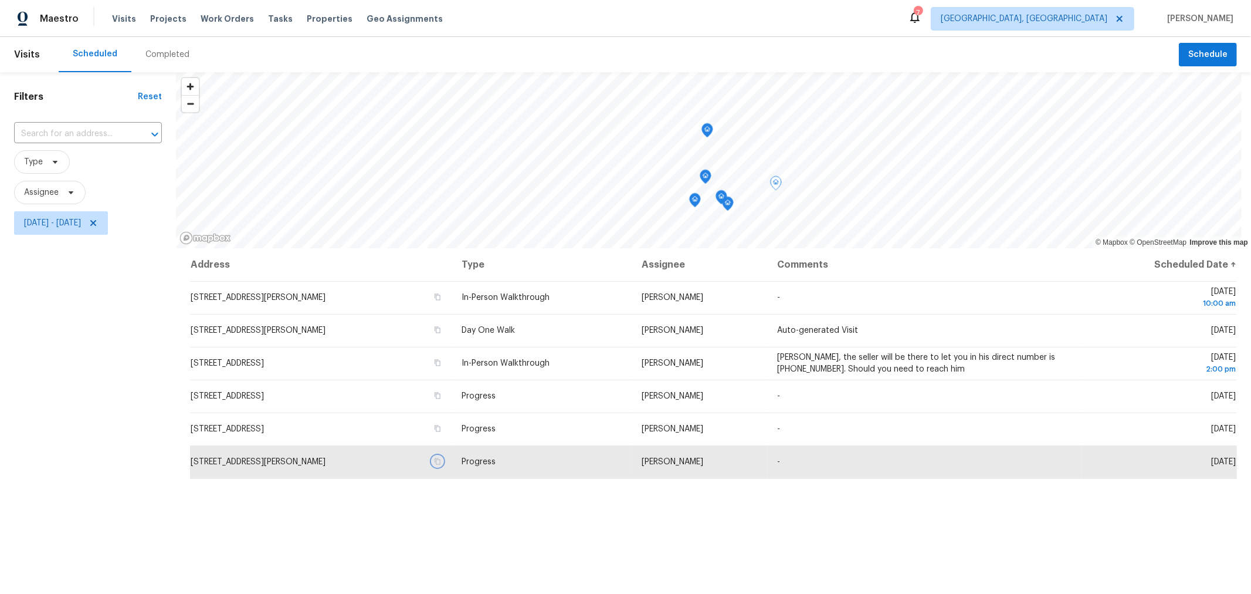
click at [707, 128] on icon "Map marker" at bounding box center [707, 130] width 11 height 13
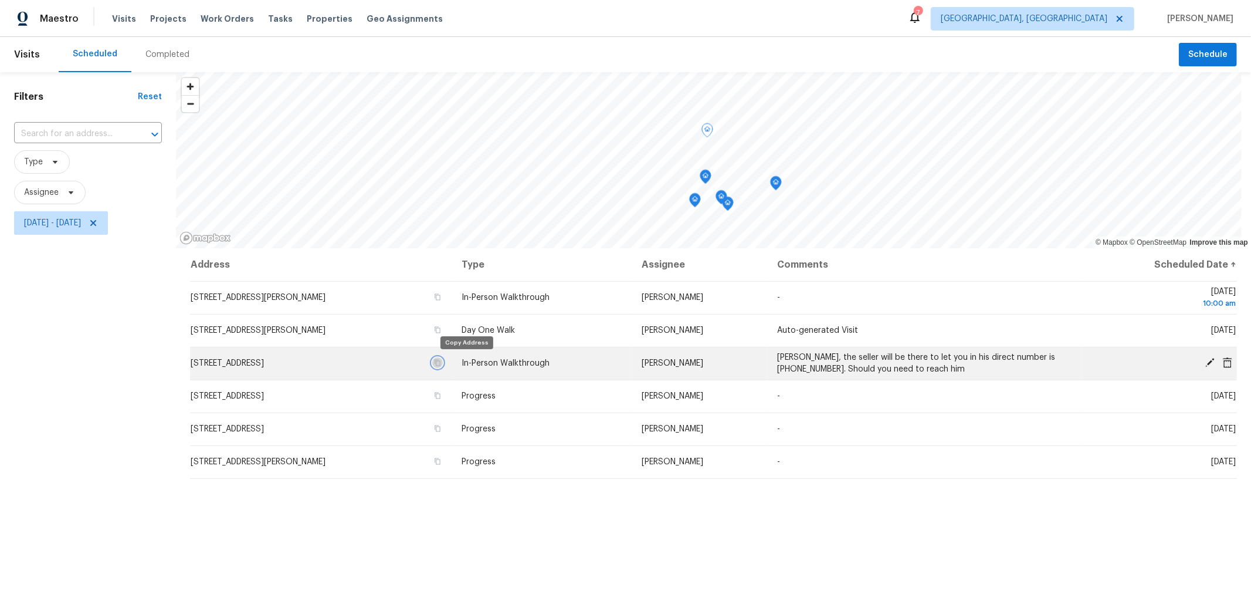
click at [440, 360] on icon "button" at bounding box center [438, 363] width 6 height 6
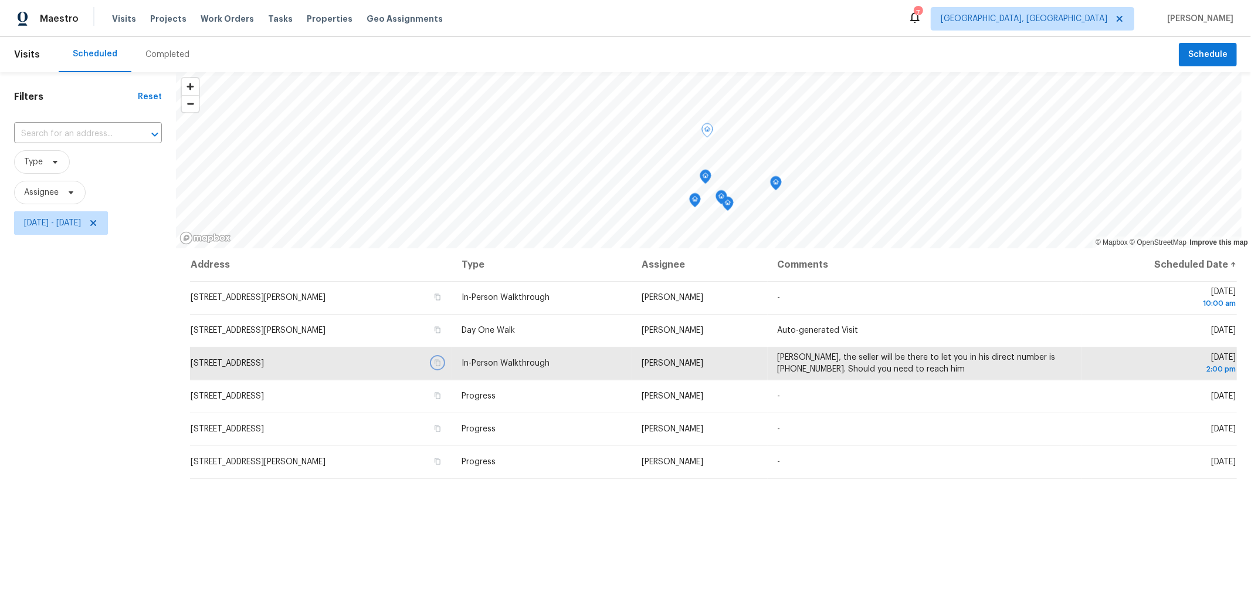
click at [707, 186] on div "Map marker" at bounding box center [706, 178] width 12 height 18
click at [703, 179] on icon "Map marker" at bounding box center [705, 176] width 11 height 13
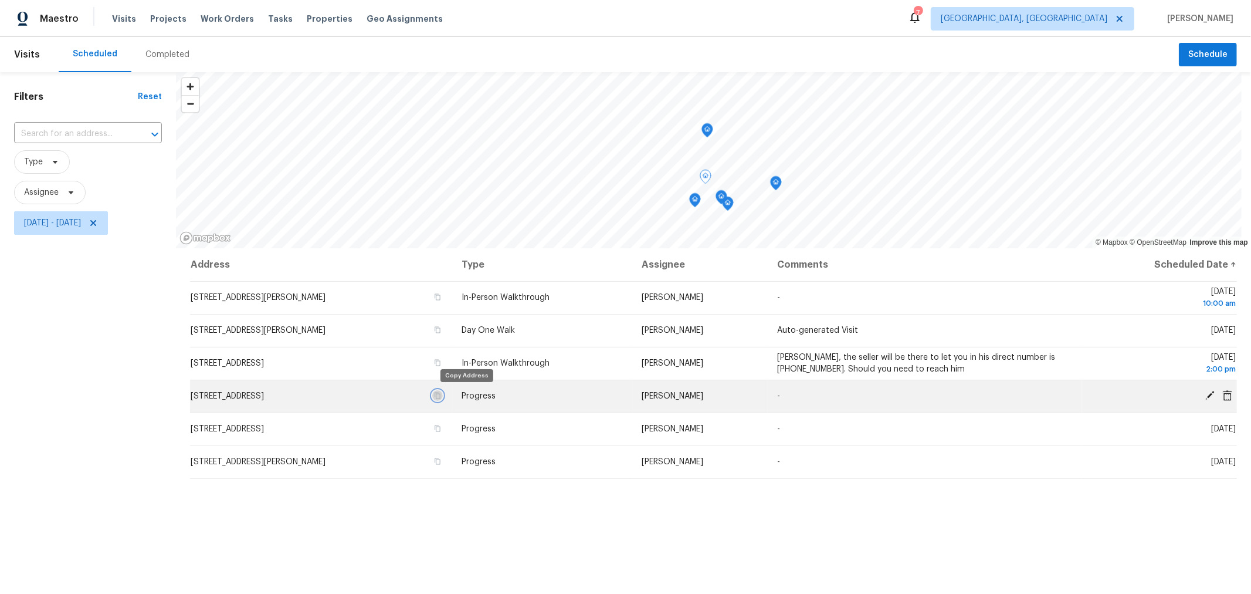
click at [441, 392] on icon "button" at bounding box center [437, 395] width 7 height 7
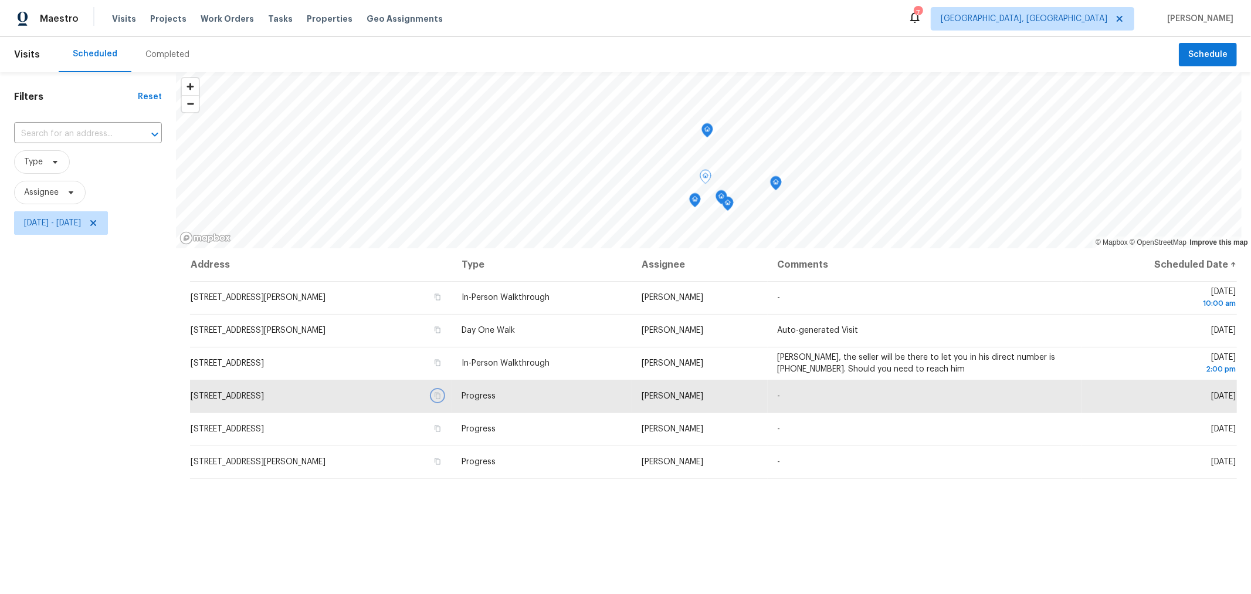
click at [695, 209] on div "Map marker" at bounding box center [695, 202] width 12 height 18
click at [695, 201] on icon "Map marker" at bounding box center [695, 200] width 11 height 13
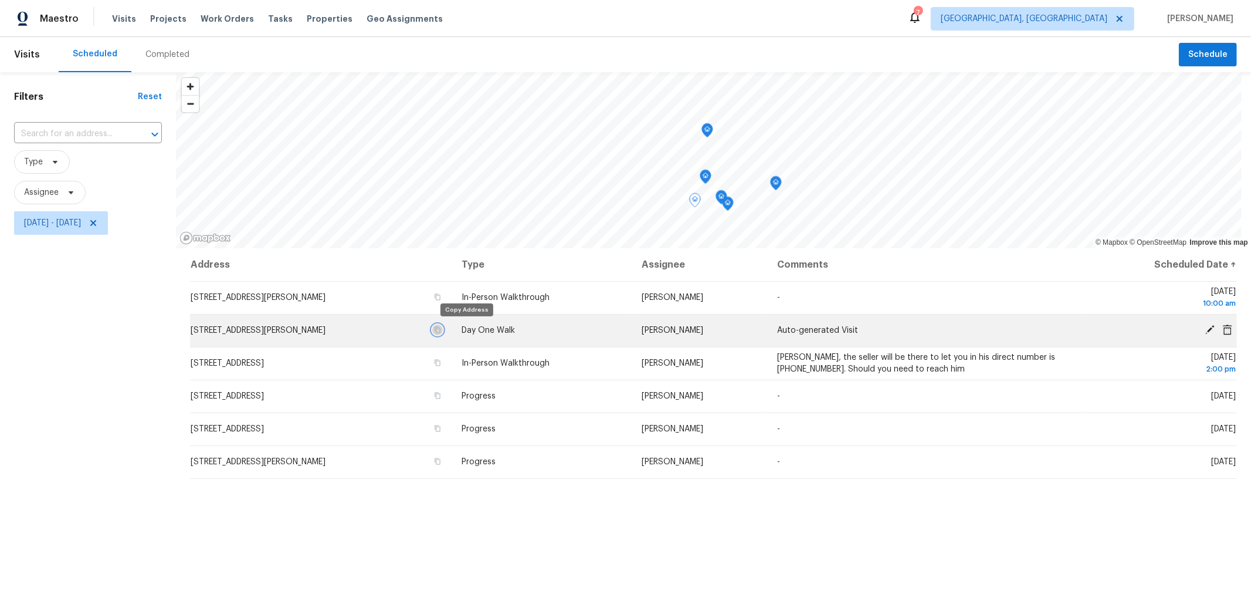
click at [441, 330] on icon "button" at bounding box center [437, 329] width 7 height 7
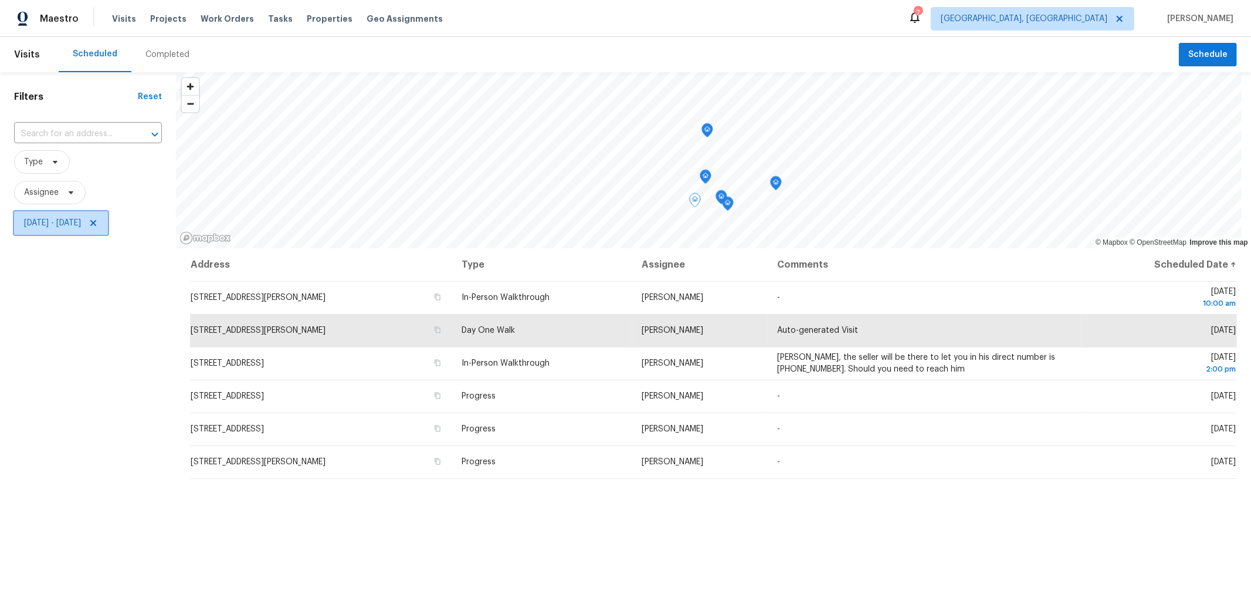
click at [81, 222] on span "Wed, Oct 01 - Wed, Oct 01" at bounding box center [52, 223] width 57 height 12
click at [84, 273] on input "Wed, Oct 01" at bounding box center [79, 262] width 116 height 23
select select "9"
select select "2025"
select select "10"
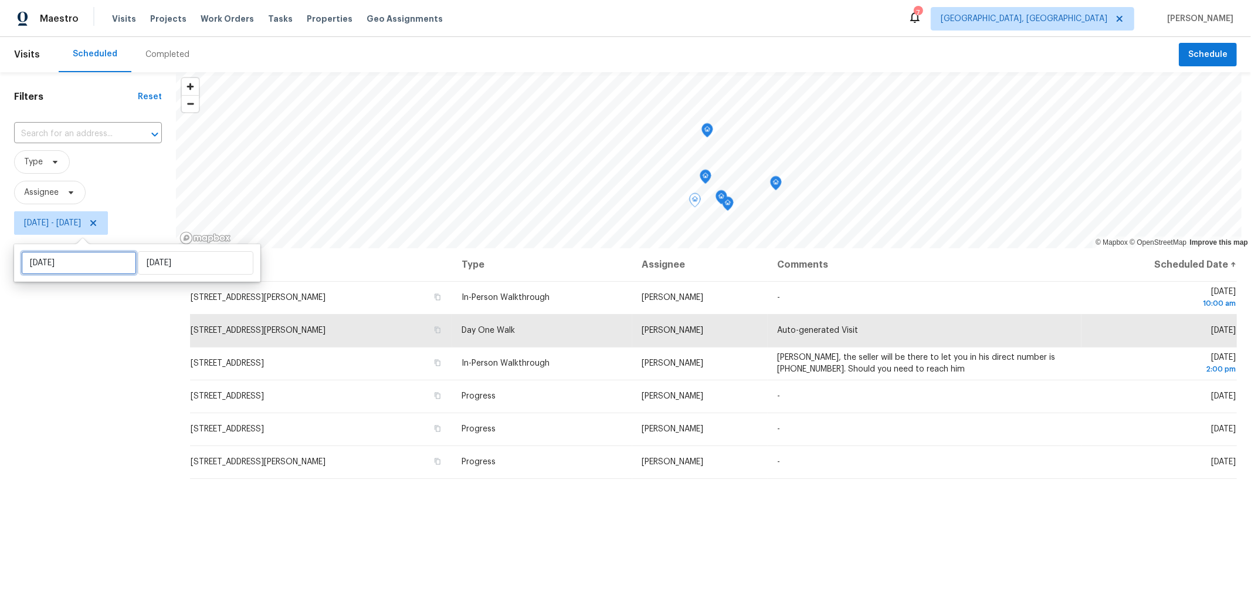
select select "2025"
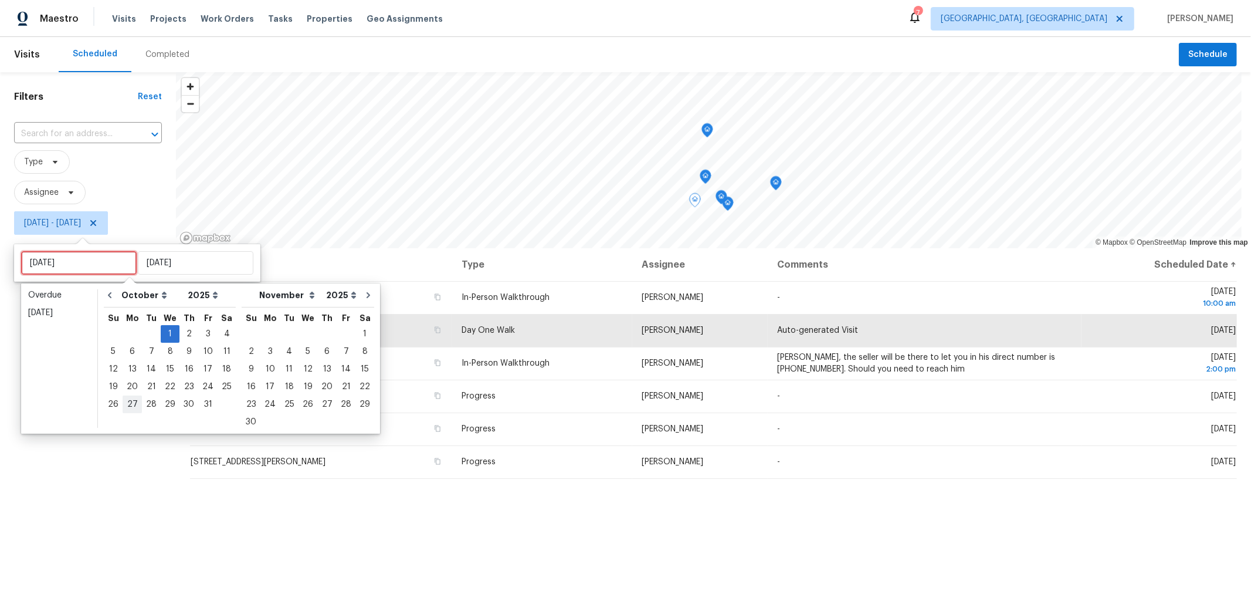
type input "Mon, Oct 13"
type input "Wed, Oct 01"
type input "[DATE]"
click at [185, 330] on div "2" at bounding box center [188, 334] width 19 height 16
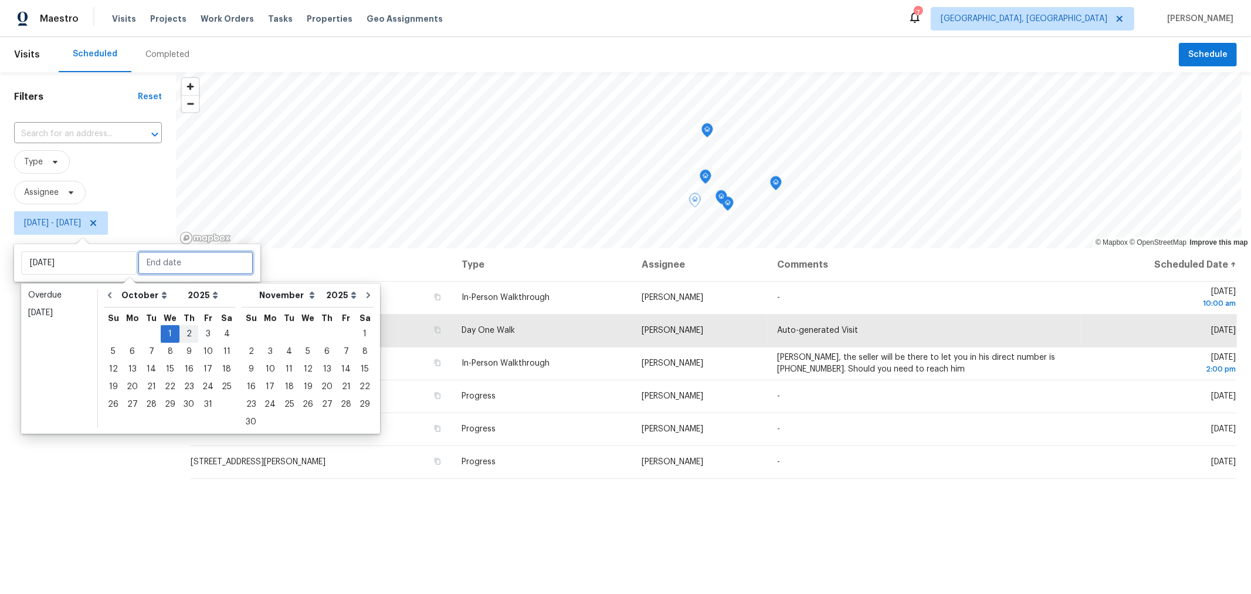
type input "[DATE]"
type input "Wed, Oct 01"
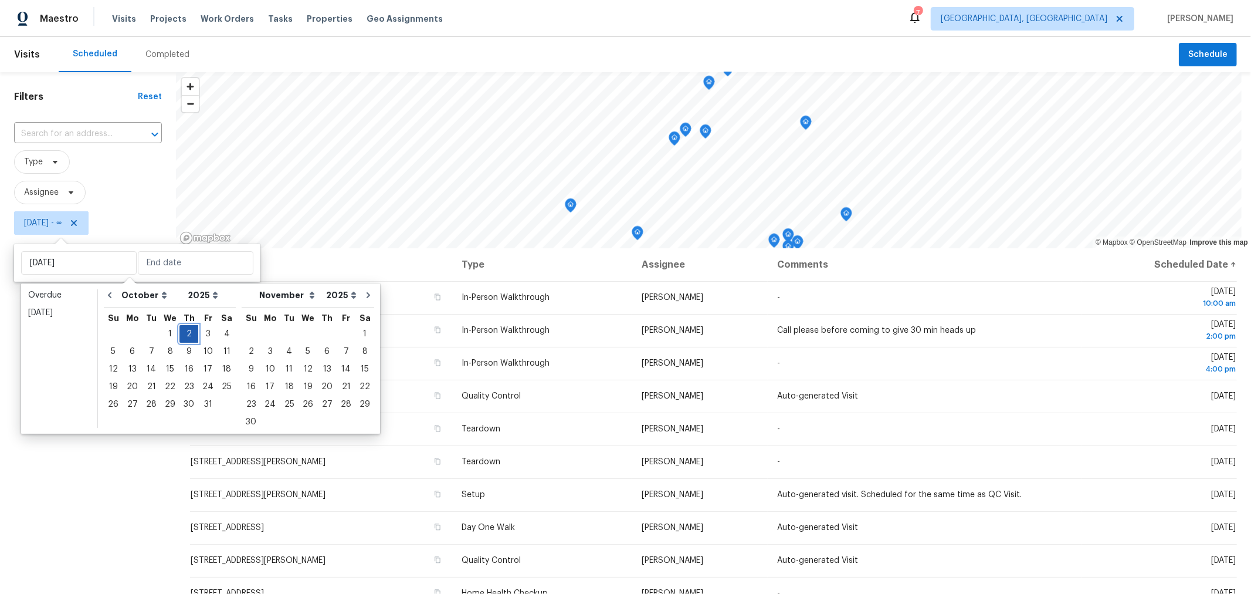
click at [185, 330] on div "2" at bounding box center [188, 334] width 19 height 16
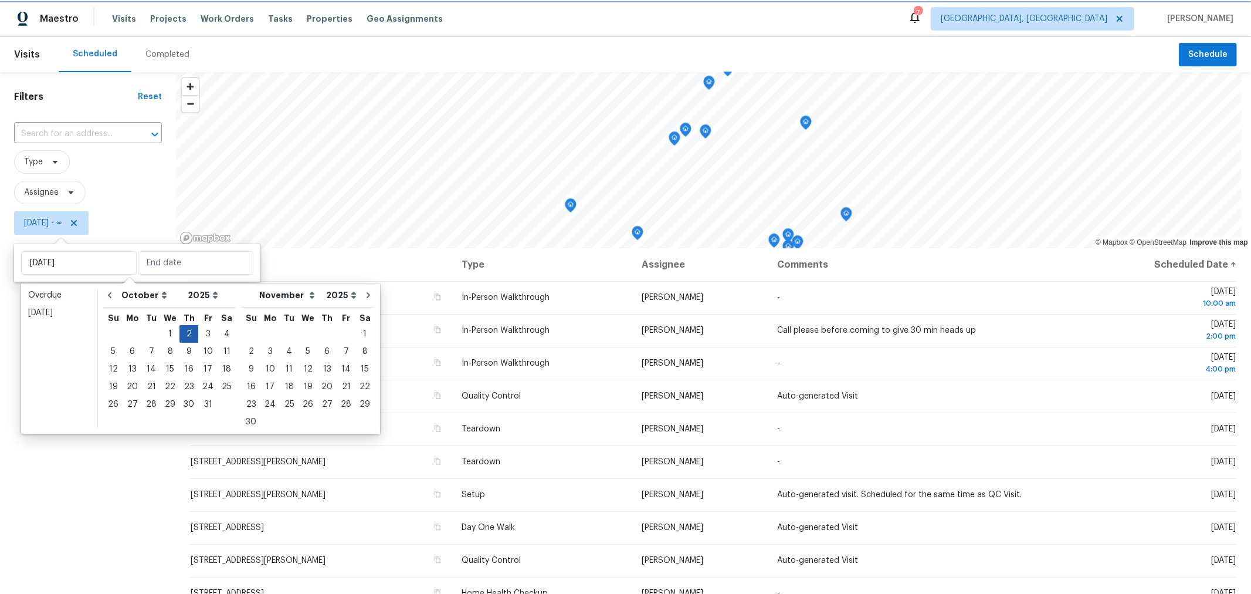
type input "[DATE]"
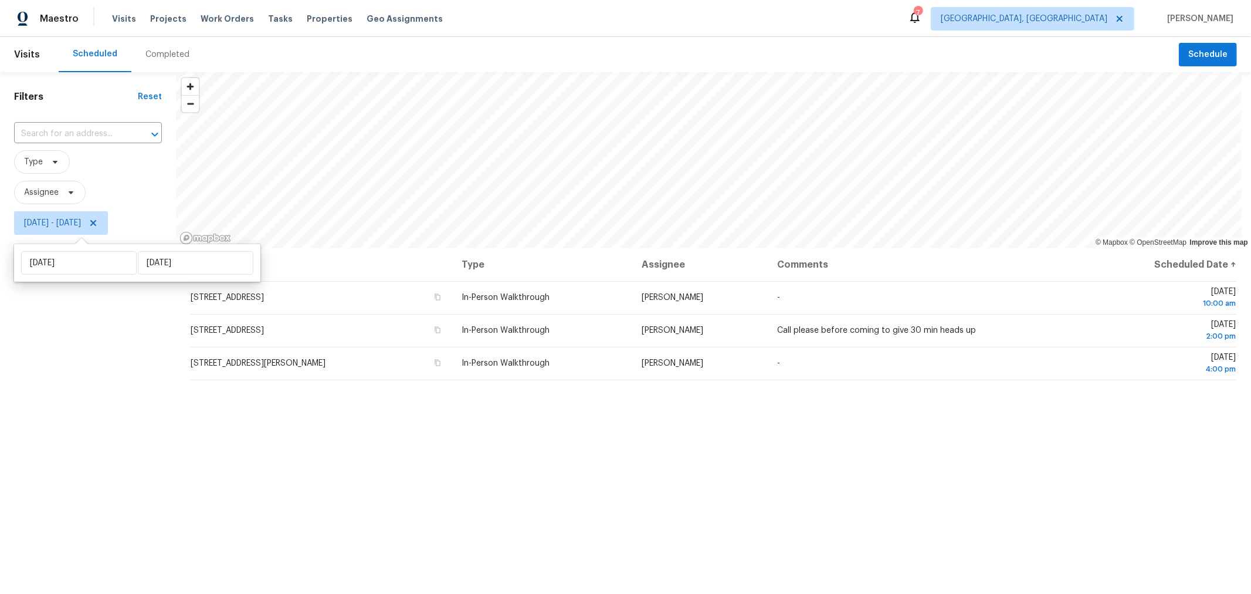
click at [128, 385] on div "Filters Reset ​ Type Assignee Thu, Oct 02 - Thu, Oct 02" at bounding box center [88, 397] width 176 height 651
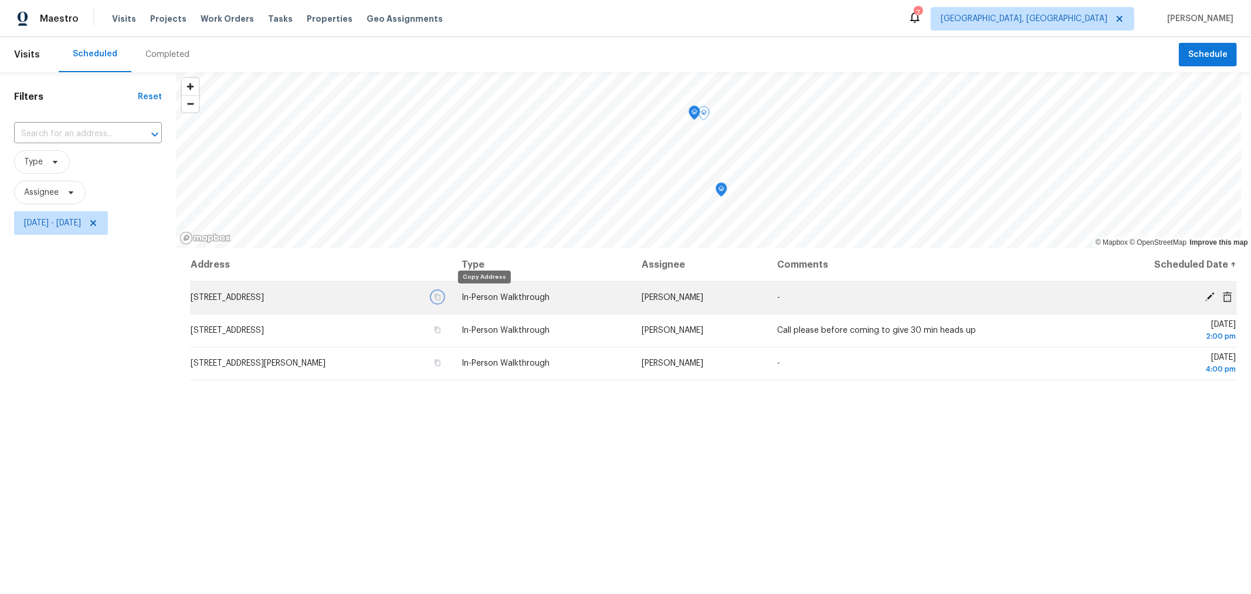
click at [440, 295] on icon "button" at bounding box center [438, 297] width 6 height 6
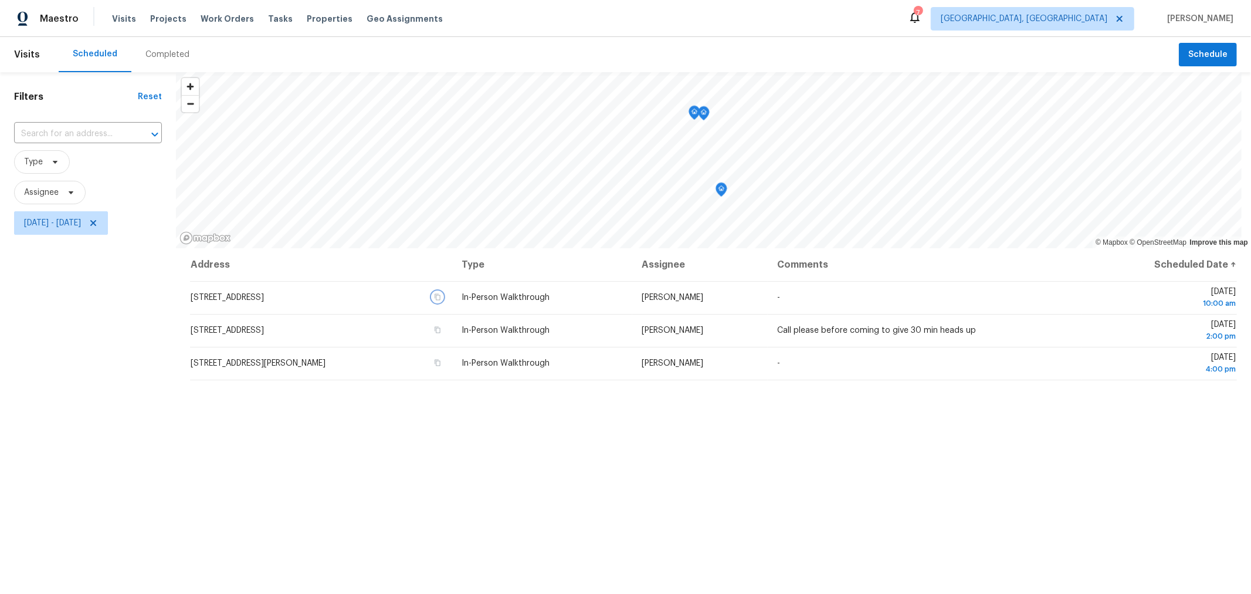
click at [690, 117] on icon "Map marker" at bounding box center [695, 113] width 12 height 15
click at [695, 118] on icon "Map marker" at bounding box center [696, 112] width 11 height 13
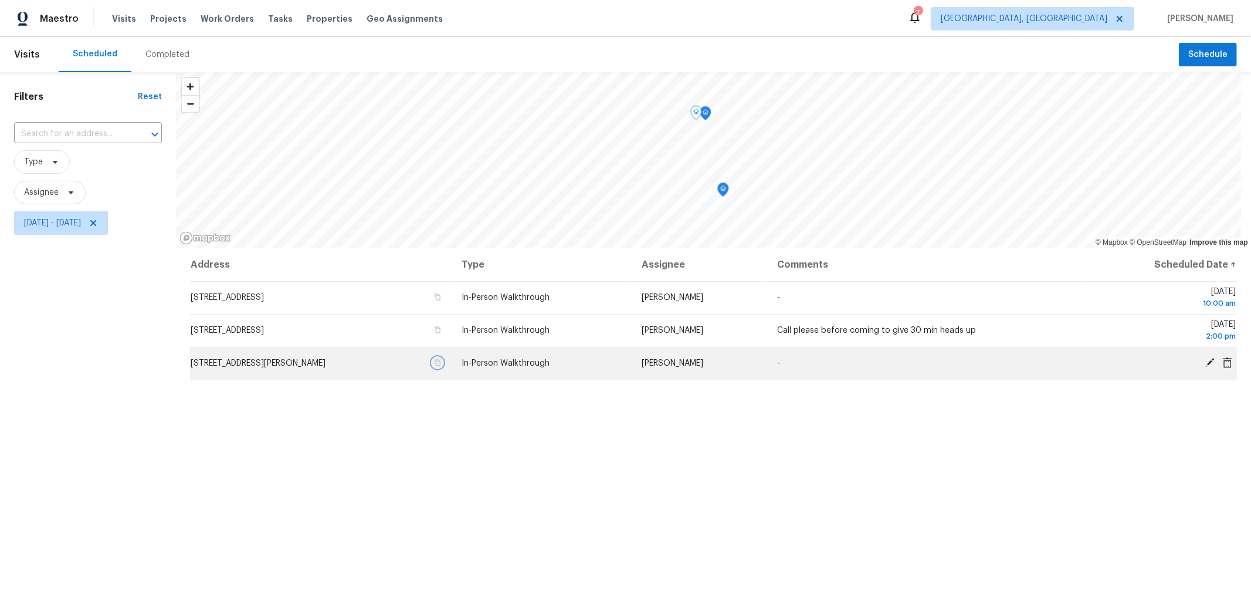
click at [441, 363] on icon "button" at bounding box center [437, 362] width 7 height 7
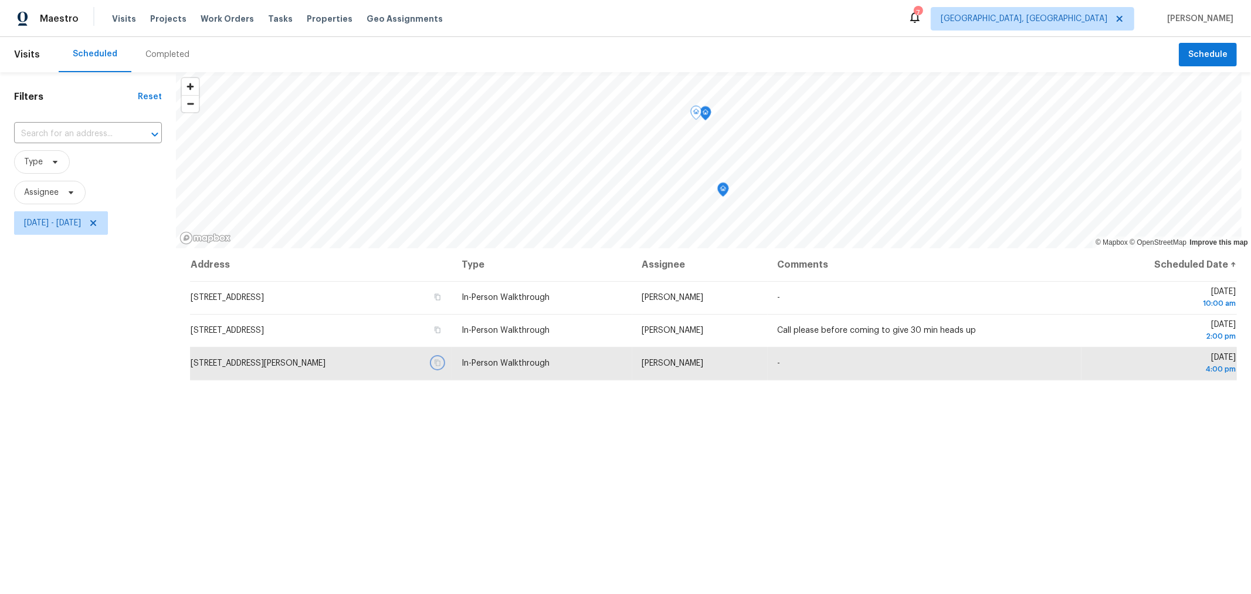
click at [725, 196] on icon "Map marker" at bounding box center [723, 189] width 12 height 15
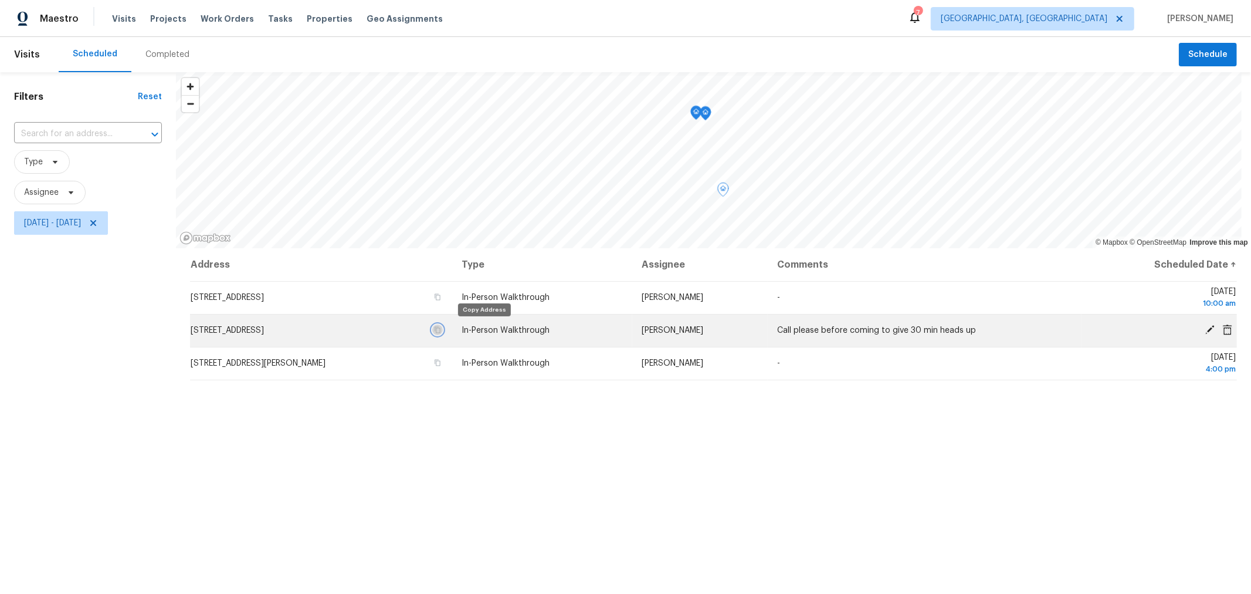
click at [440, 327] on icon "button" at bounding box center [438, 330] width 6 height 6
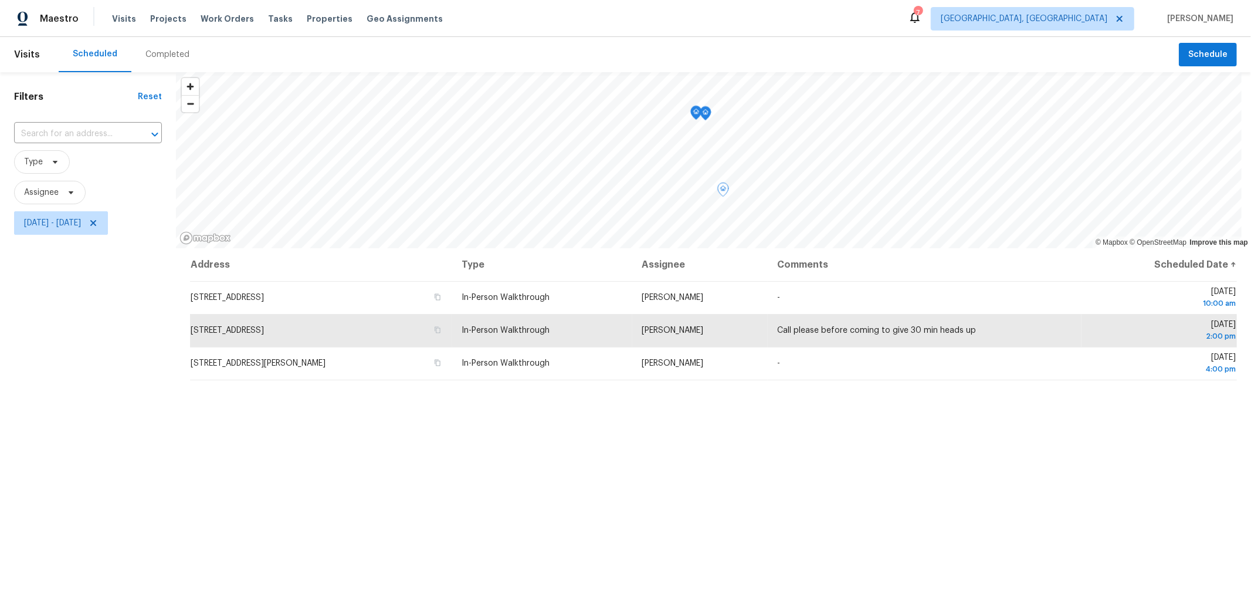
click at [157, 47] on div "Completed" at bounding box center [167, 54] width 72 height 35
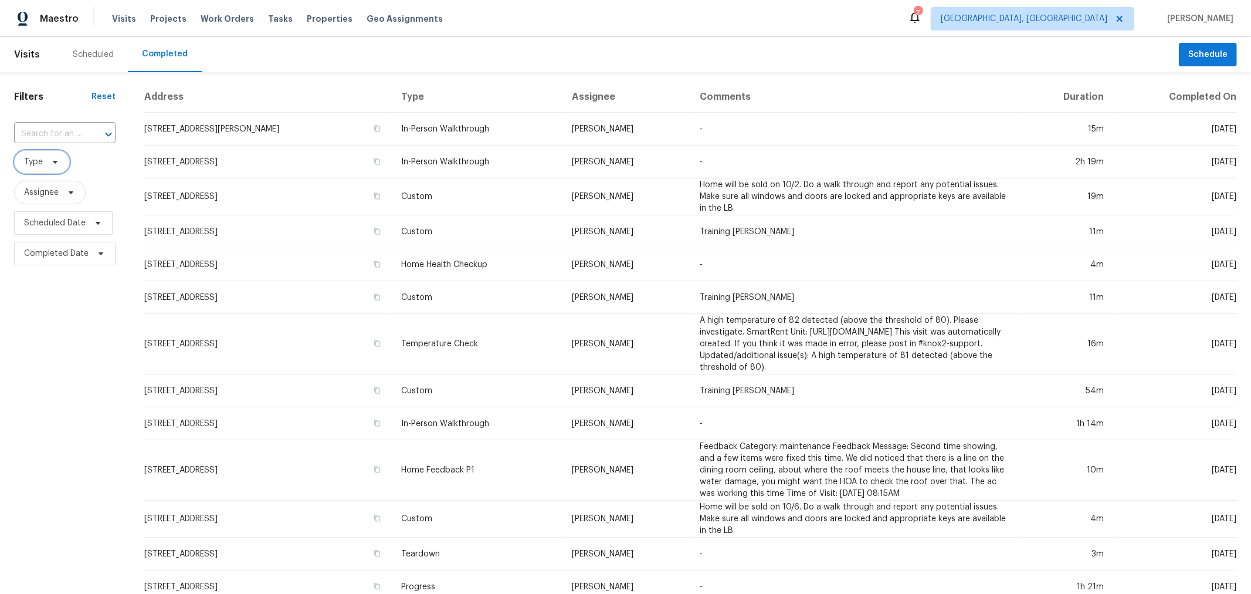
click at [47, 162] on span at bounding box center [53, 161] width 13 height 9
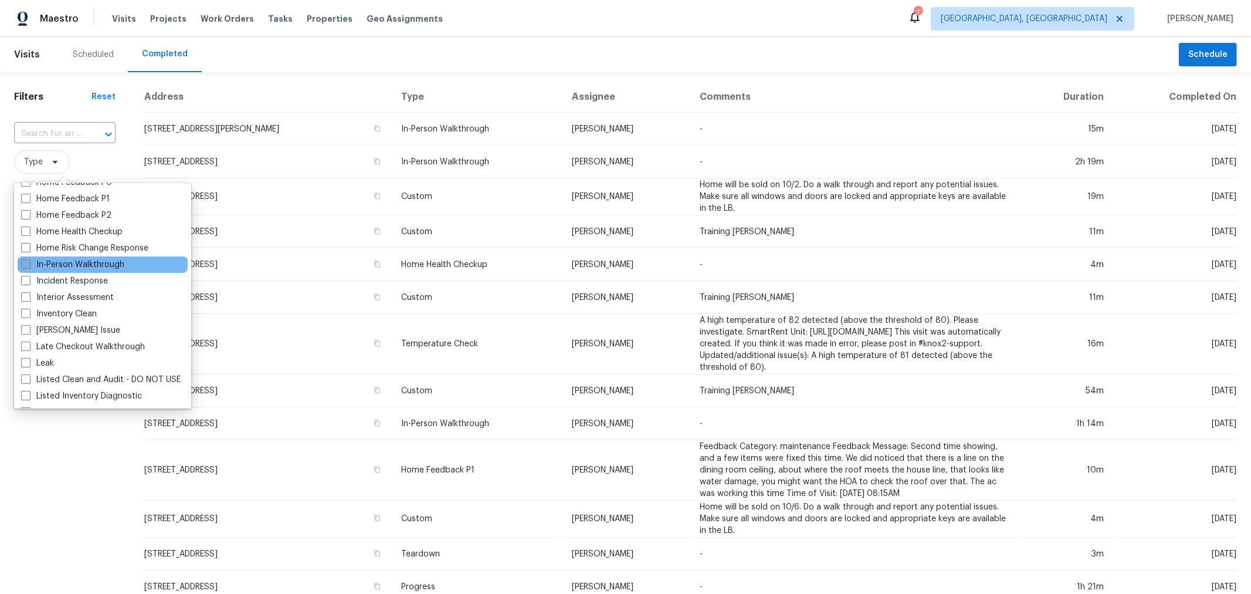
scroll to position [390, 0]
click at [71, 259] on label "In-Person Walkthrough" at bounding box center [72, 263] width 103 height 12
click at [29, 259] on input "In-Person Walkthrough" at bounding box center [25, 261] width 8 height 8
checkbox input "true"
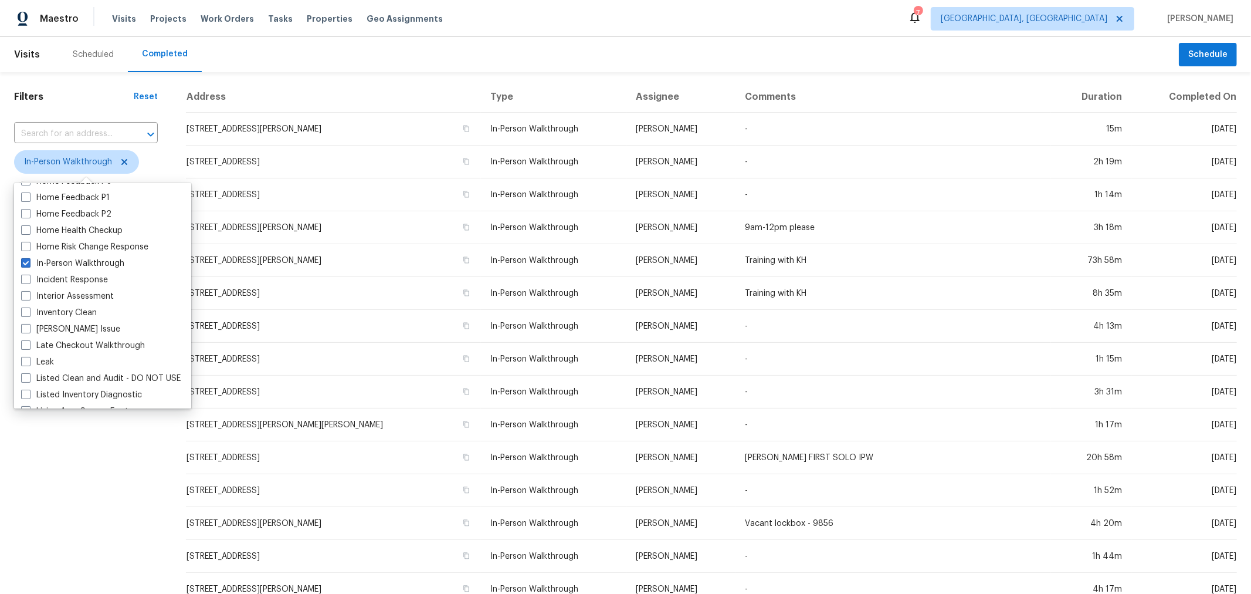
drag, startPoint x: 50, startPoint y: 519, endPoint x: 51, endPoint y: 512, distance: 7.1
click at [50, 518] on div "Filters Reset ​ In-Person Walkthrough Assignee Scheduled Date Completed Date" at bounding box center [86, 436] width 172 height 728
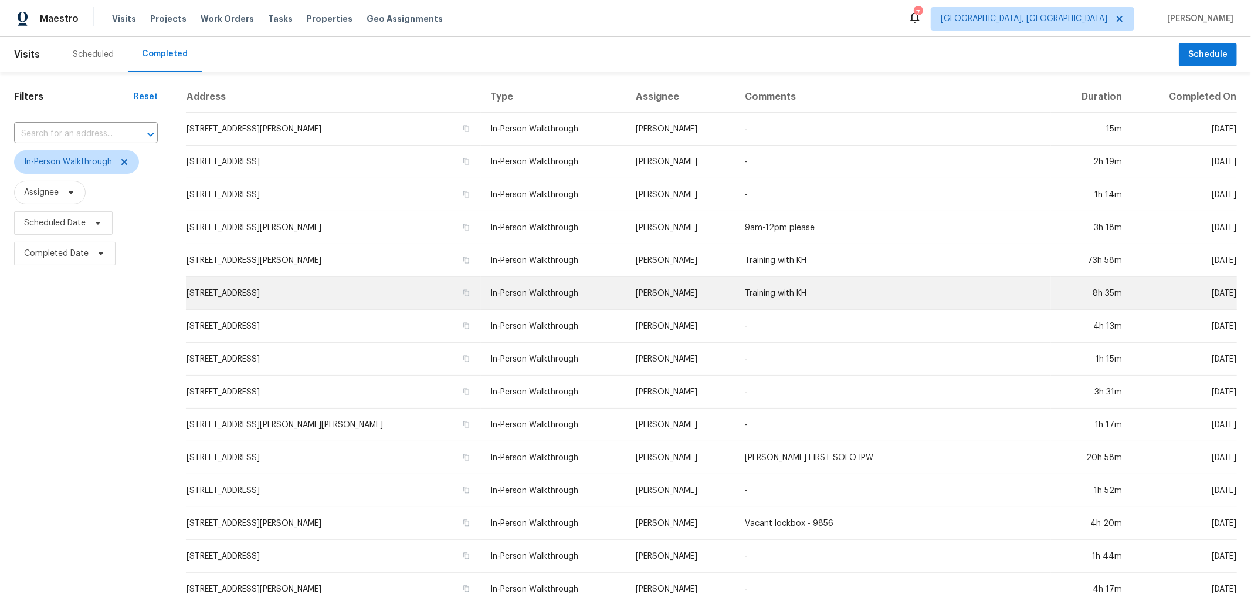
click at [313, 291] on td "[STREET_ADDRESS]" at bounding box center [333, 293] width 295 height 33
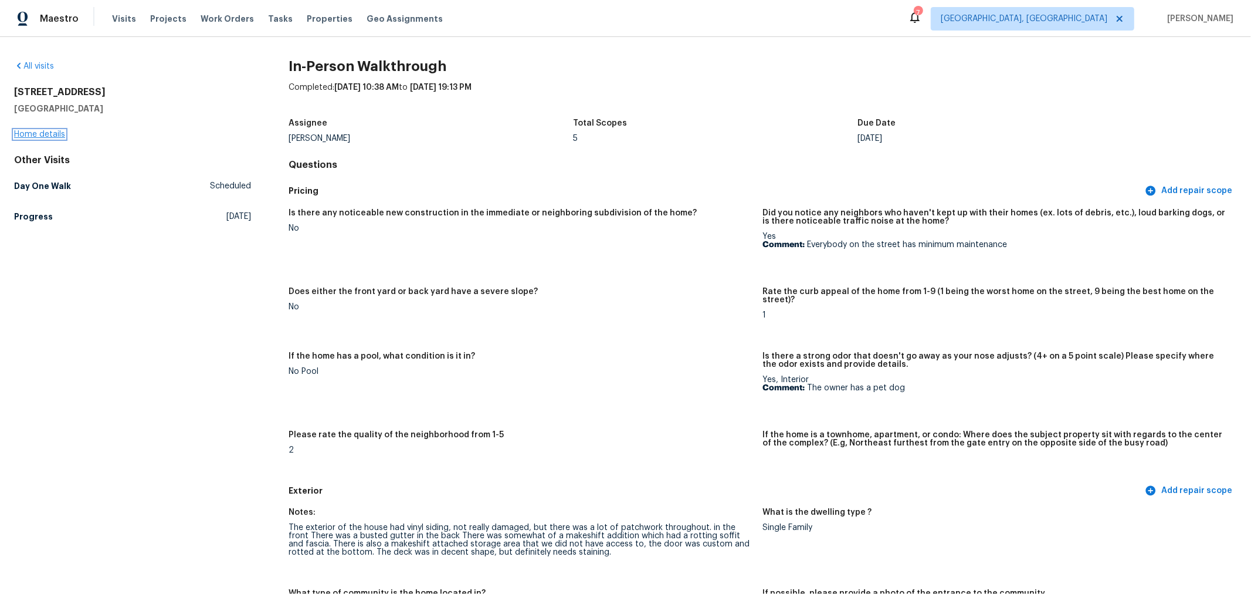
click at [45, 135] on link "Home details" at bounding box center [39, 134] width 51 height 8
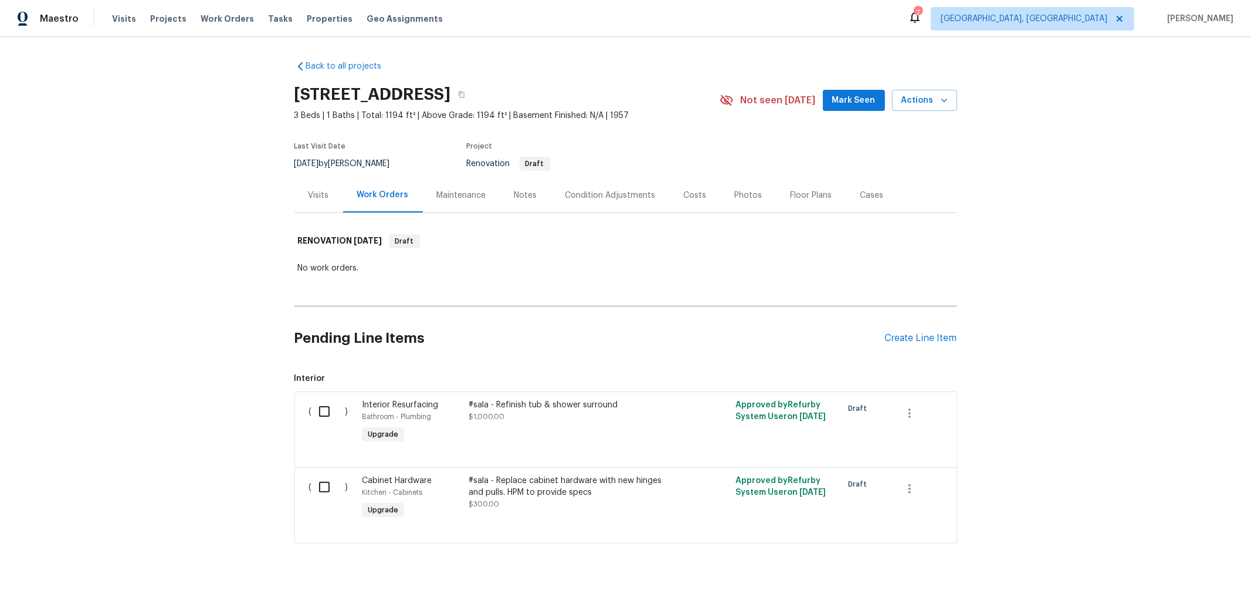
click at [645, 263] on div "No work orders." at bounding box center [626, 268] width 656 height 12
click at [697, 198] on div "Costs" at bounding box center [695, 195] width 51 height 35
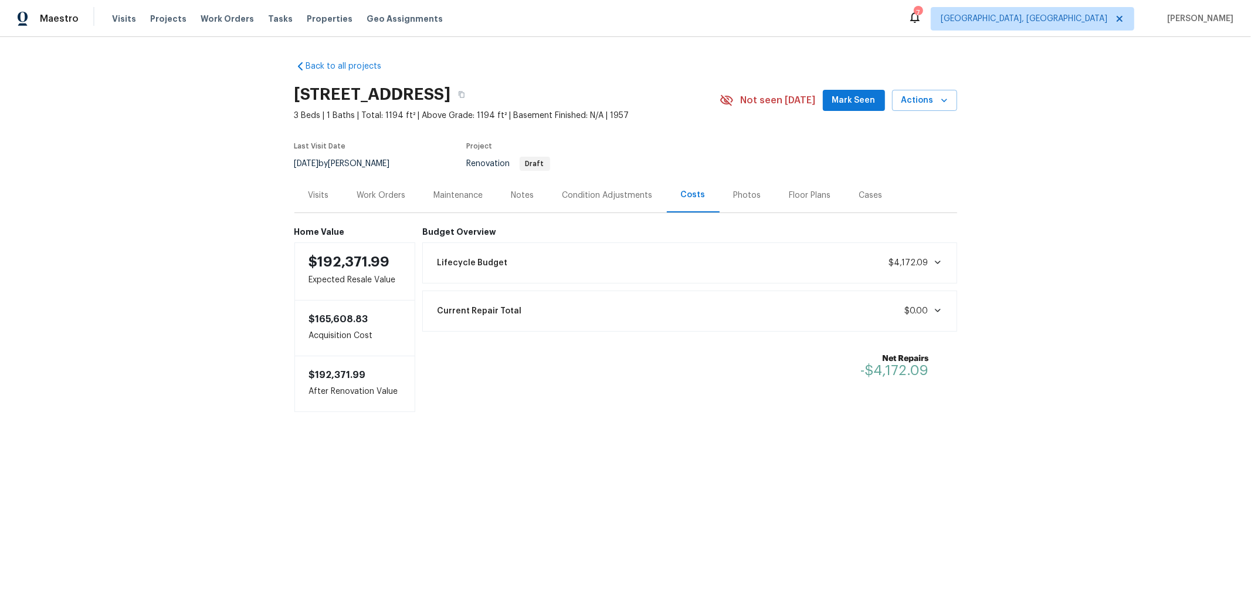
click at [321, 195] on div "Visits" at bounding box center [318, 195] width 21 height 12
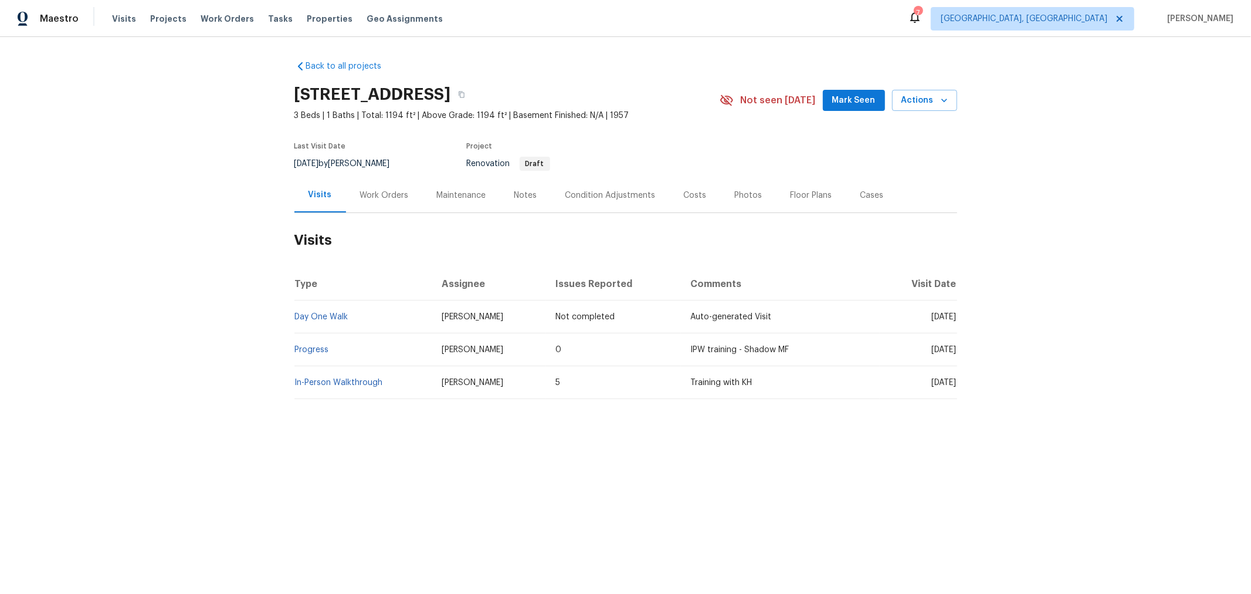
click at [717, 65] on div "Back to all projects [STREET_ADDRESS] 3 Beds | 1 Baths | Total: 1194 ft² | Abov…" at bounding box center [625, 229] width 663 height 357
